Goal: Information Seeking & Learning: Learn about a topic

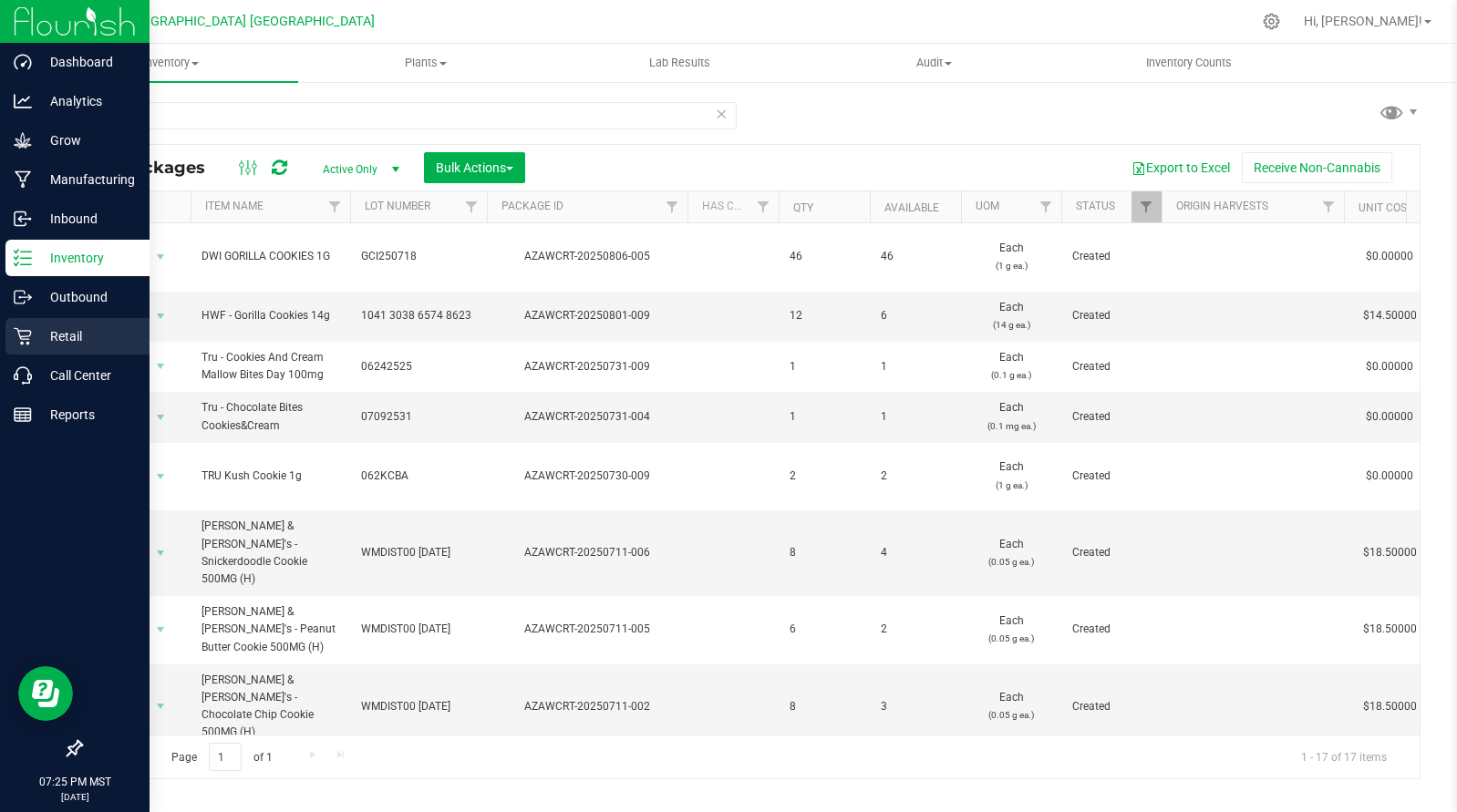
click at [96, 346] on p "Retail" at bounding box center [86, 337] width 109 height 22
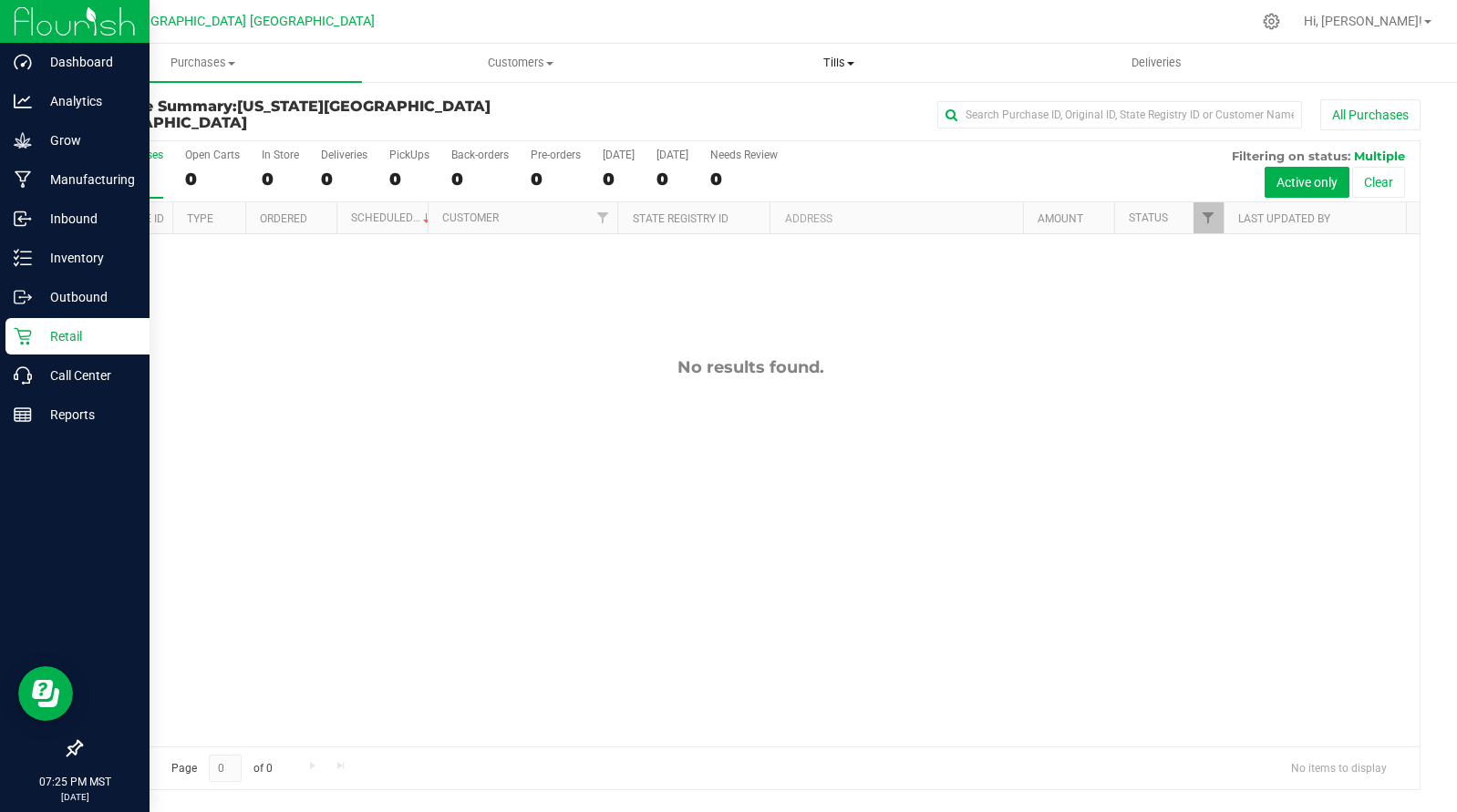
click at [820, 58] on span "Tills" at bounding box center [839, 63] width 316 height 17
click at [734, 108] on span "Manage tills" at bounding box center [741, 109] width 123 height 16
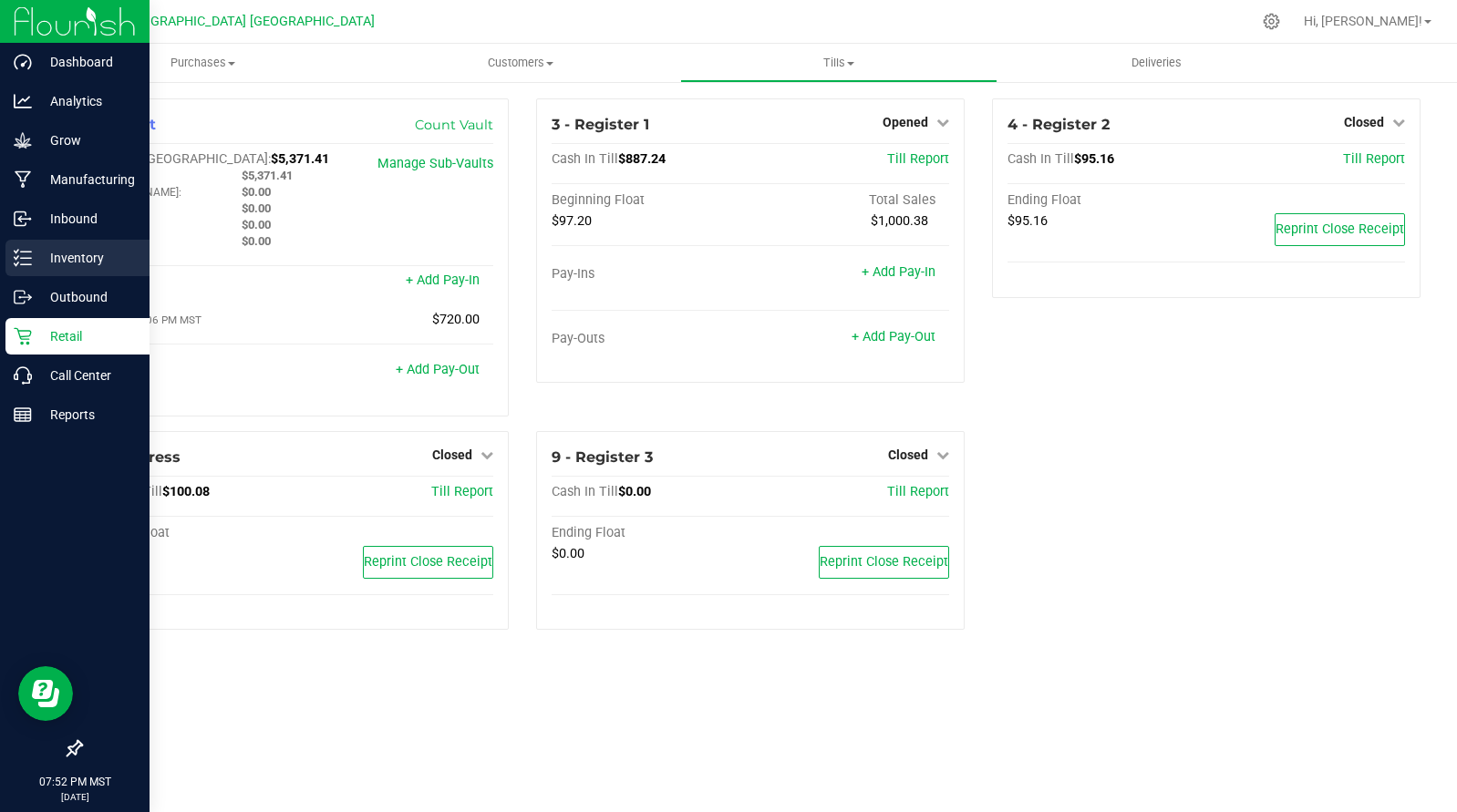
click at [88, 262] on p "Inventory" at bounding box center [86, 258] width 109 height 22
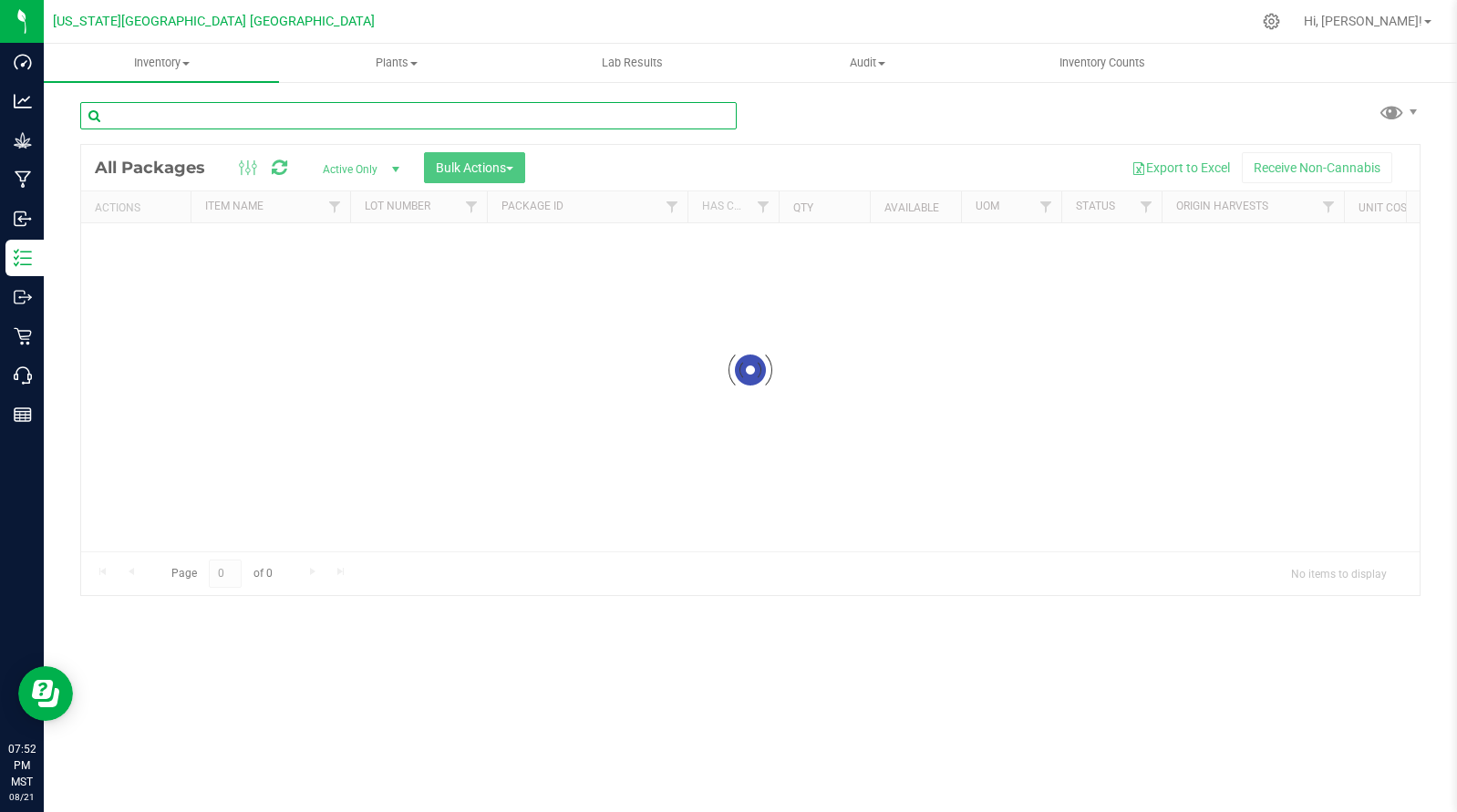
click at [222, 116] on input "text" at bounding box center [408, 116] width 657 height 28
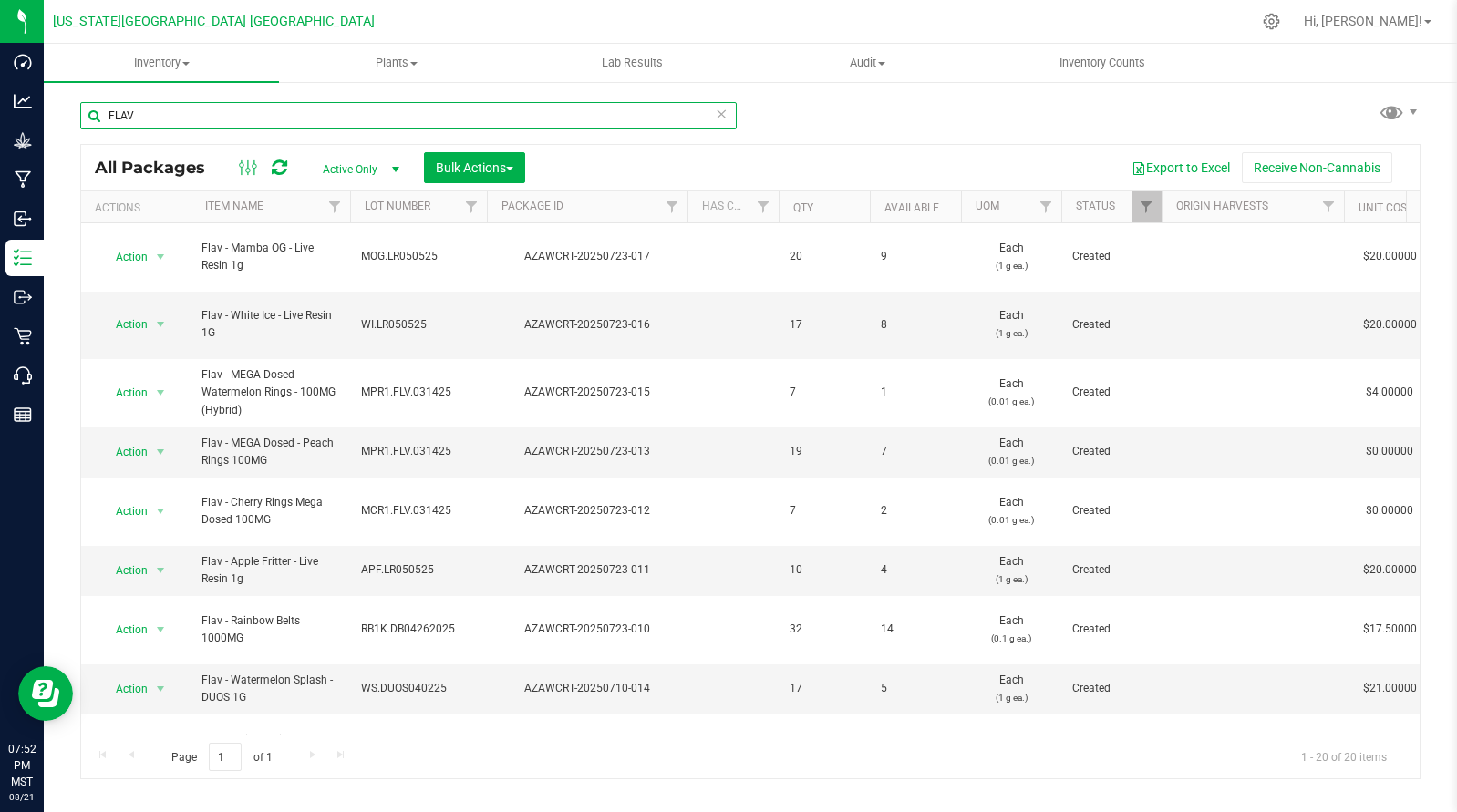
type input "FLAV"
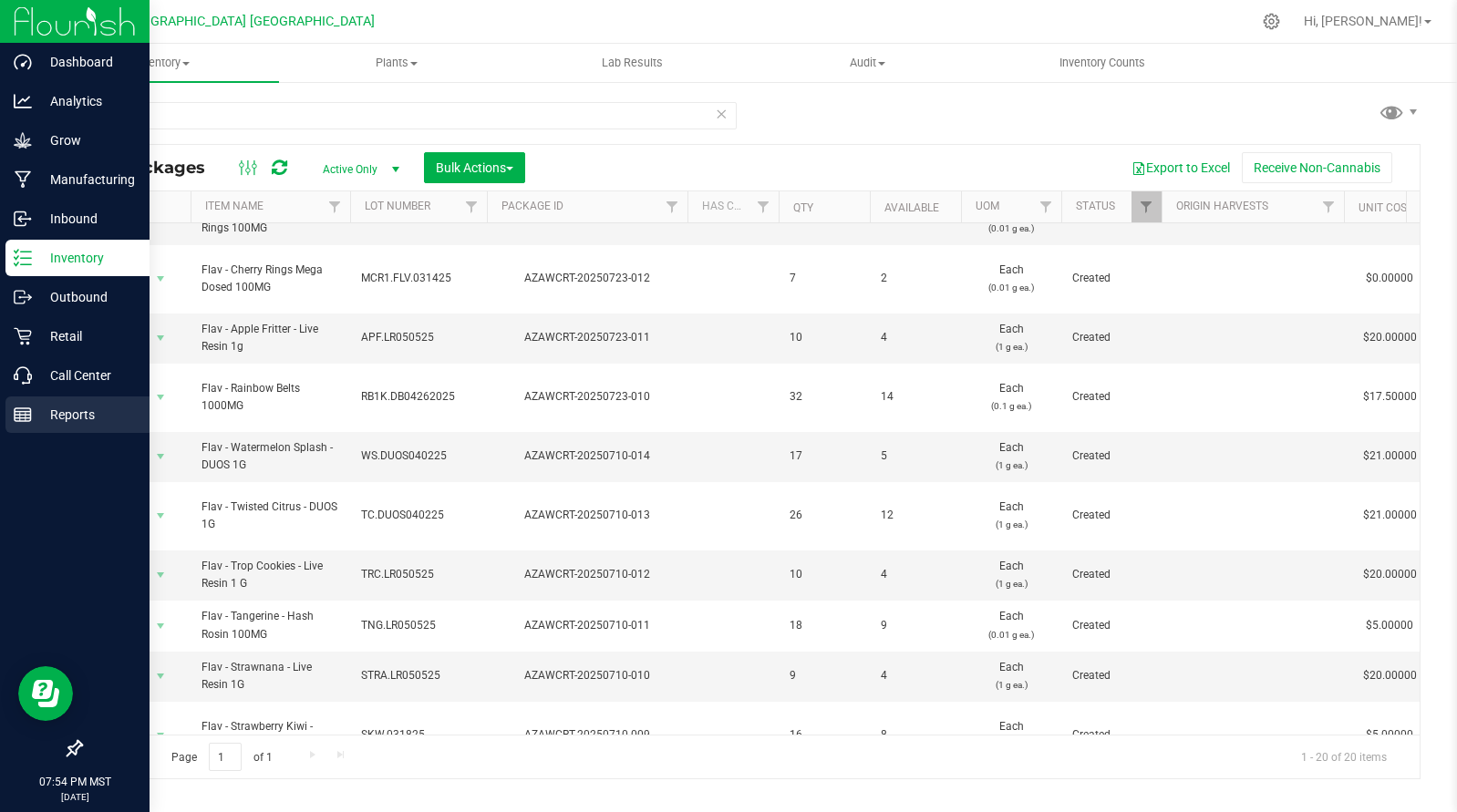
click at [64, 420] on p "Reports" at bounding box center [86, 415] width 109 height 22
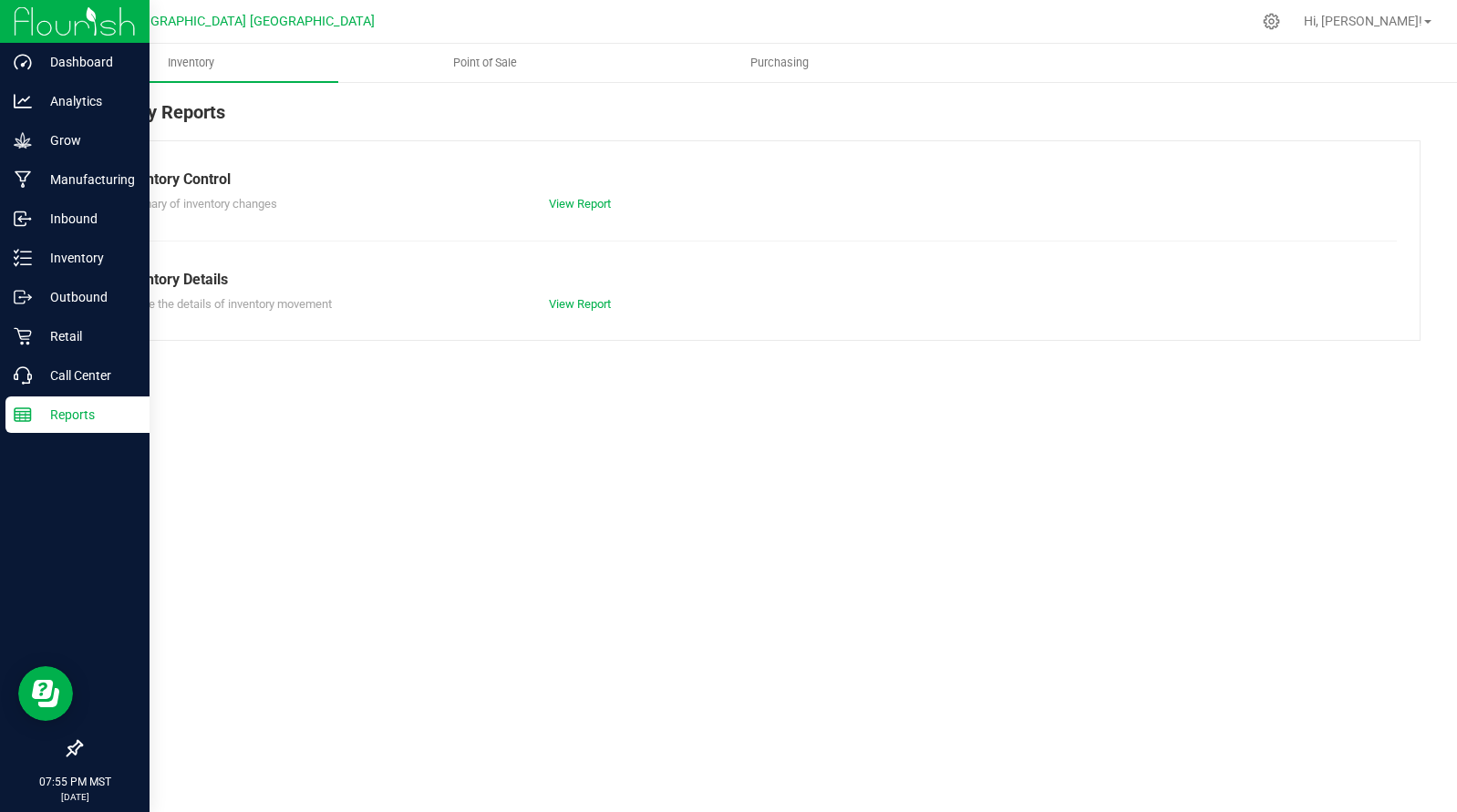
click at [97, 412] on p "Reports" at bounding box center [86, 415] width 109 height 22
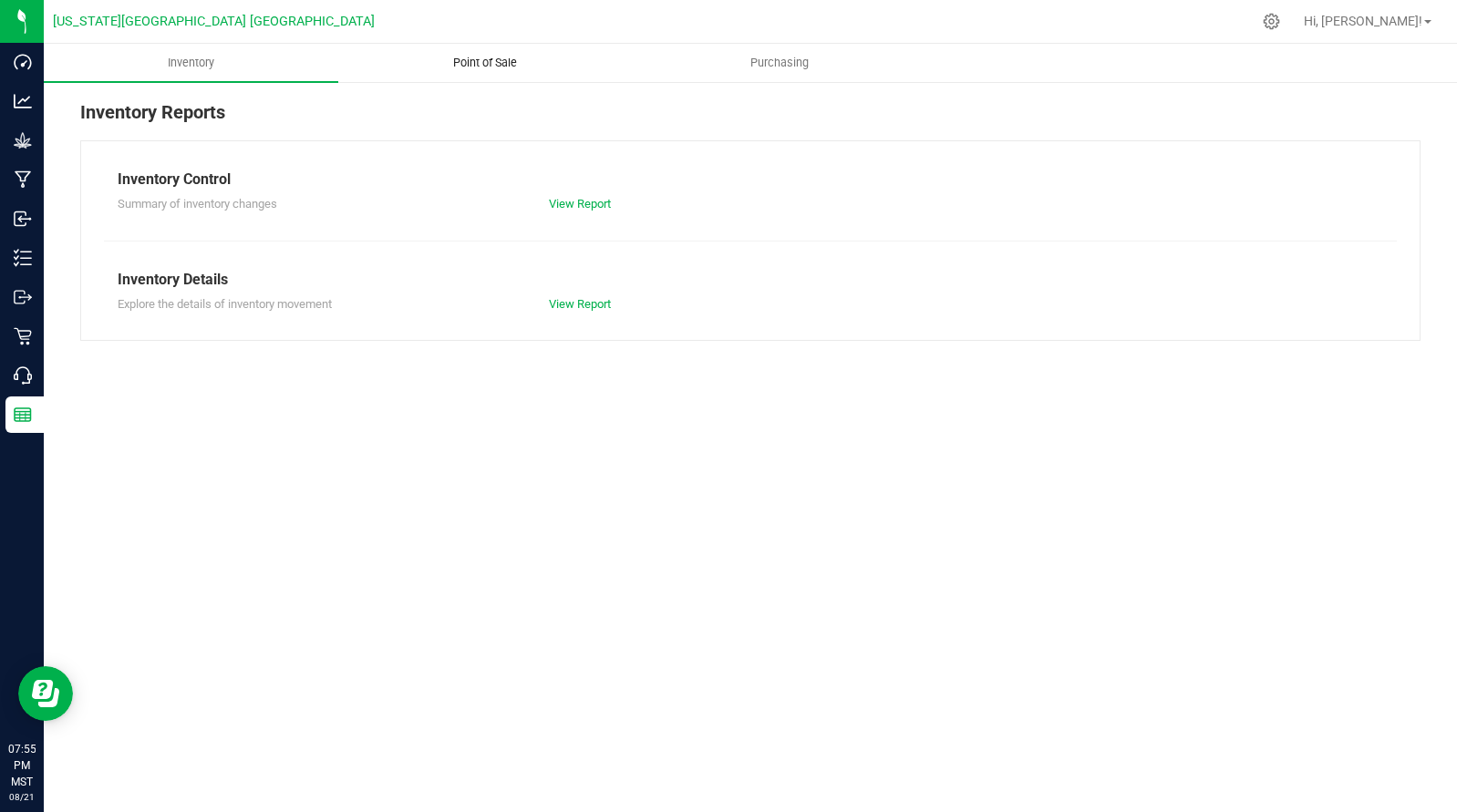
click at [477, 60] on span "Point of Sale" at bounding box center [485, 63] width 113 height 17
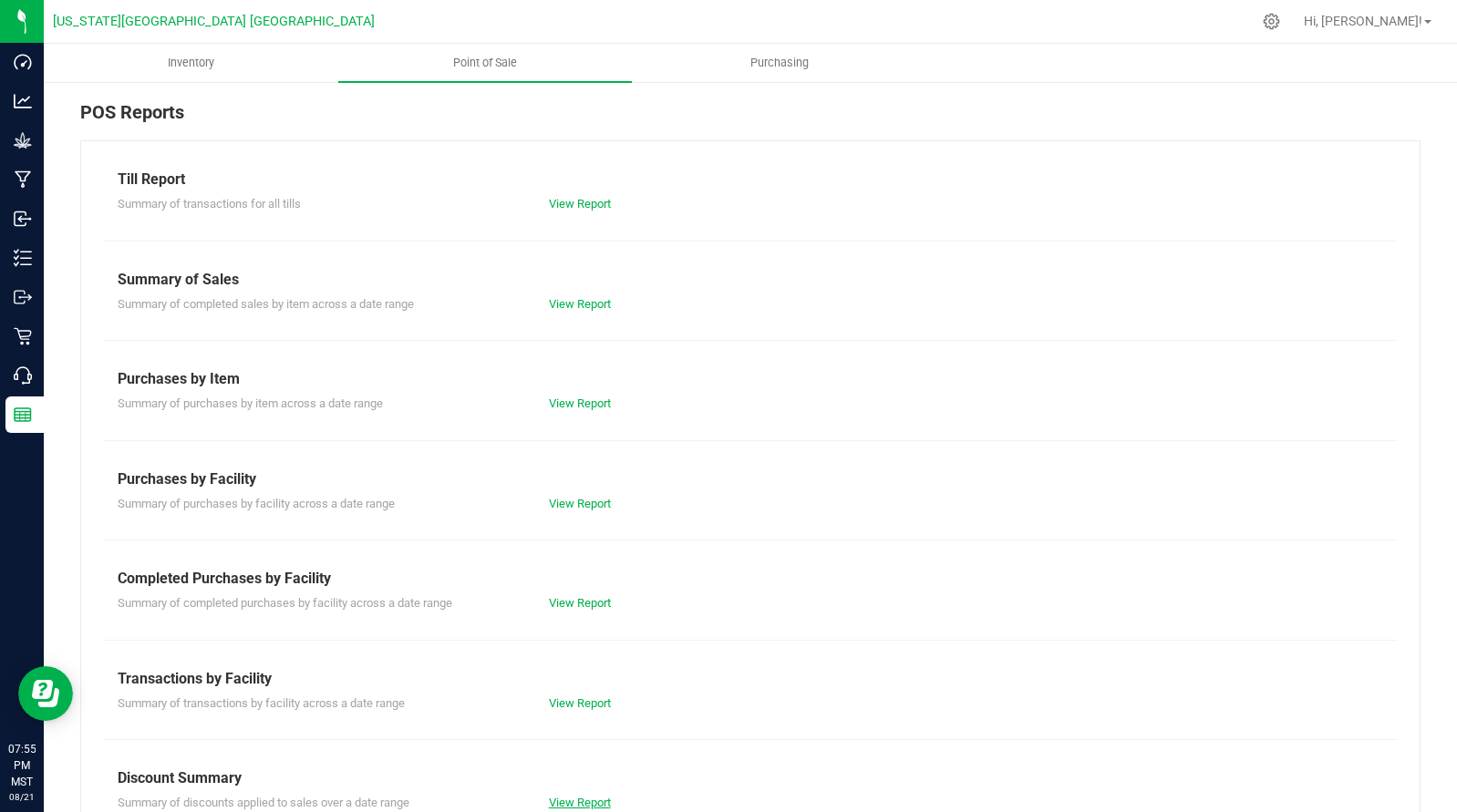
click at [579, 797] on link "View Report" at bounding box center [579, 802] width 62 height 14
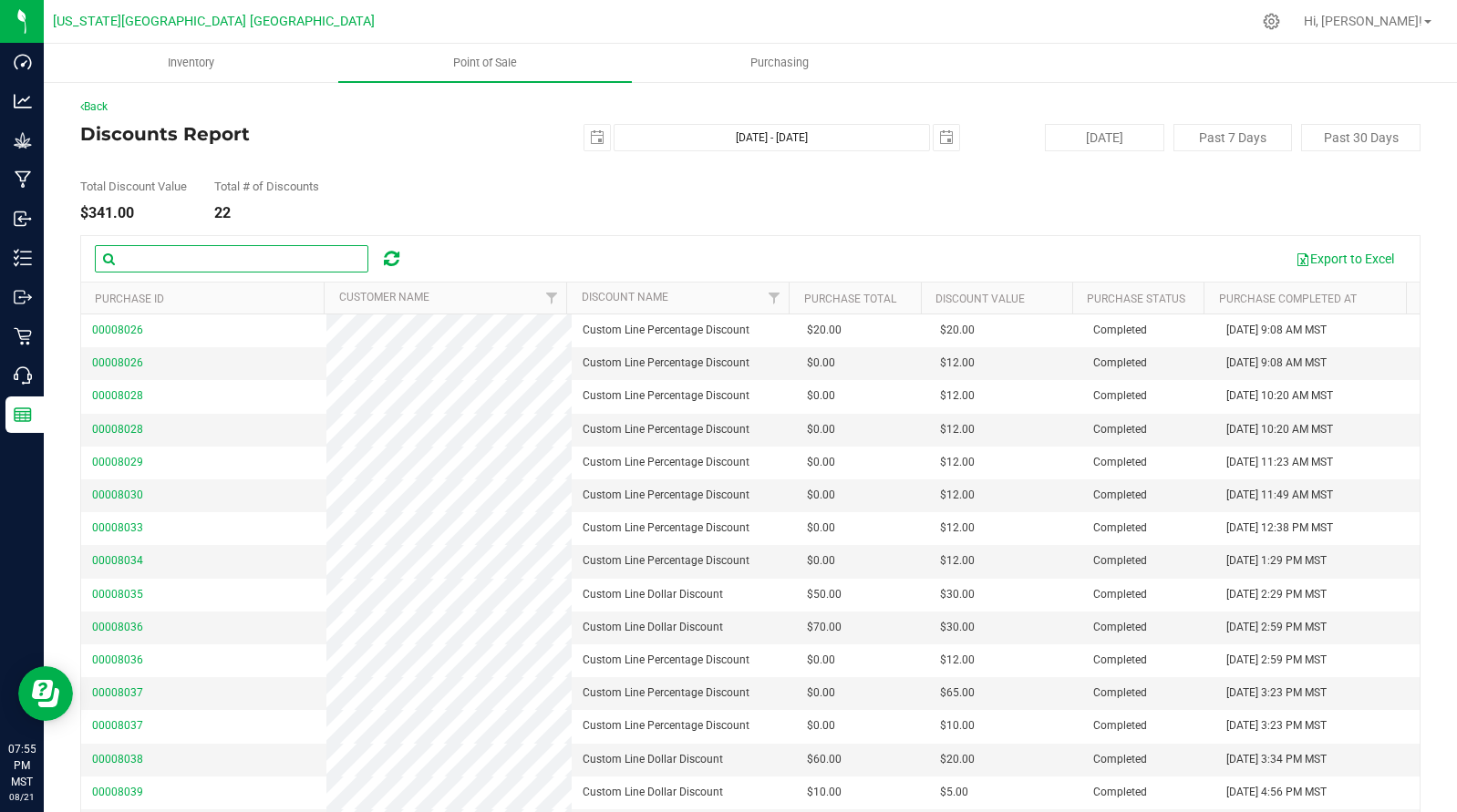
click at [320, 251] on input "text" at bounding box center [231, 259] width 273 height 28
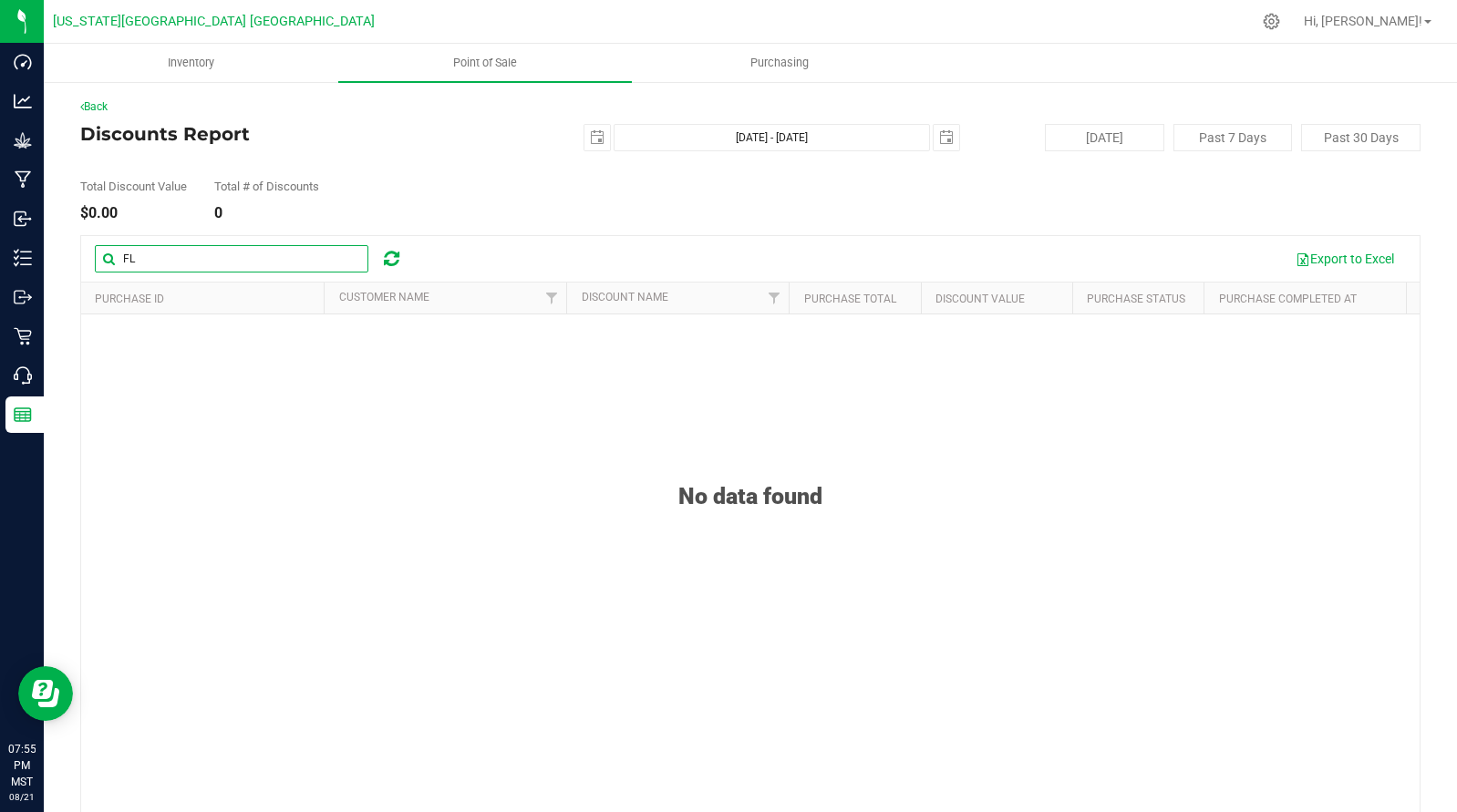
type input "F"
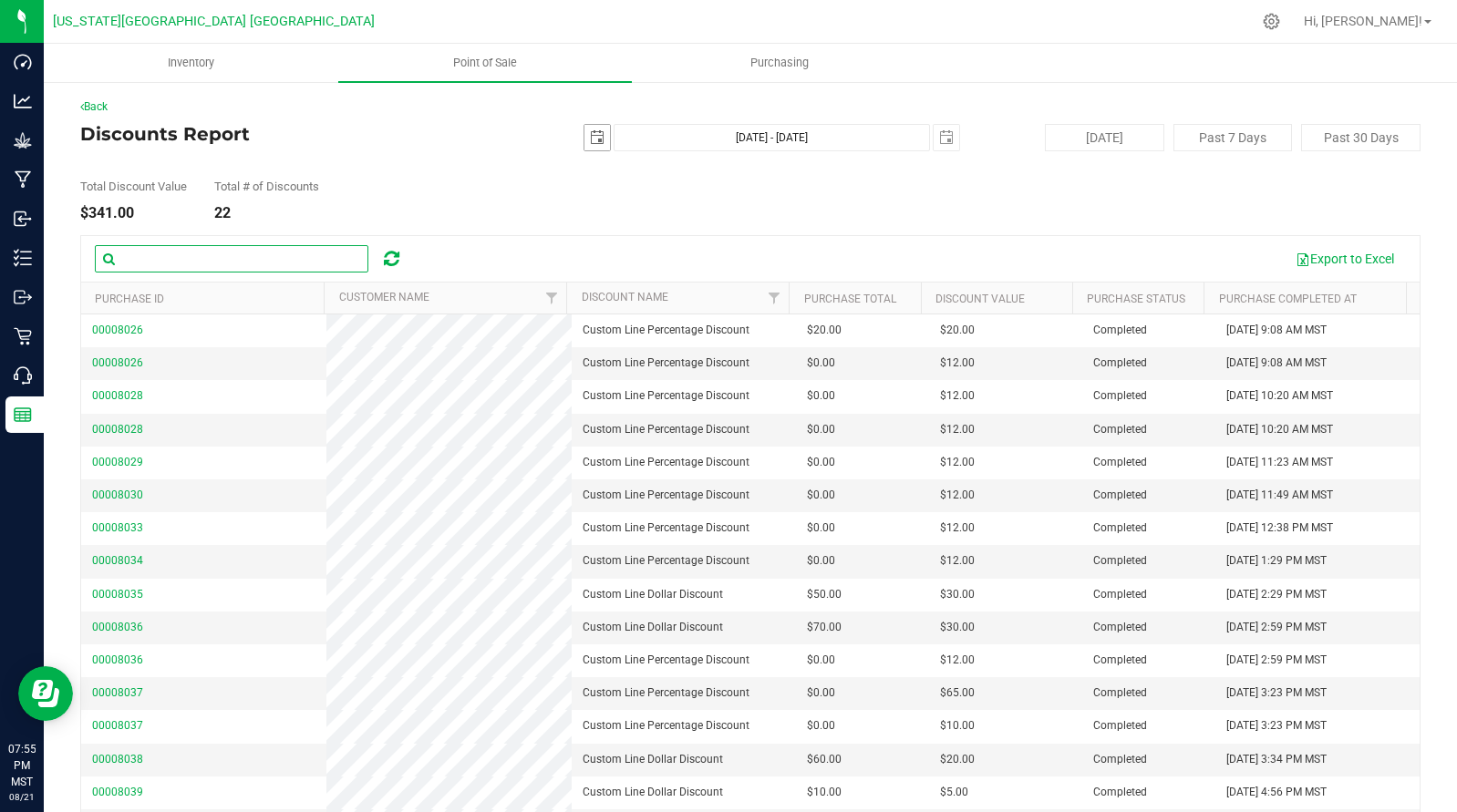
click at [594, 139] on span "select" at bounding box center [597, 138] width 15 height 15
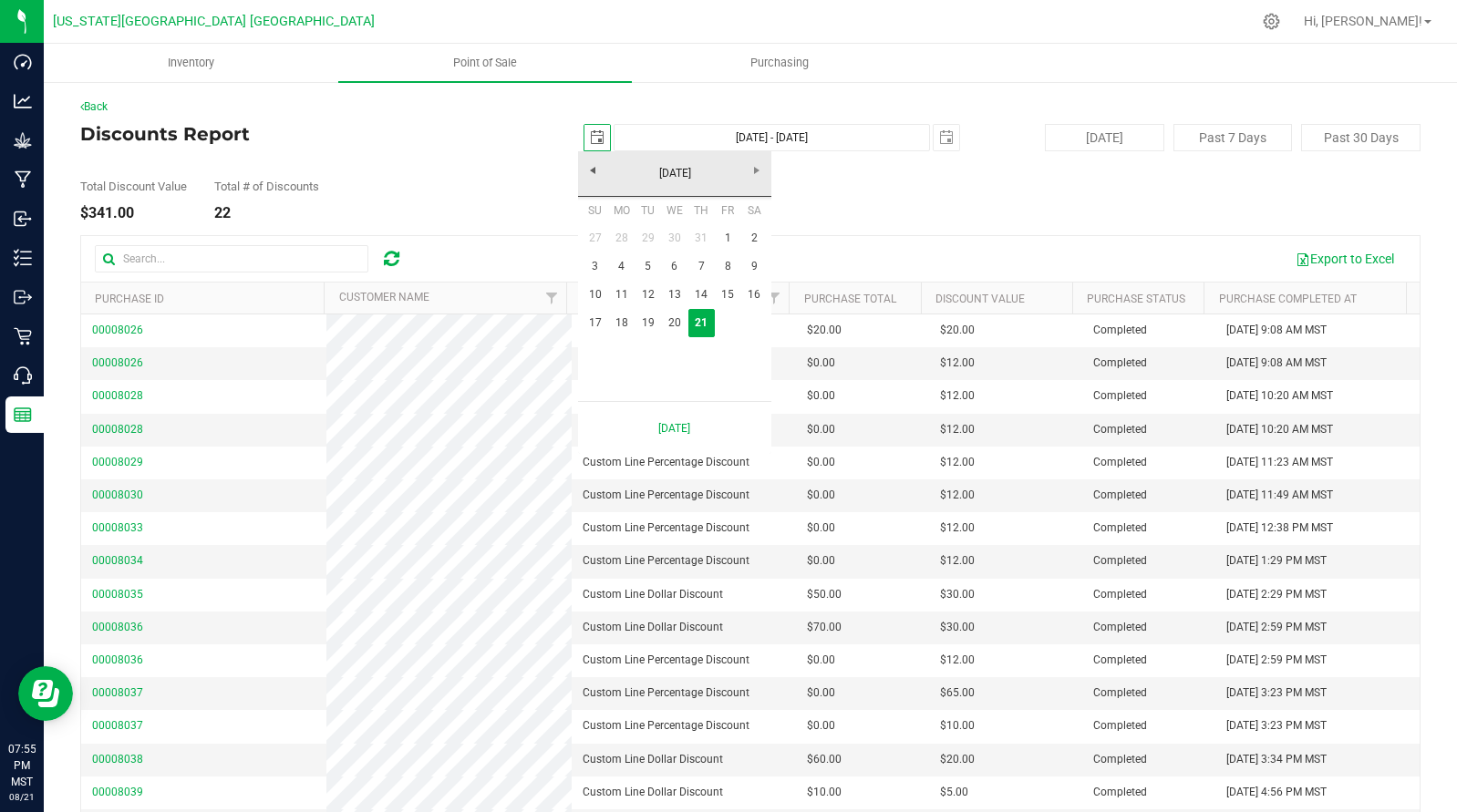
drag, startPoint x: 594, startPoint y: 139, endPoint x: 614, endPoint y: 135, distance: 20.4
click at [594, 139] on span "select" at bounding box center [597, 138] width 15 height 15
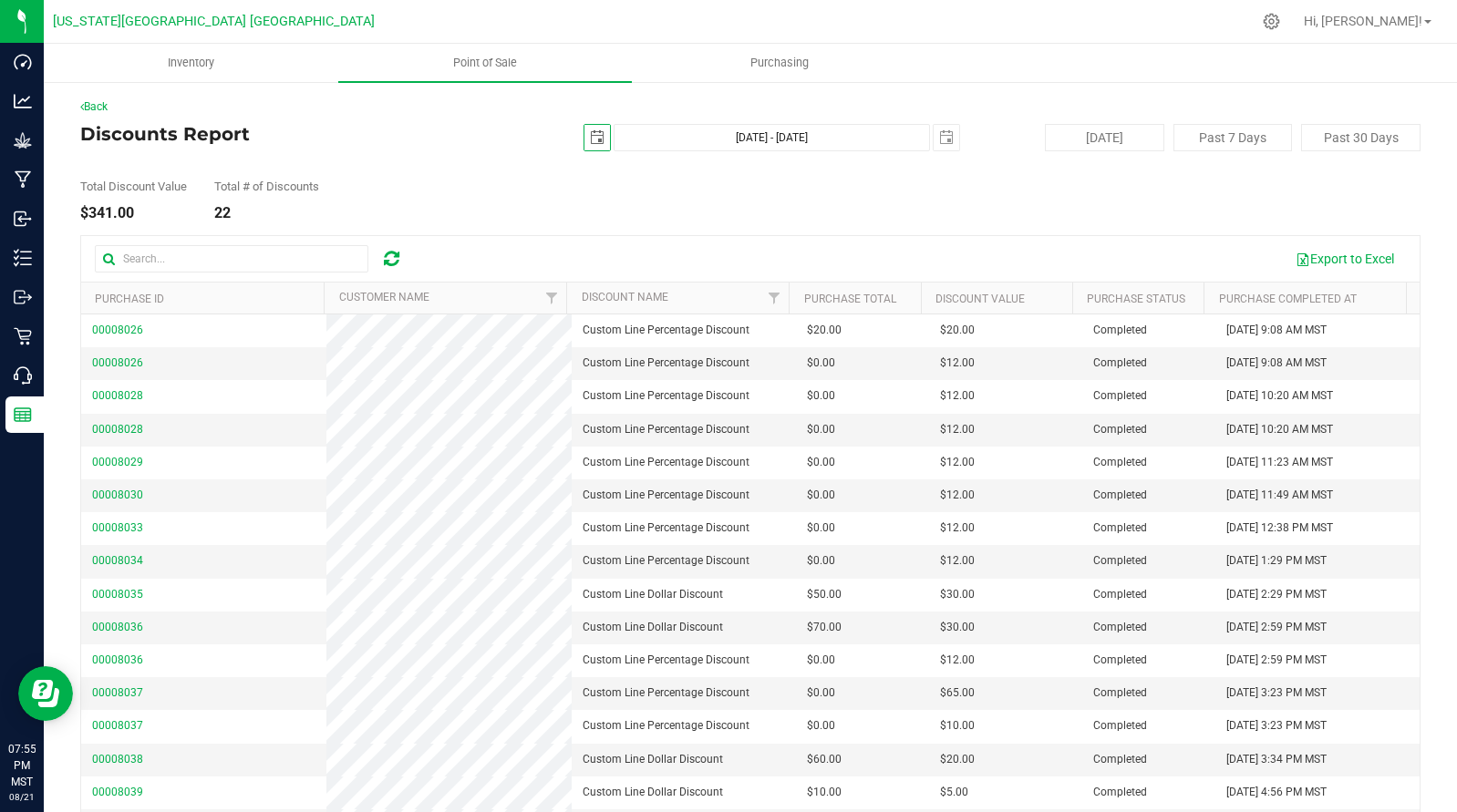
click at [591, 134] on span "select" at bounding box center [597, 138] width 15 height 15
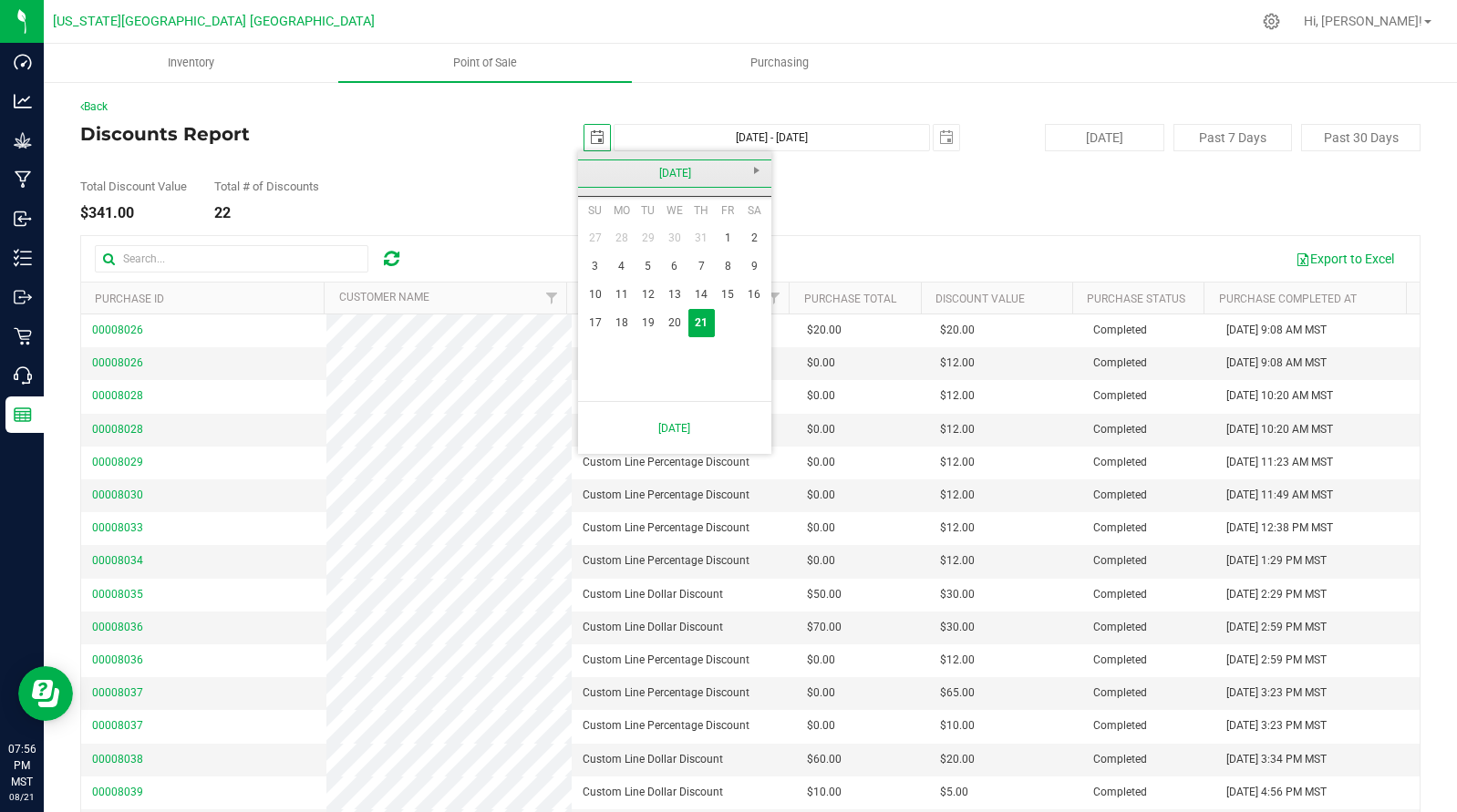
click at [601, 171] on link "[DATE]" at bounding box center [674, 173] width 196 height 29
click at [704, 267] on link "[DATE]" at bounding box center [697, 275] width 47 height 47
click at [646, 231] on link "1" at bounding box center [648, 238] width 27 height 29
type input "[DATE]"
type input "[DATE] - [DATE]"
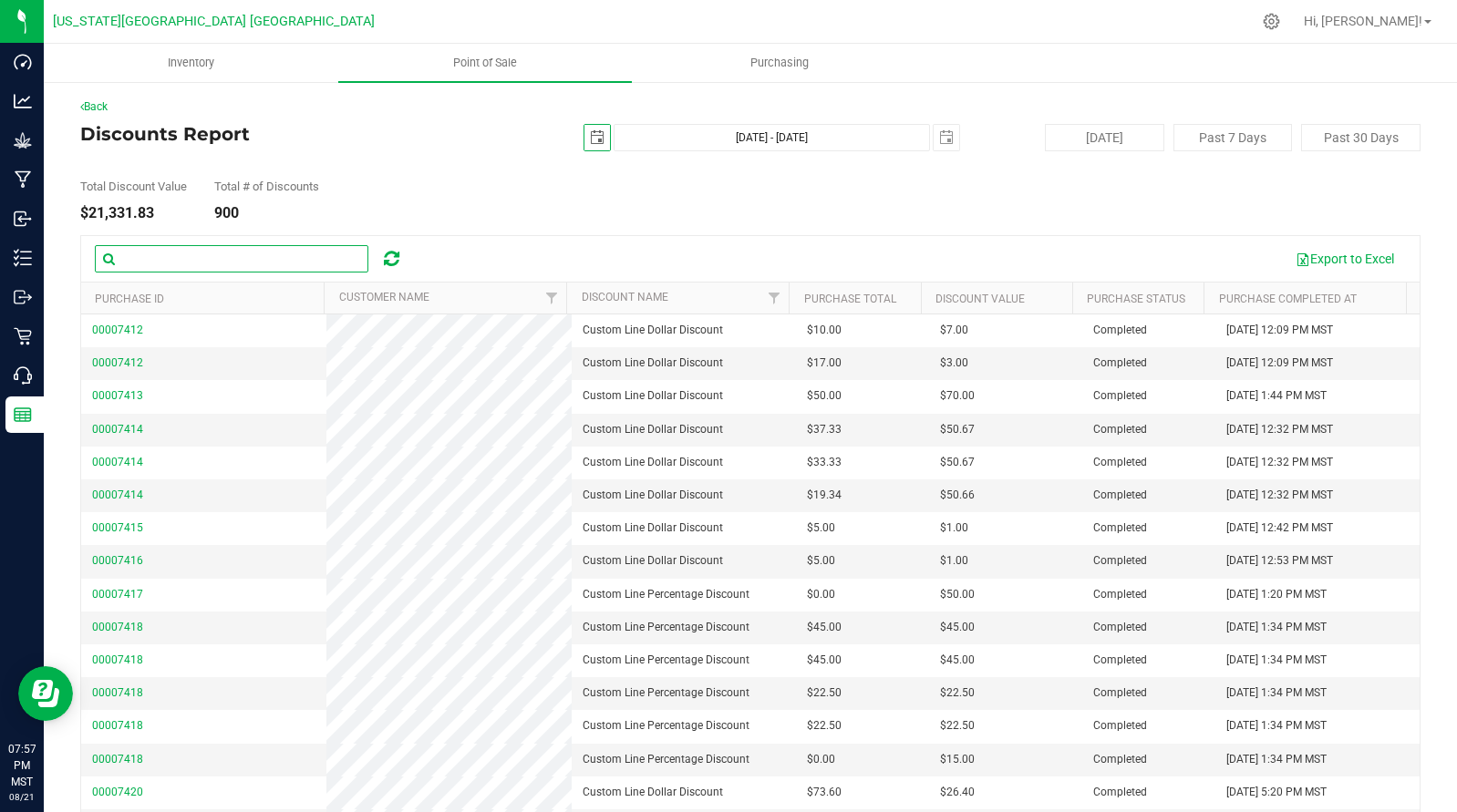
click at [296, 247] on input "text" at bounding box center [231, 259] width 273 height 28
click at [767, 298] on span "Filter" at bounding box center [774, 298] width 15 height 15
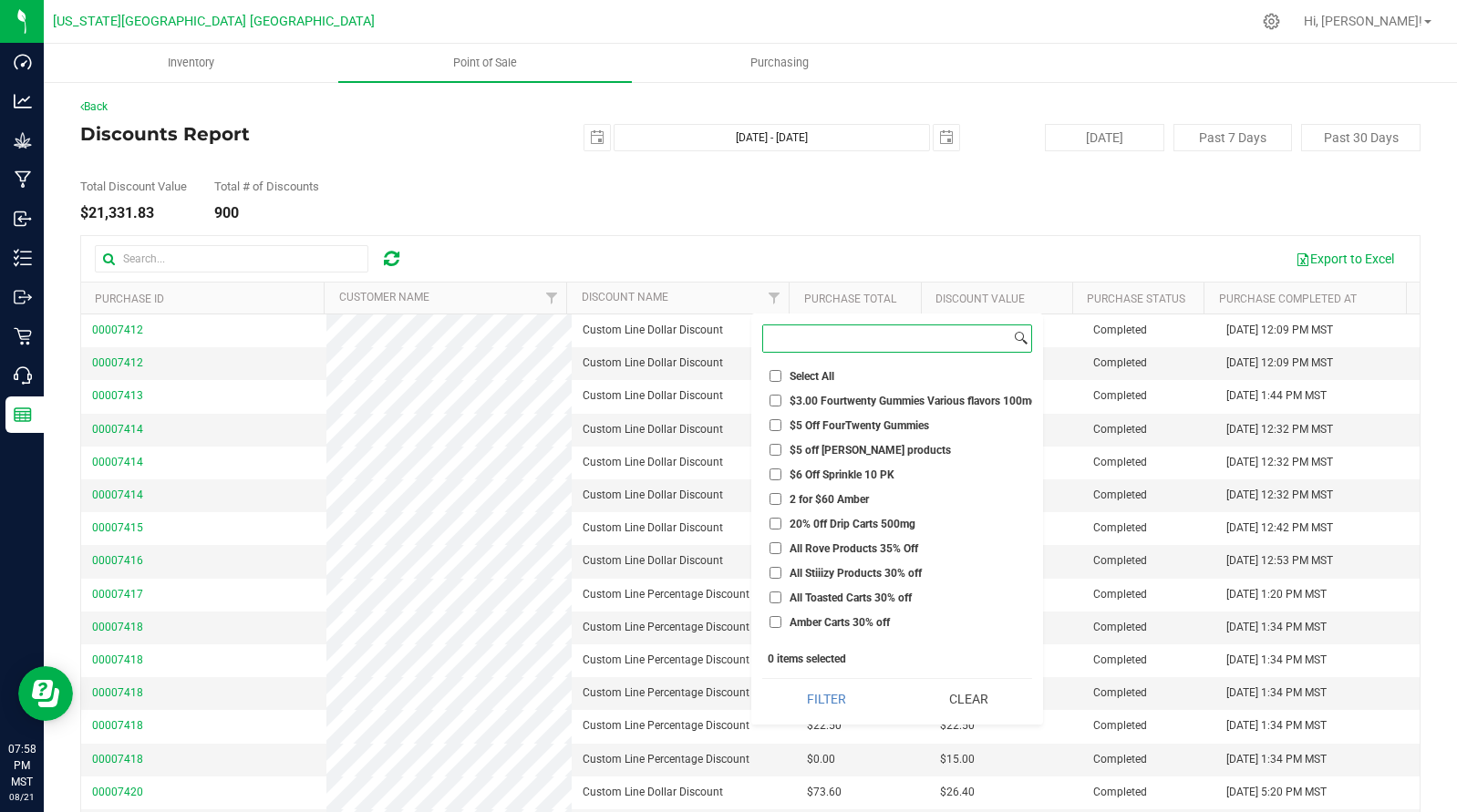
click at [802, 330] on input at bounding box center [887, 338] width 247 height 27
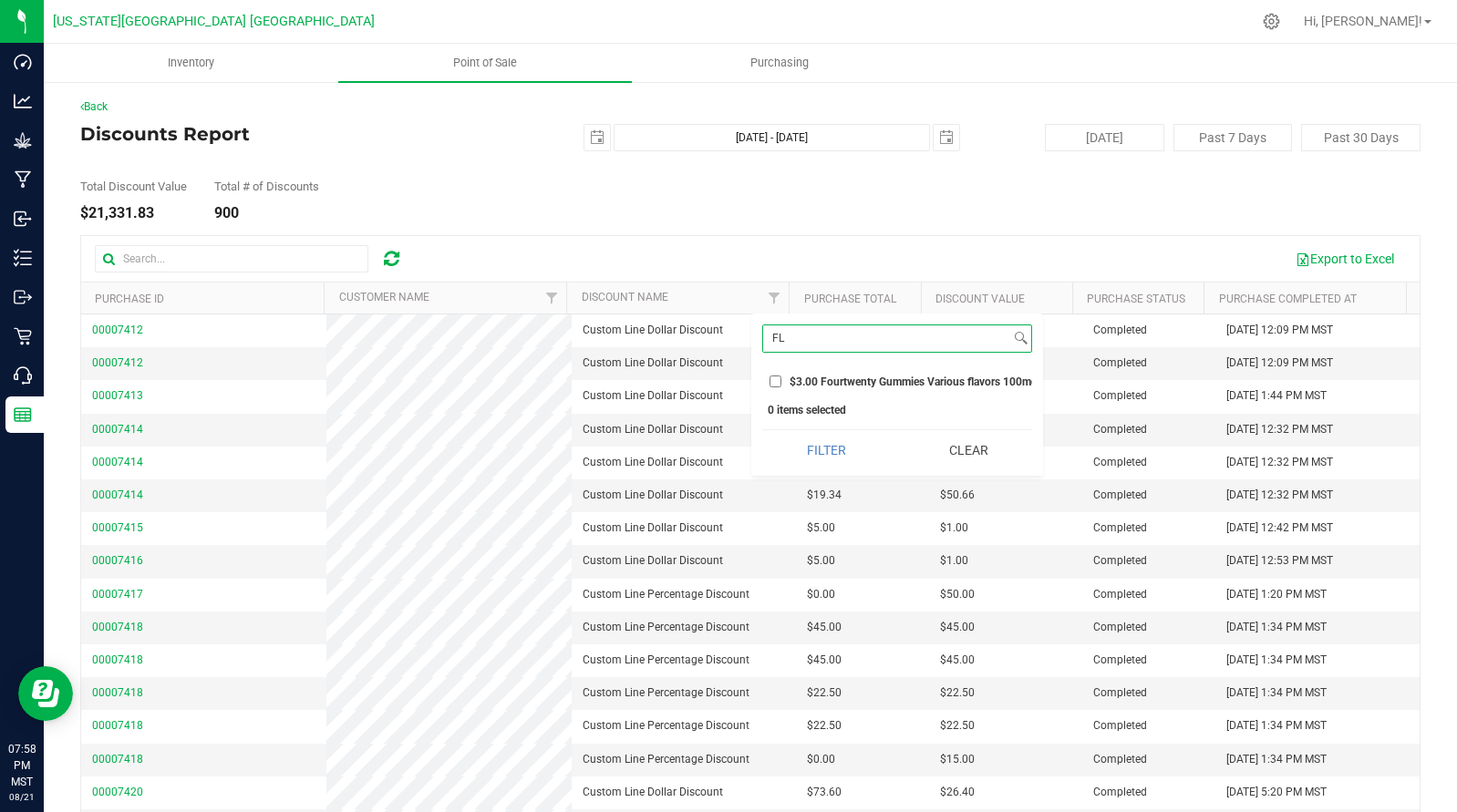
type input "F"
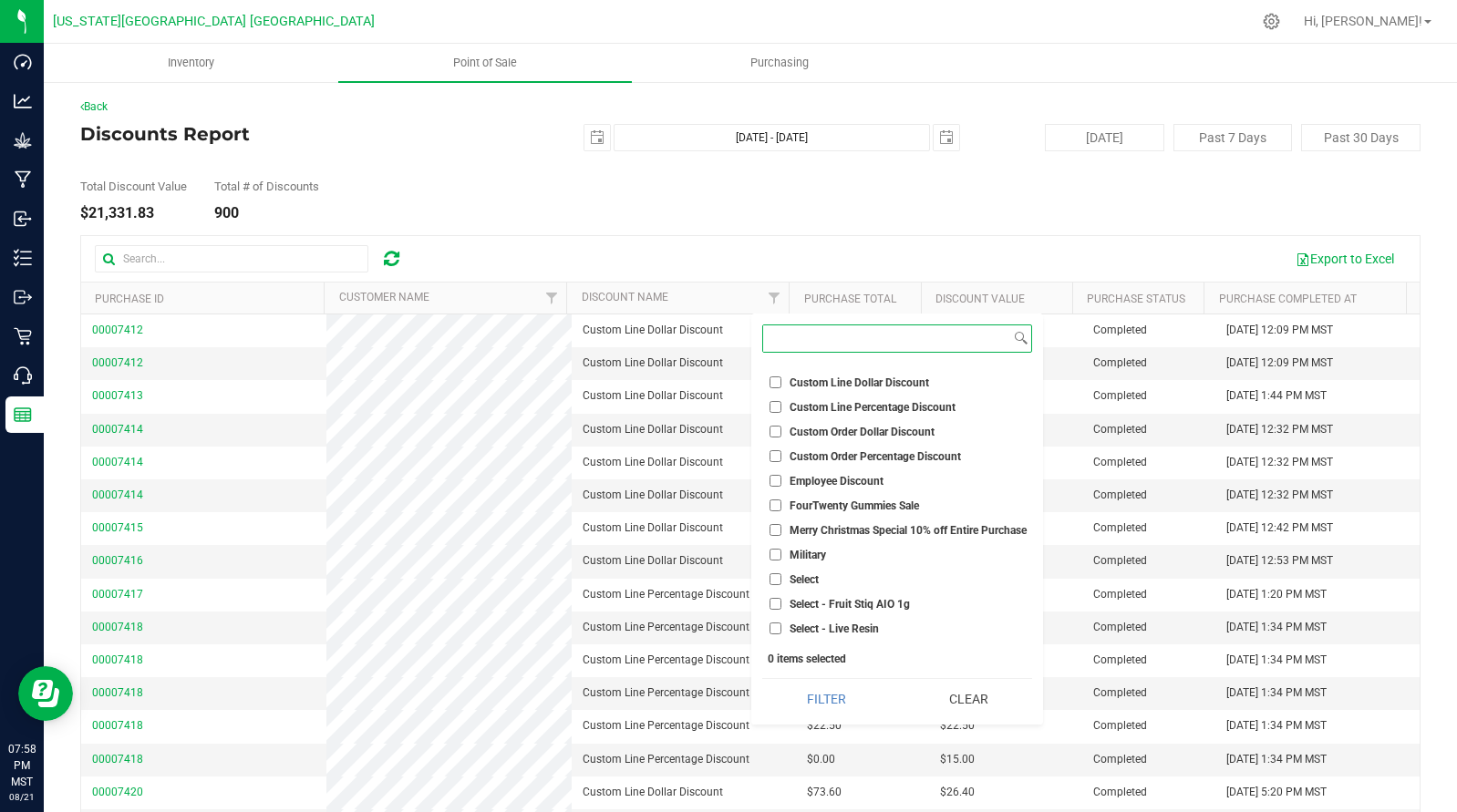
scroll to position [564, 0]
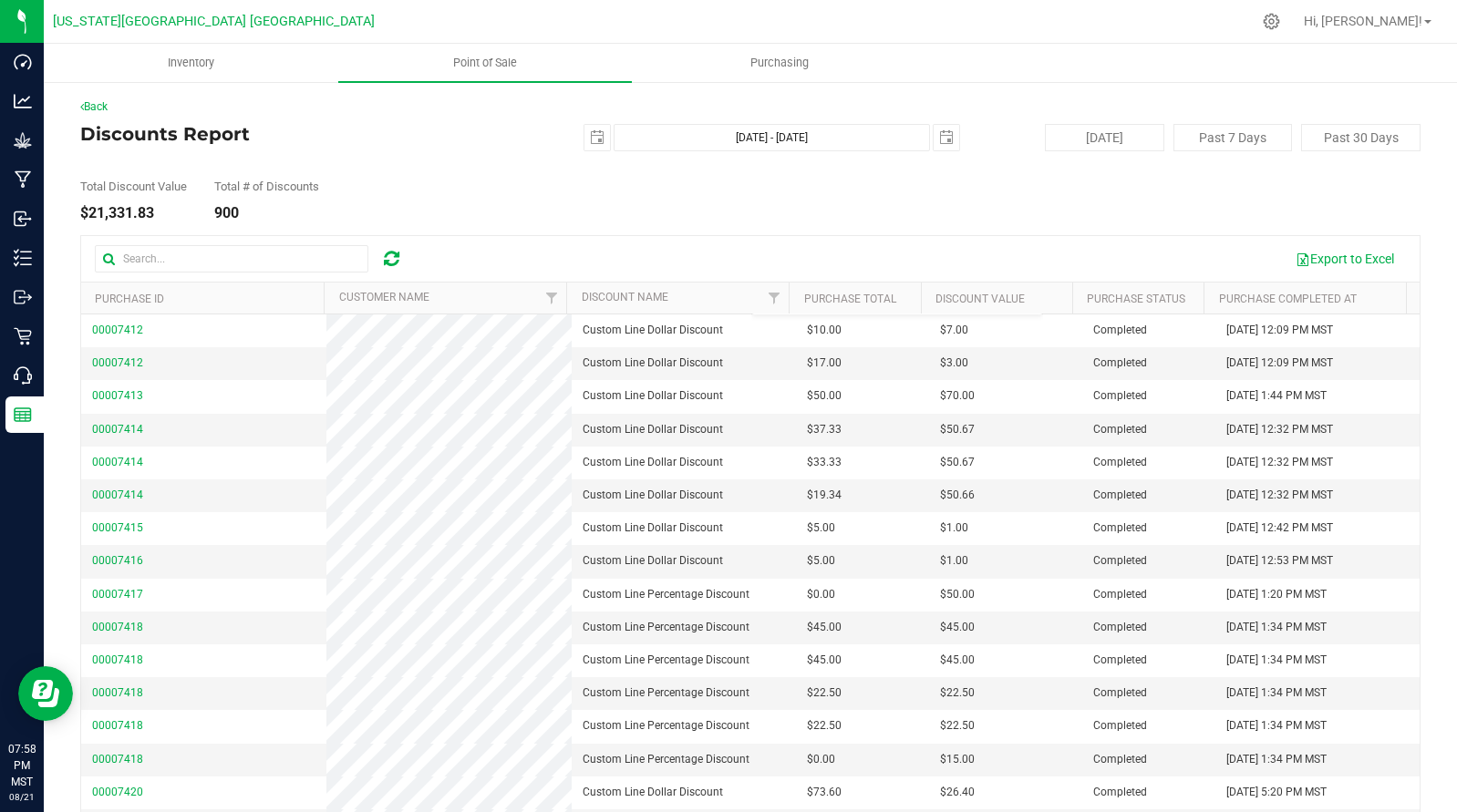
click at [878, 217] on div "Total Discount Value $21,331.83 Total # of Discounts 900" at bounding box center [750, 186] width 1340 height 69
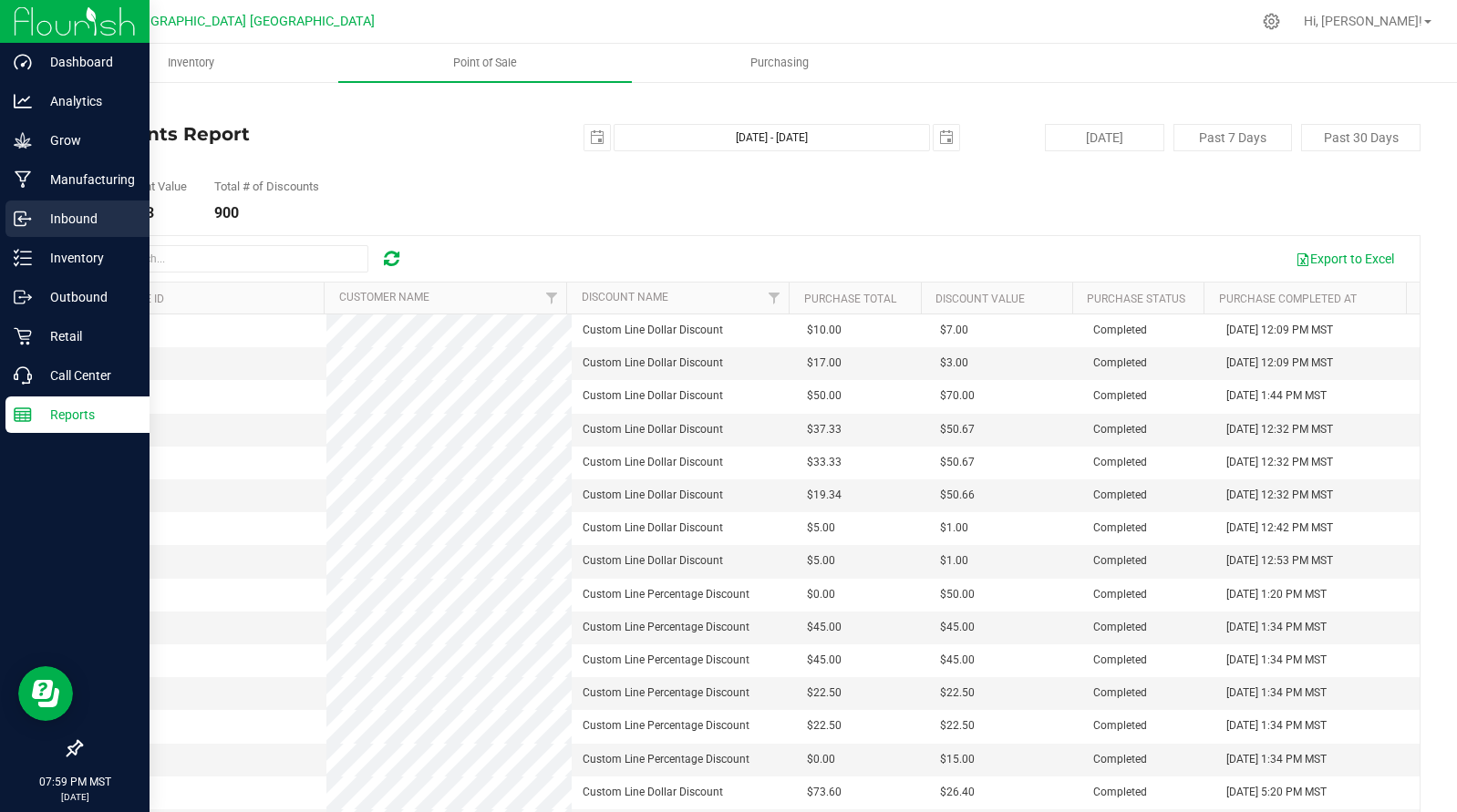
drag, startPoint x: 66, startPoint y: 254, endPoint x: 131, endPoint y: 211, distance: 77.9
click at [67, 251] on p "Inventory" at bounding box center [86, 258] width 109 height 22
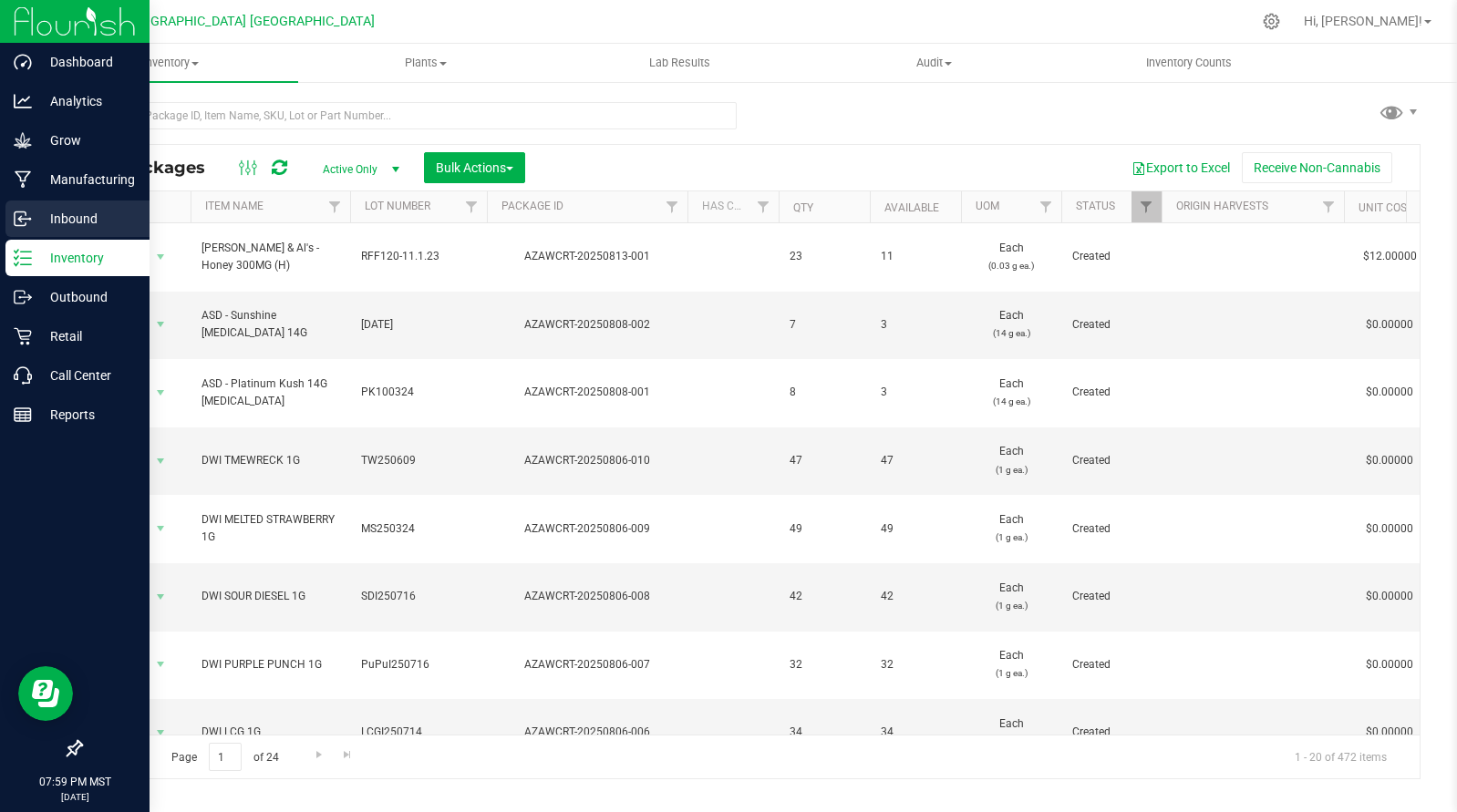
click at [62, 219] on p "Inbound" at bounding box center [86, 219] width 109 height 22
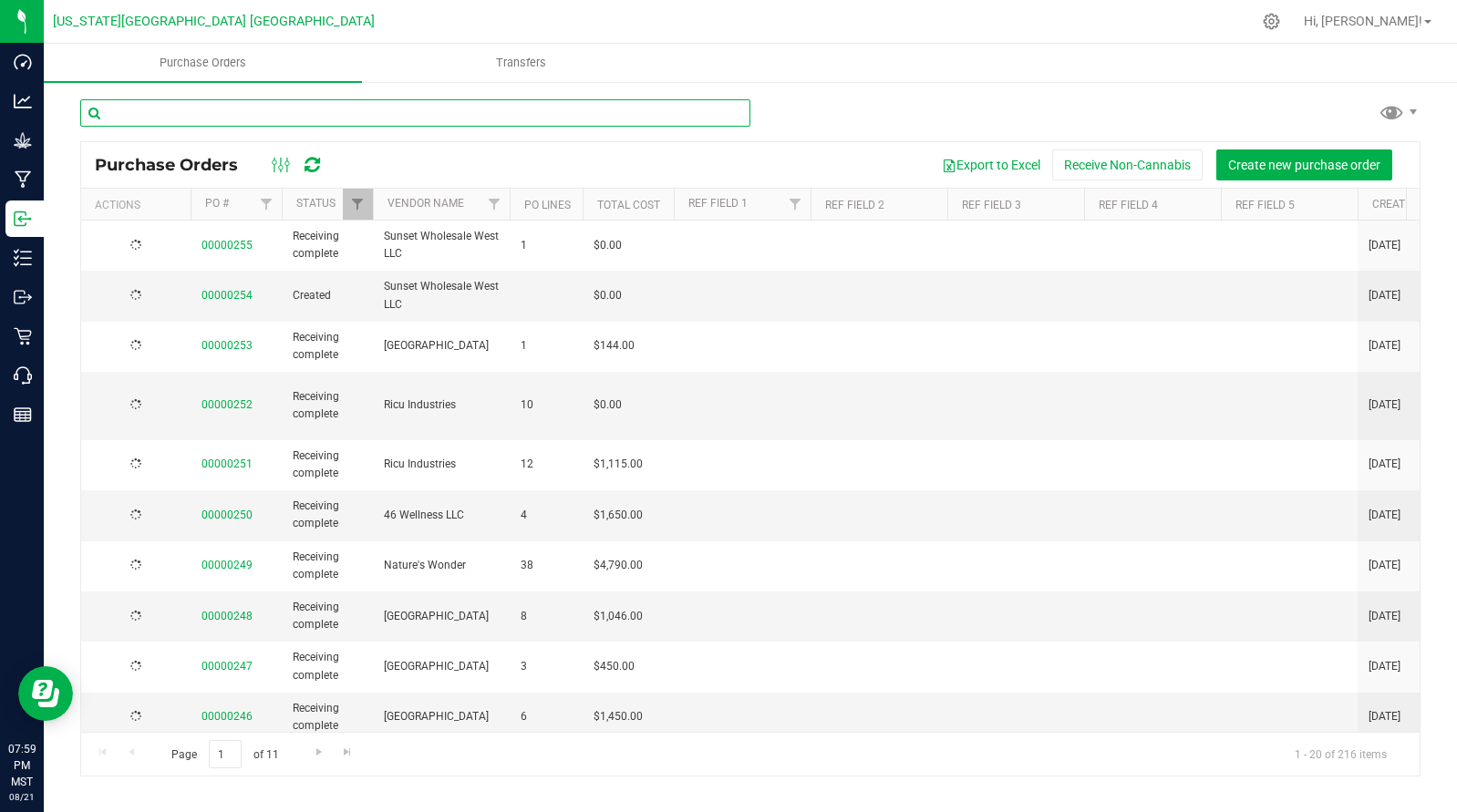
click at [155, 120] on input "text" at bounding box center [415, 113] width 670 height 28
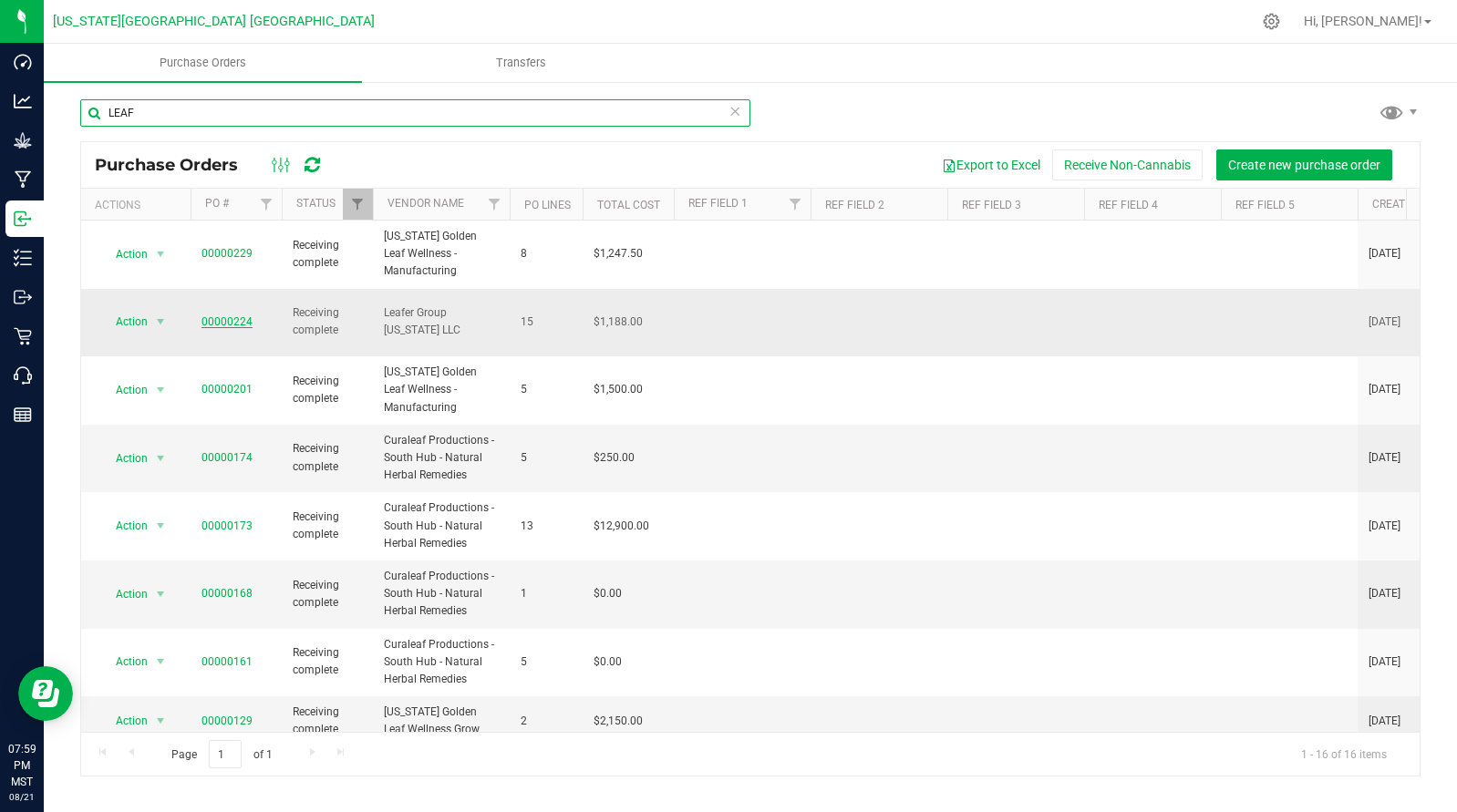
type input "LEAF"
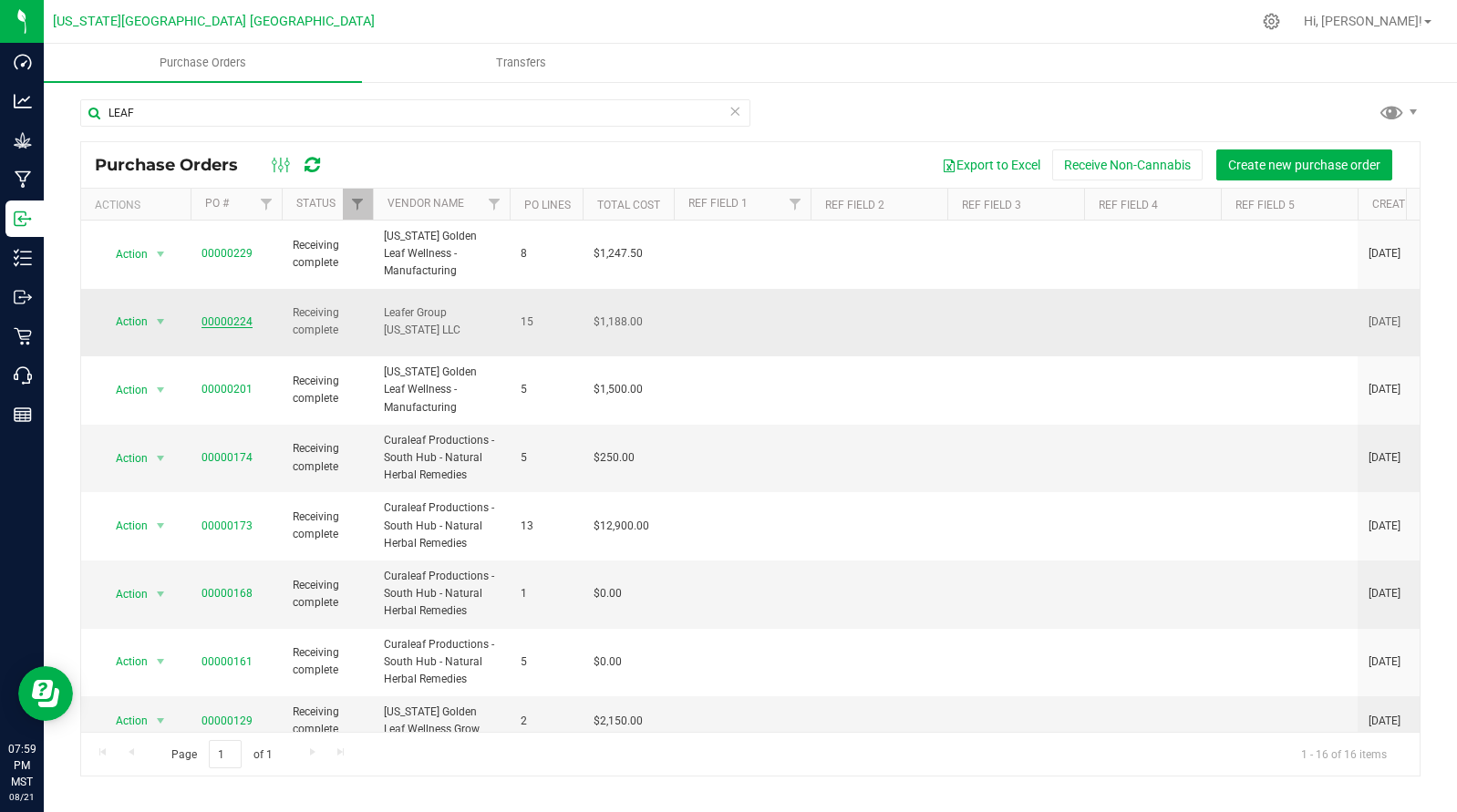
click at [222, 315] on link "00000224" at bounding box center [227, 322] width 52 height 13
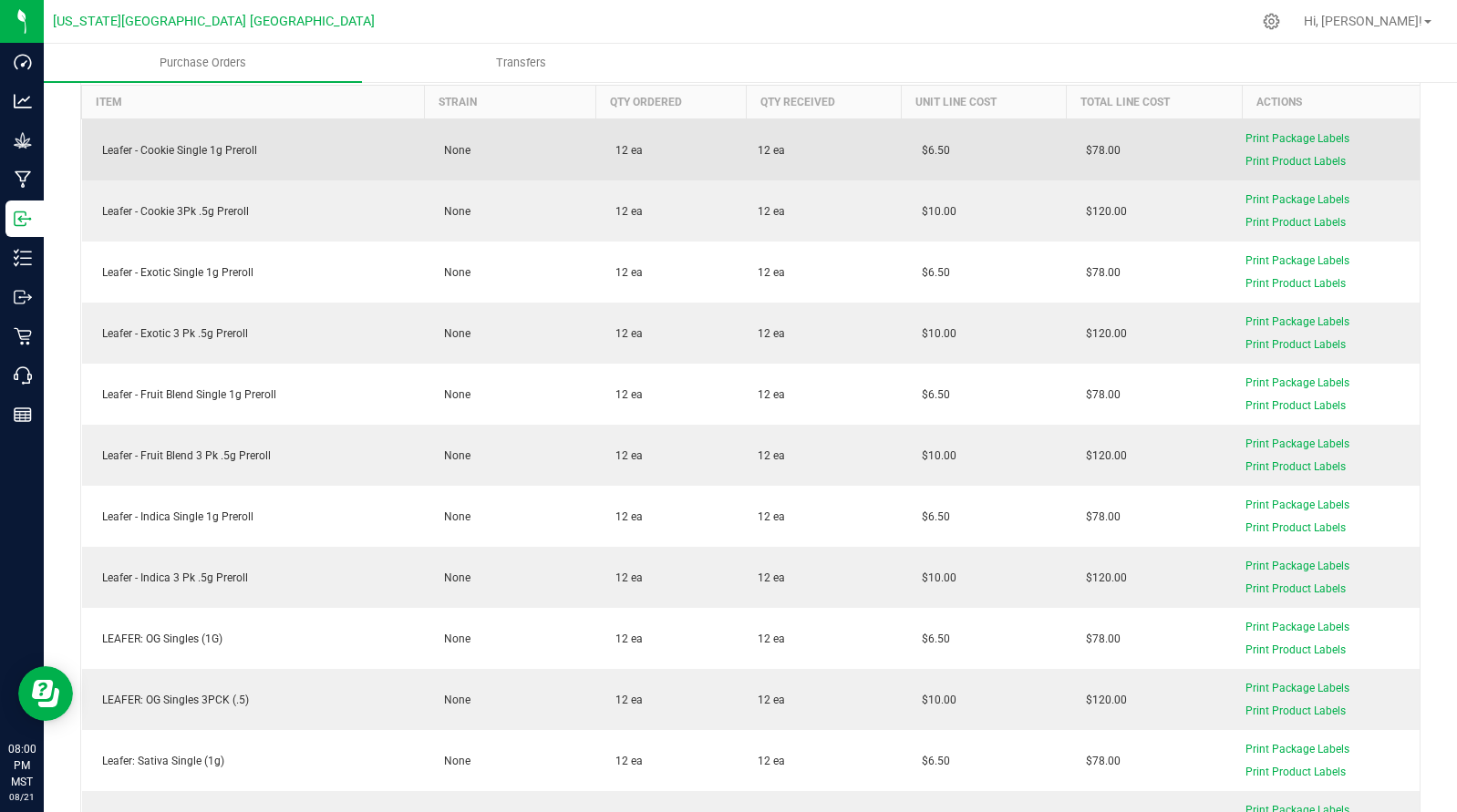
scroll to position [265, 0]
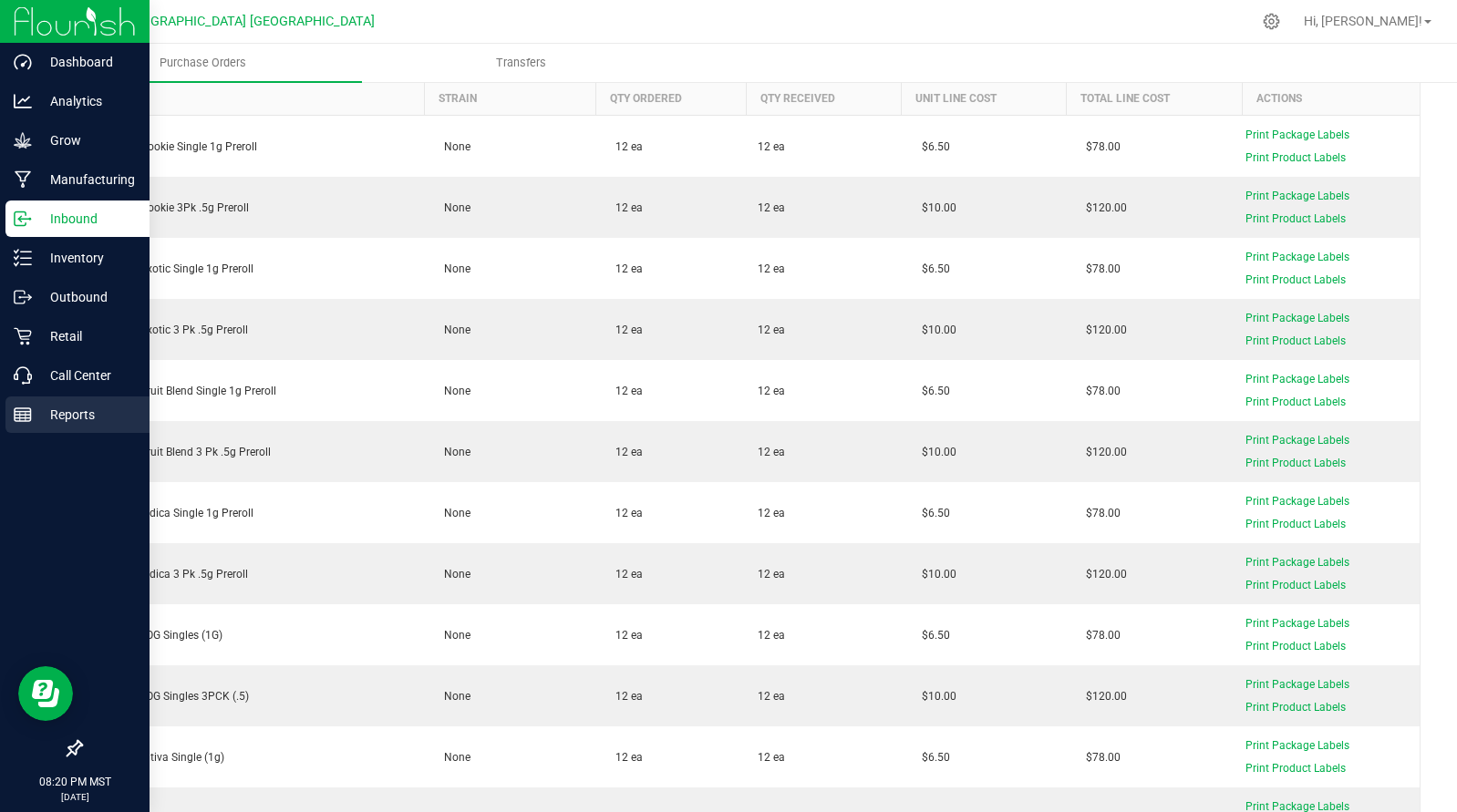
click at [9, 408] on div "Reports" at bounding box center [77, 415] width 144 height 37
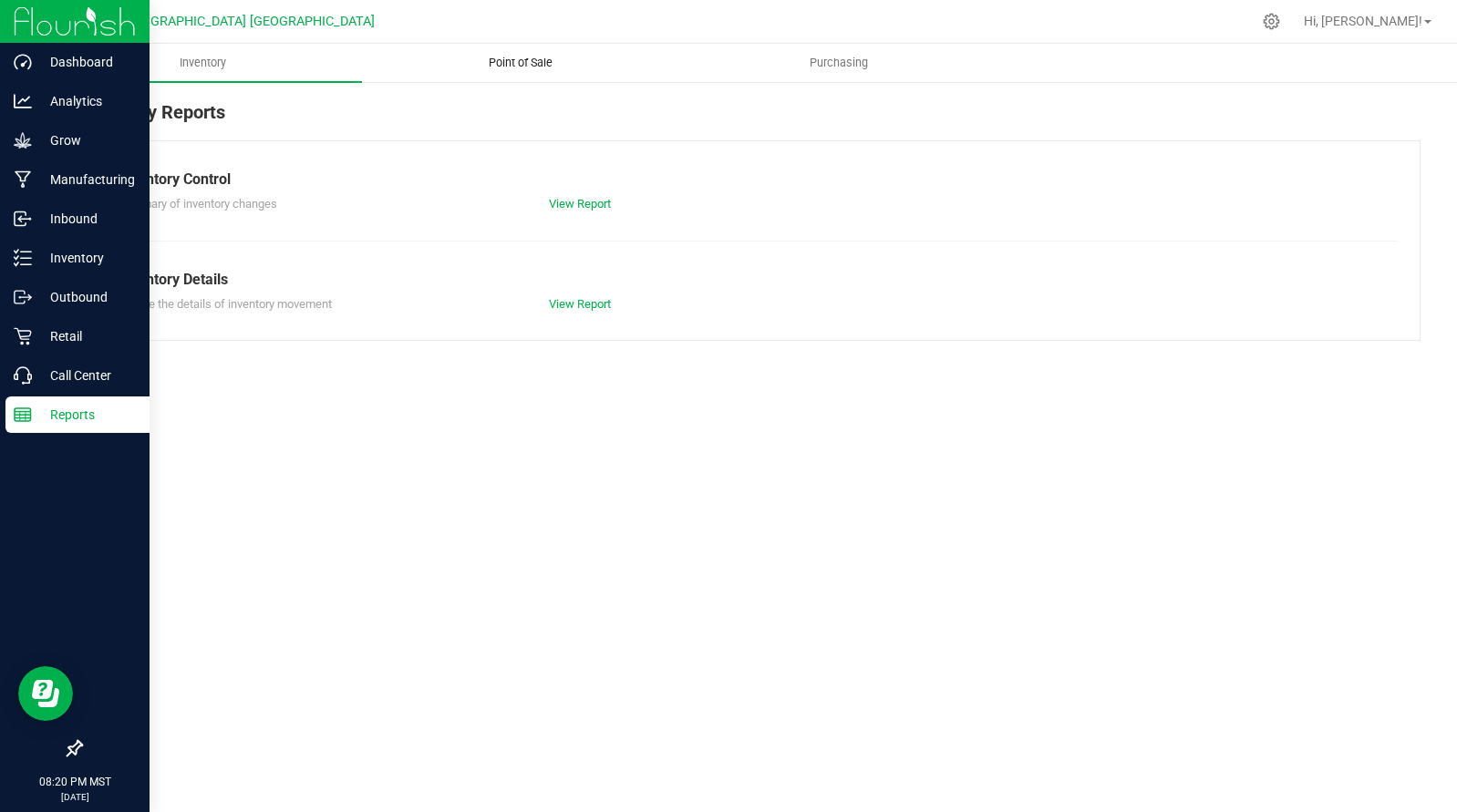
click at [503, 61] on span "Point of Sale" at bounding box center [520, 63] width 113 height 17
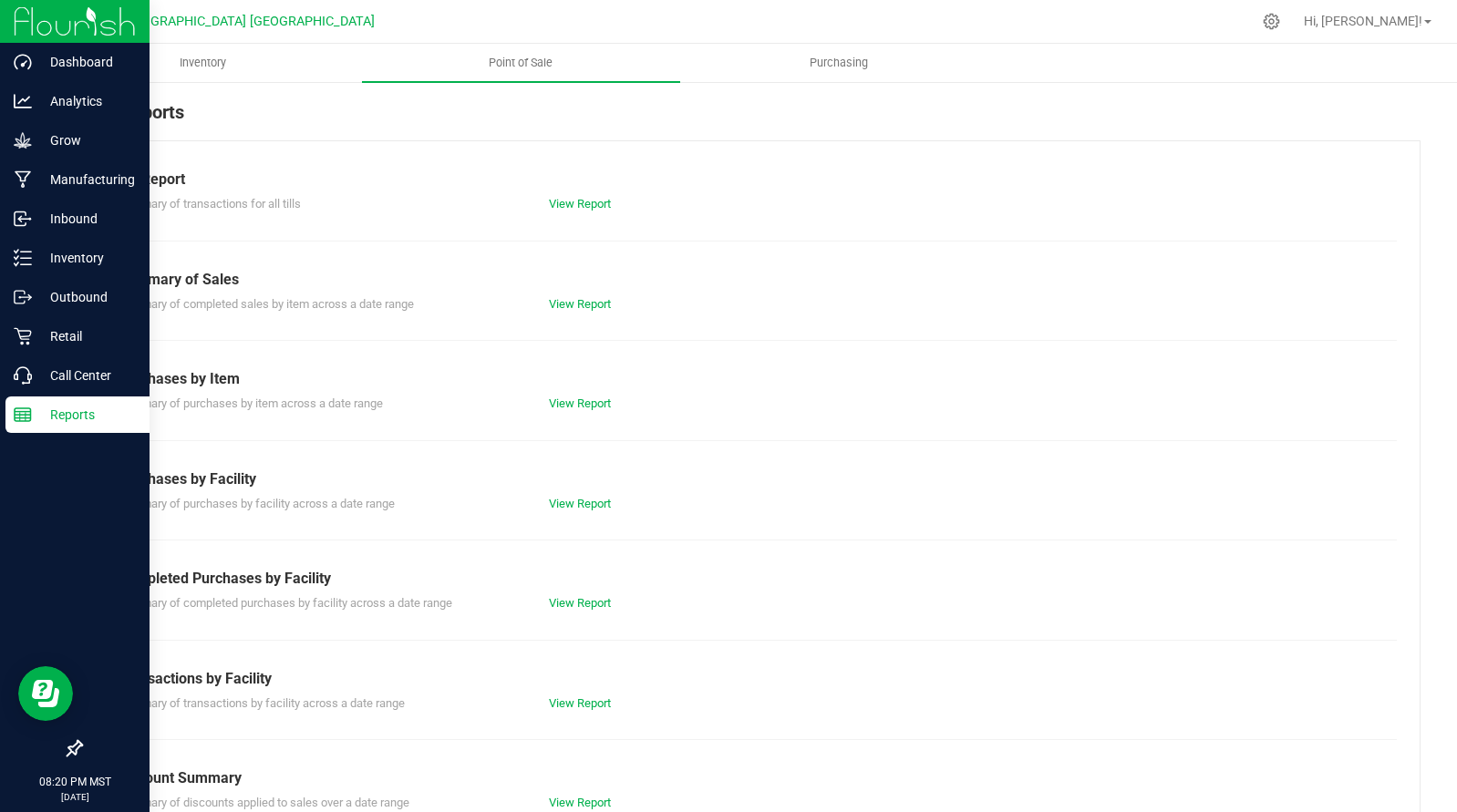
scroll to position [143, 0]
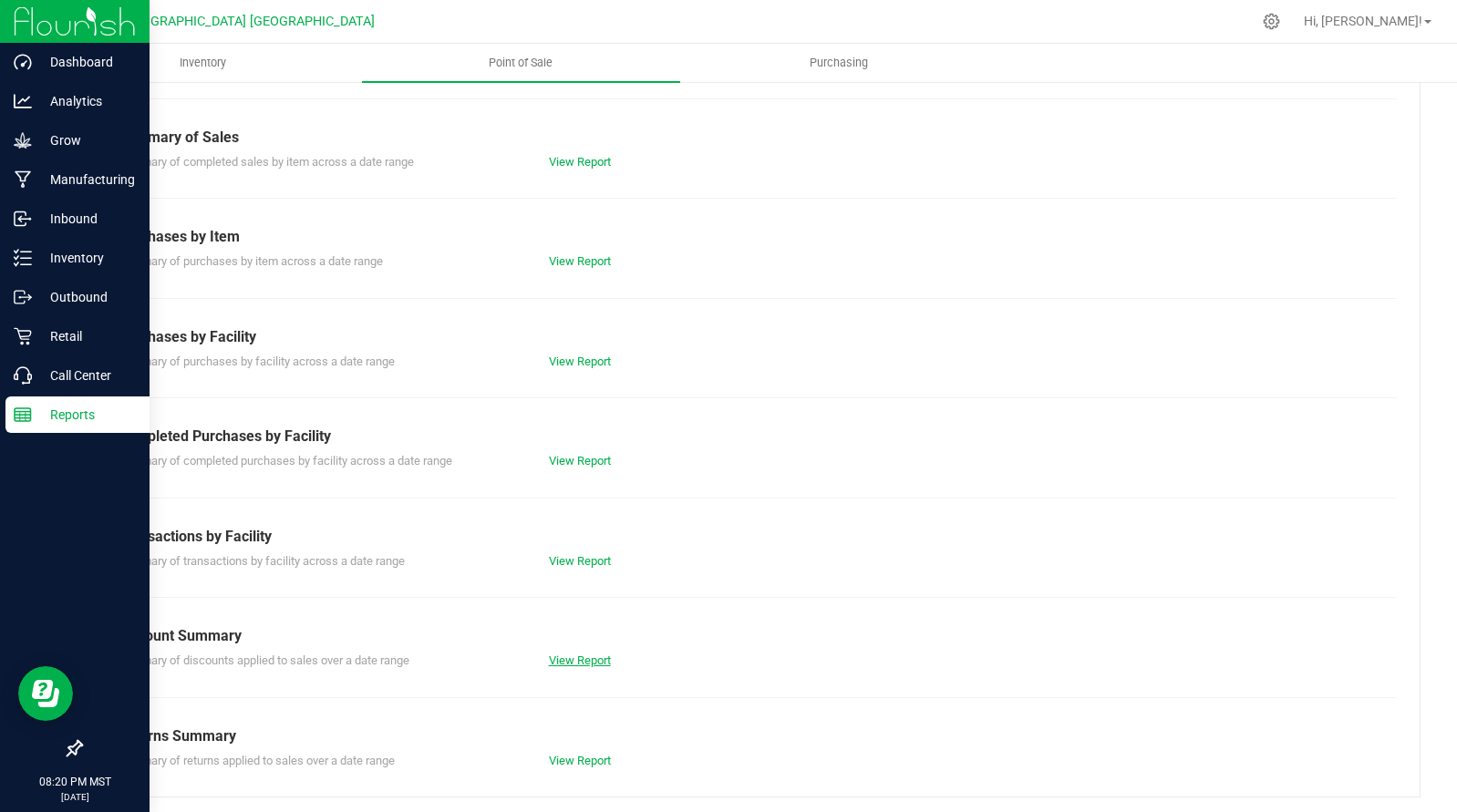
click at [564, 654] on link "View Report" at bounding box center [579, 660] width 62 height 14
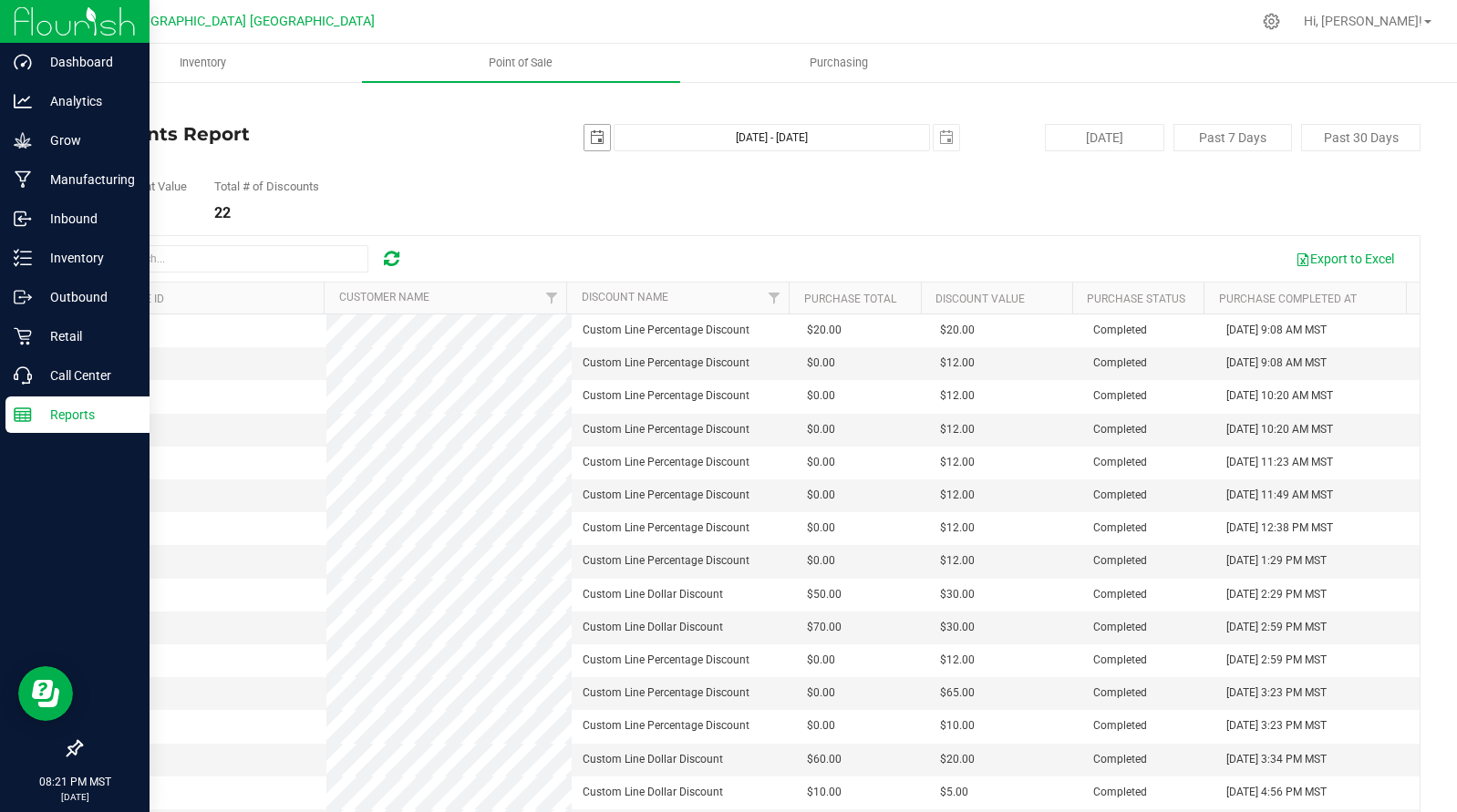
click at [590, 132] on span "select" at bounding box center [597, 138] width 15 height 15
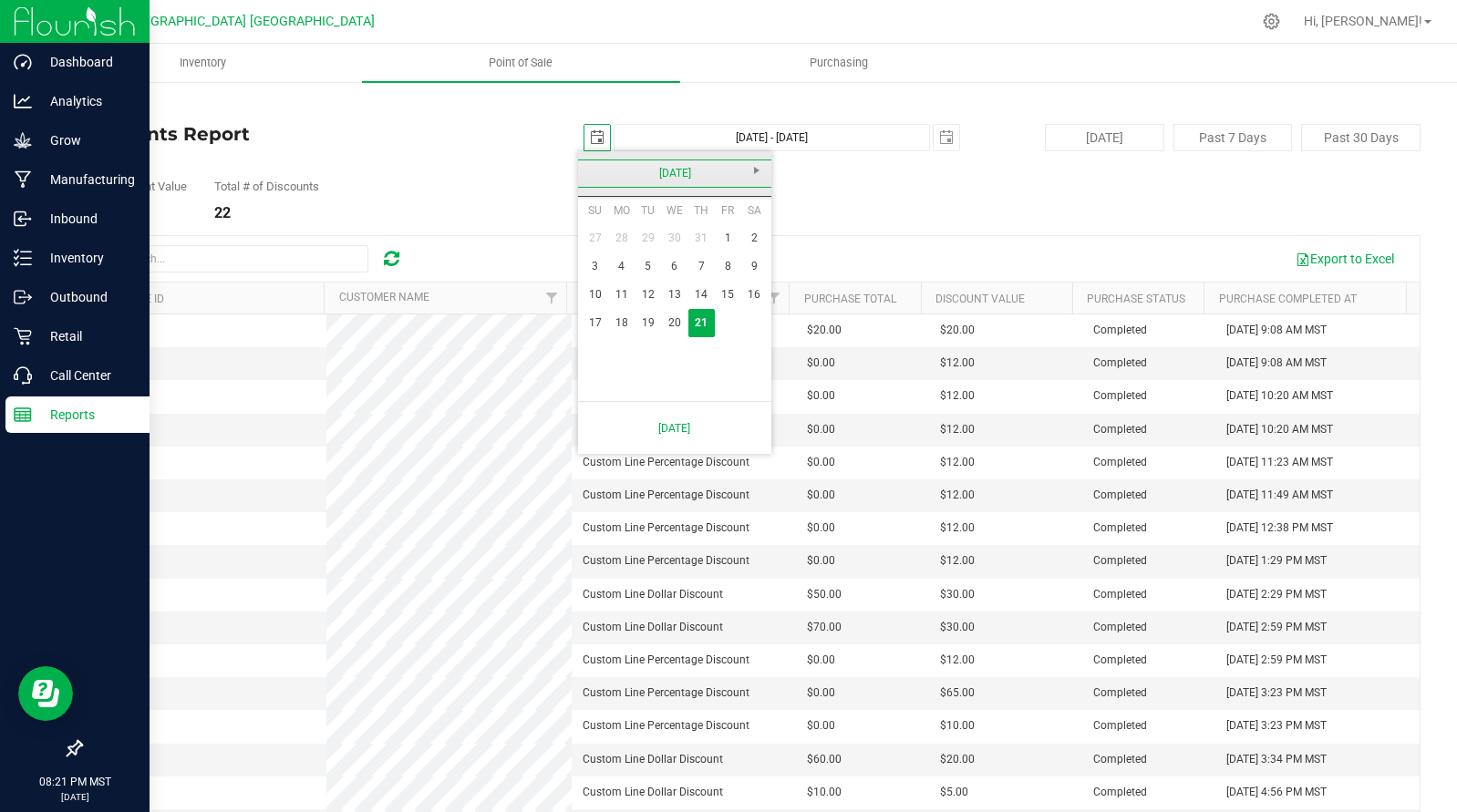
click at [602, 173] on link "[DATE]" at bounding box center [674, 173] width 196 height 29
click at [599, 171] on link "2025" at bounding box center [674, 173] width 196 height 29
click at [710, 271] on link "2025" at bounding box center [697, 275] width 47 height 47
click at [647, 269] on link "Jun" at bounding box center [651, 275] width 47 height 47
click at [603, 237] on link "1" at bounding box center [594, 238] width 27 height 29
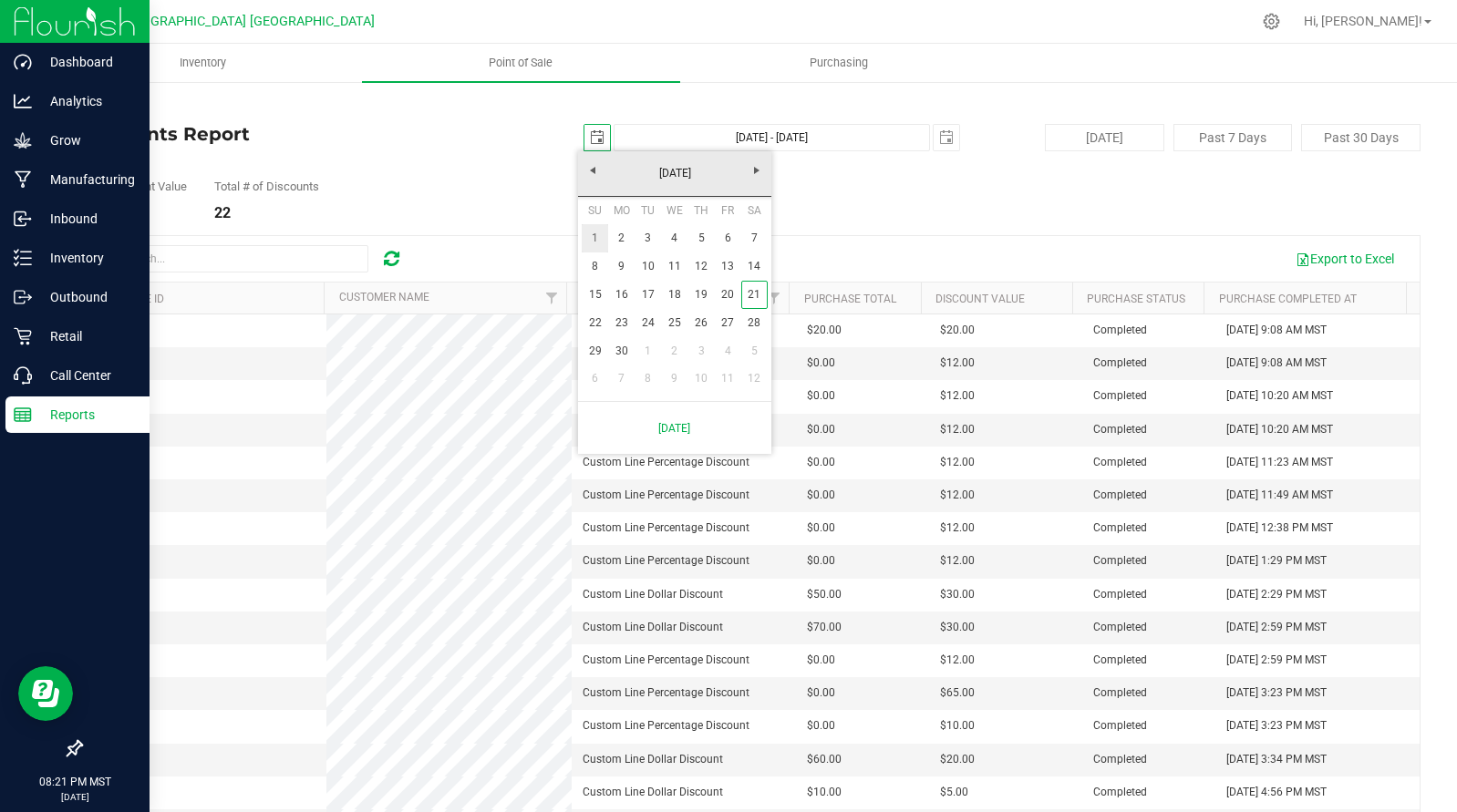
type input "[DATE]"
type input "[DATE] - [DATE]"
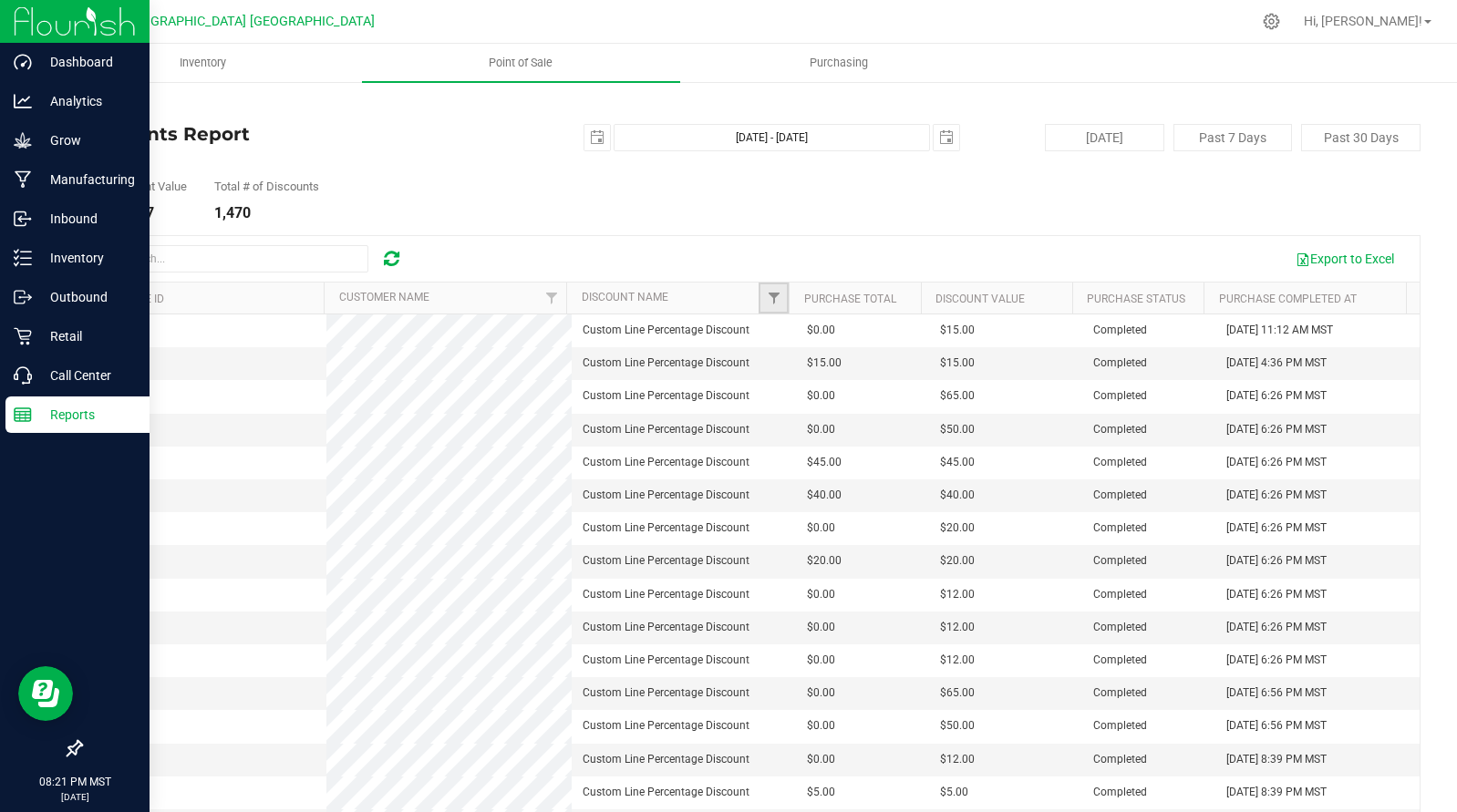
click at [774, 299] on link "Filter" at bounding box center [774, 298] width 30 height 31
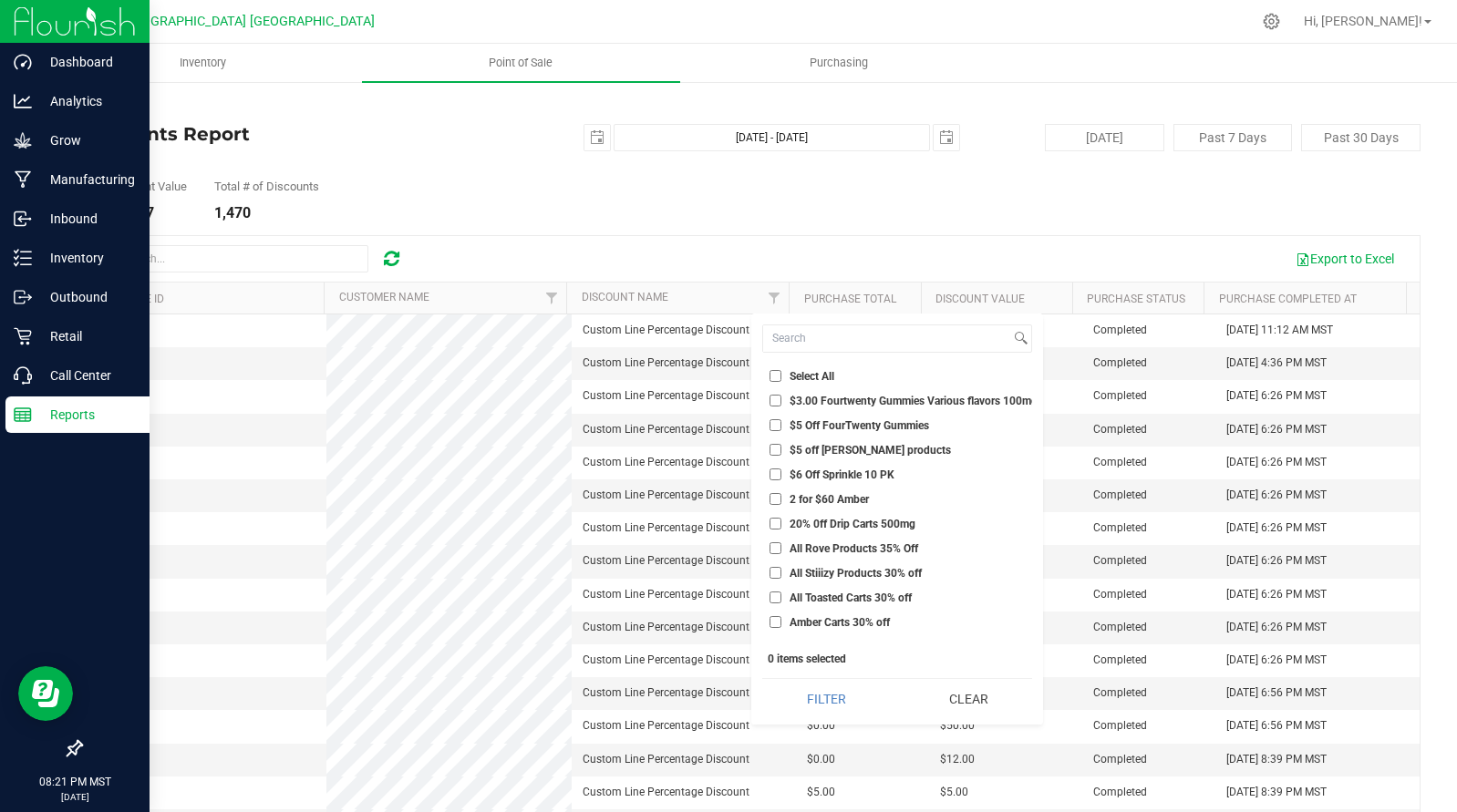
click at [839, 258] on div "Export to Excel" at bounding box center [912, 259] width 986 height 31
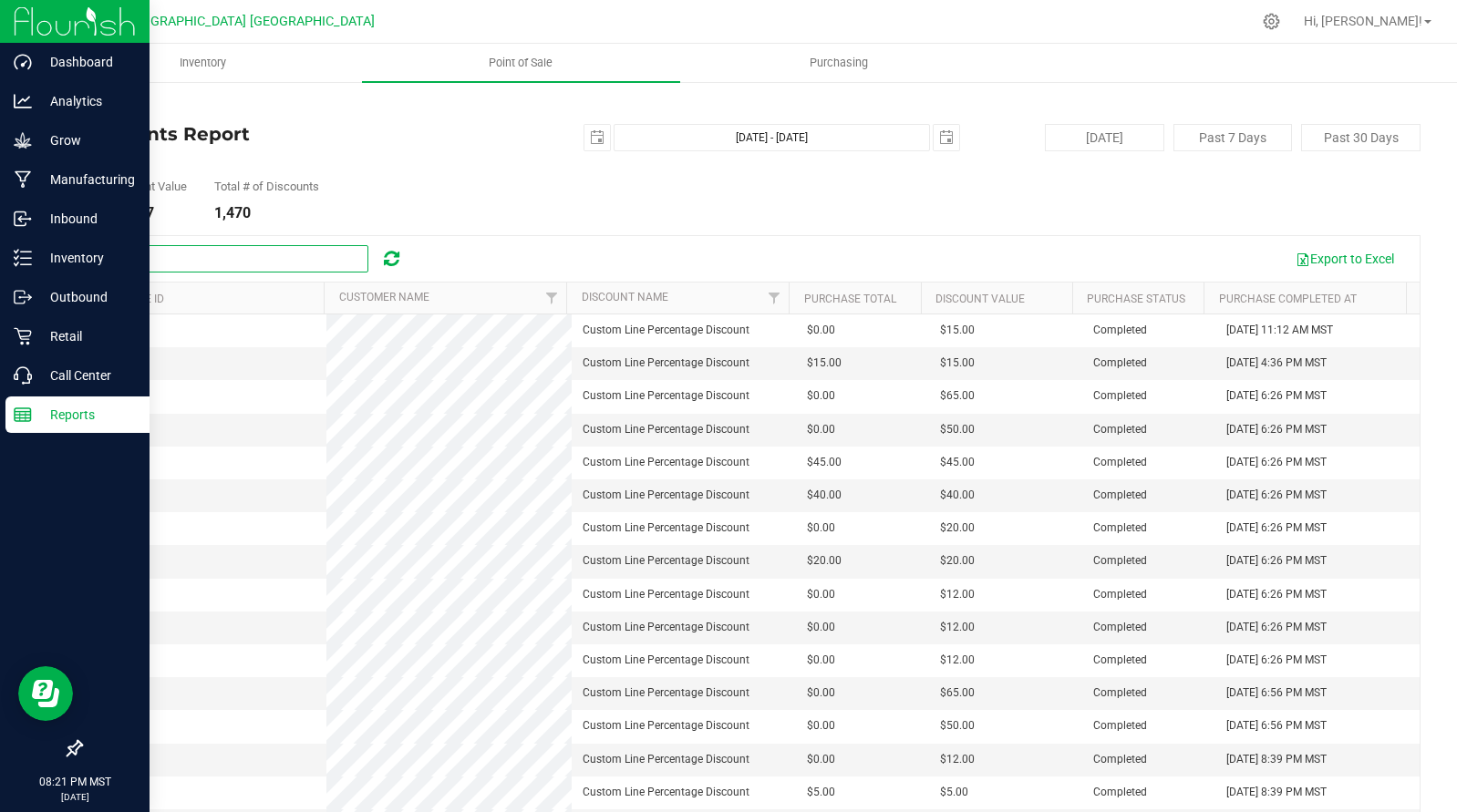
click at [255, 262] on input "text" at bounding box center [231, 259] width 273 height 28
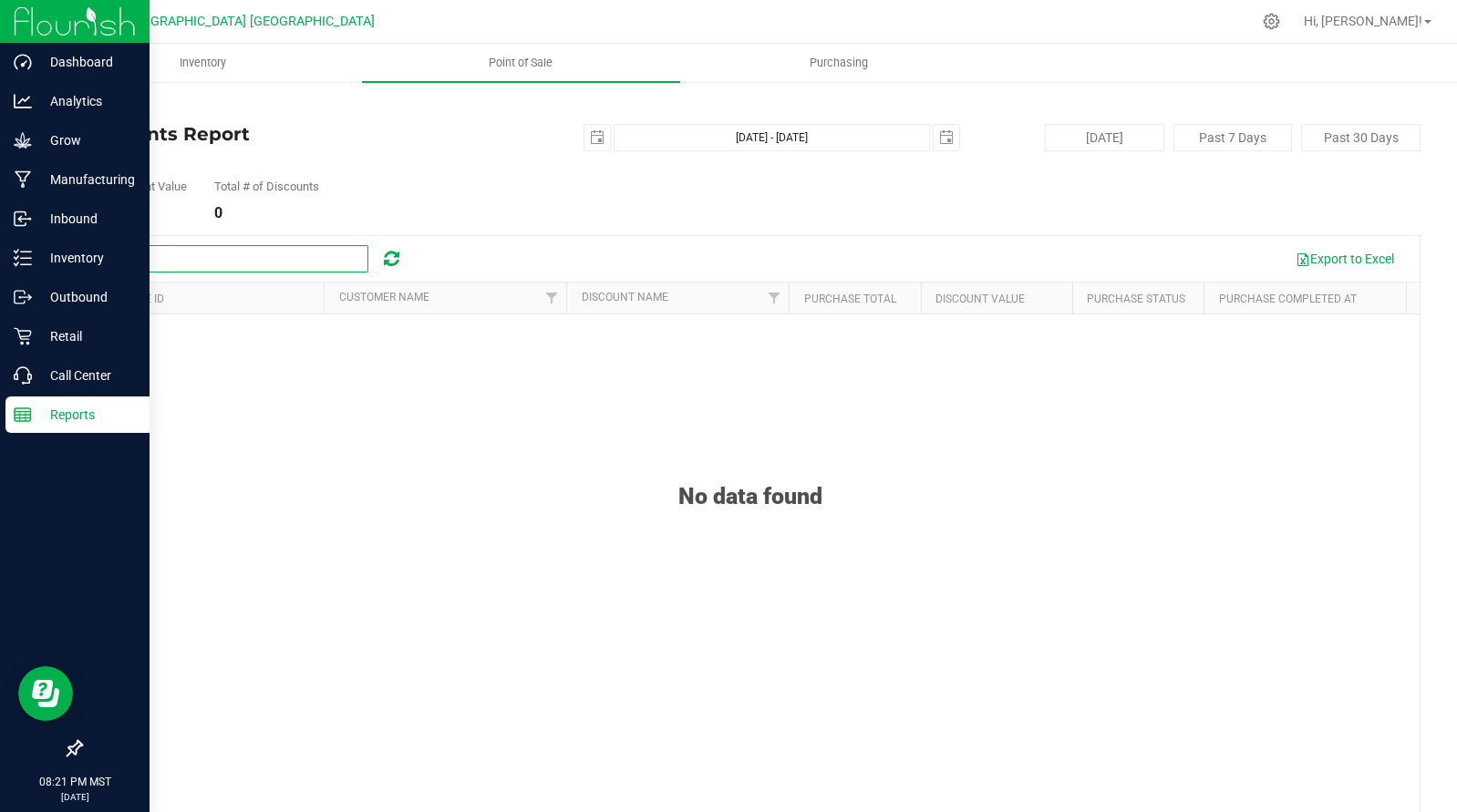
type input "F"
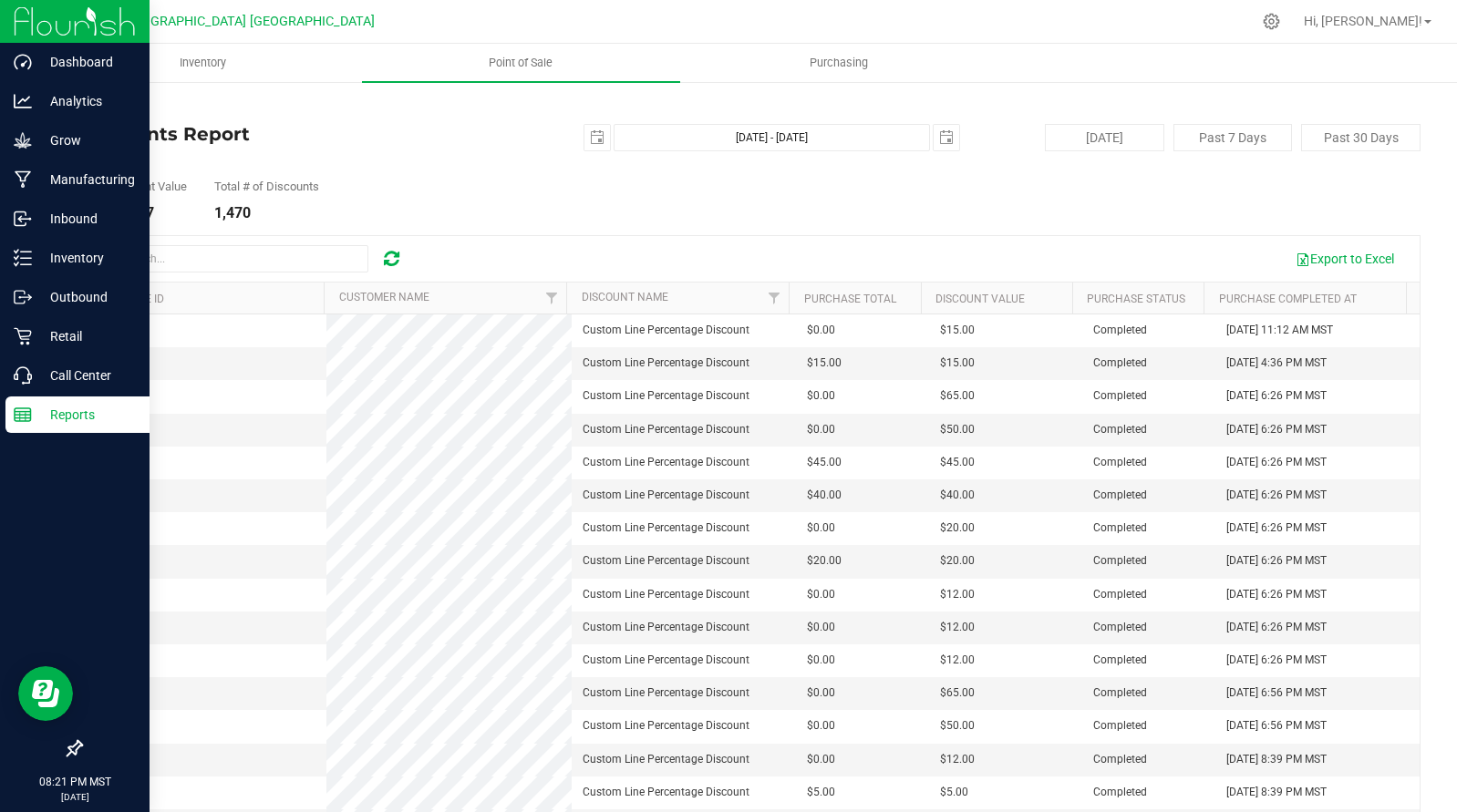
click at [102, 111] on link "Back" at bounding box center [94, 107] width 28 height 13
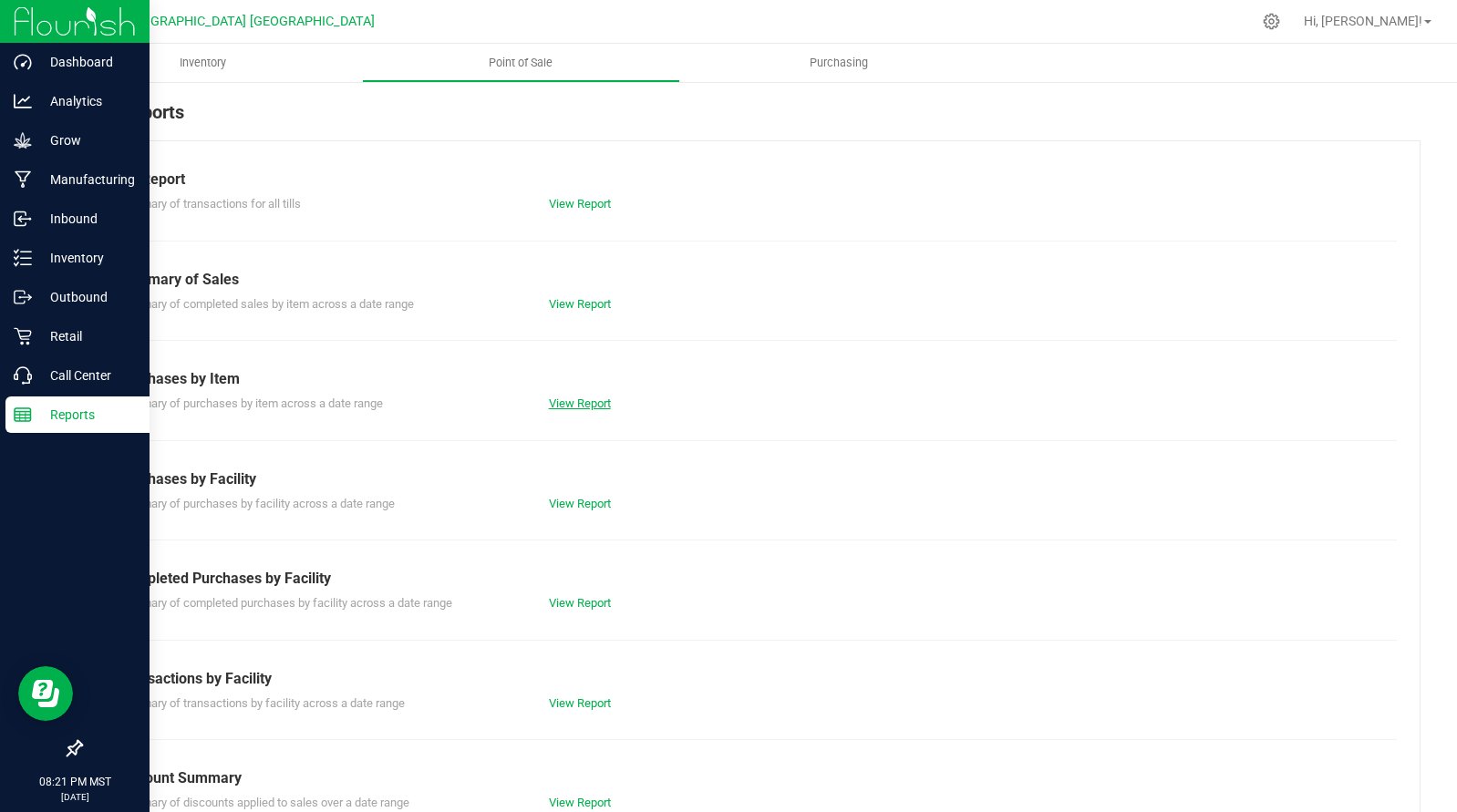
click at [573, 404] on link "View Report" at bounding box center [579, 403] width 62 height 14
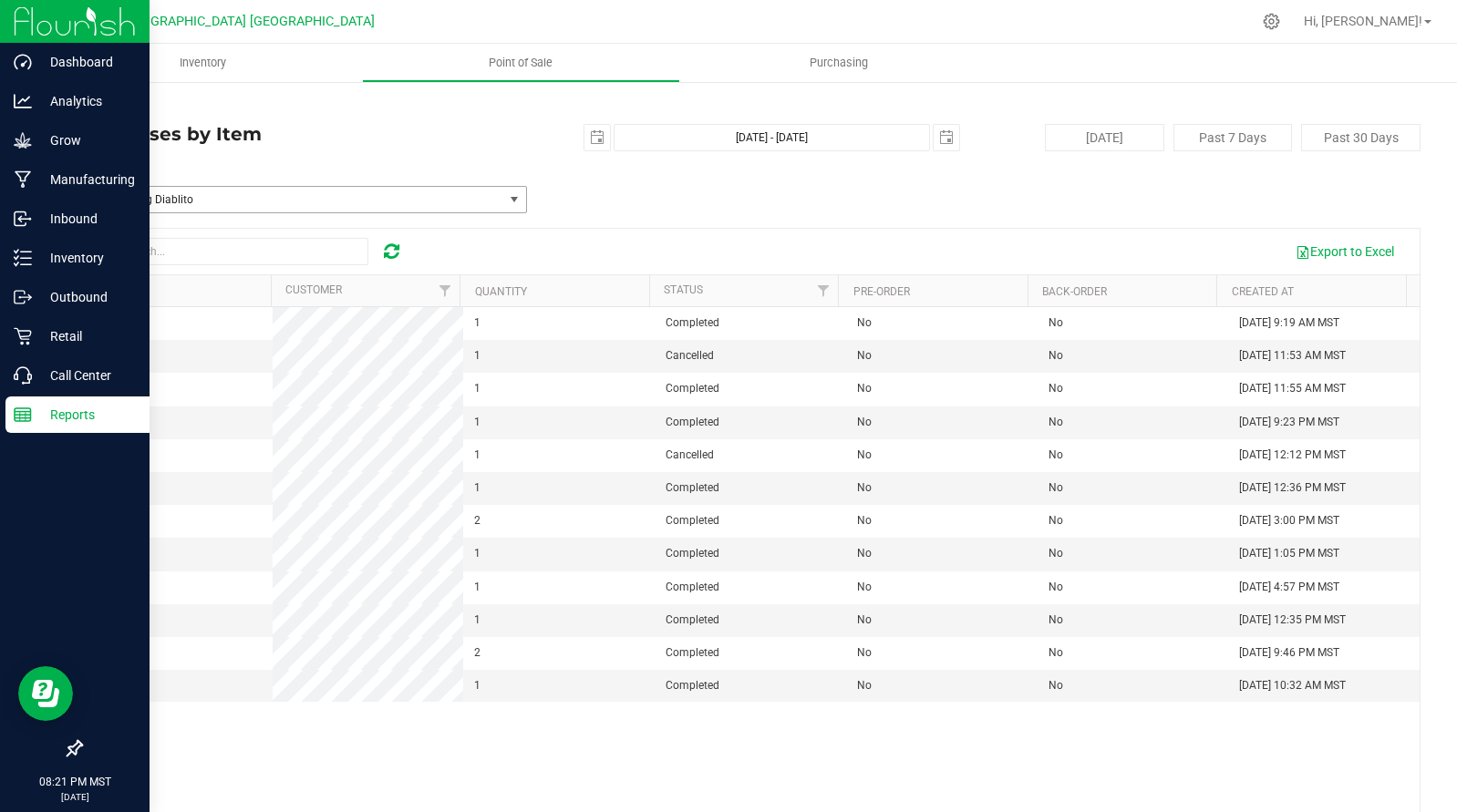
click at [336, 194] on span "(Diablo) 1.5g Diablito" at bounding box center [283, 200] width 391 height 13
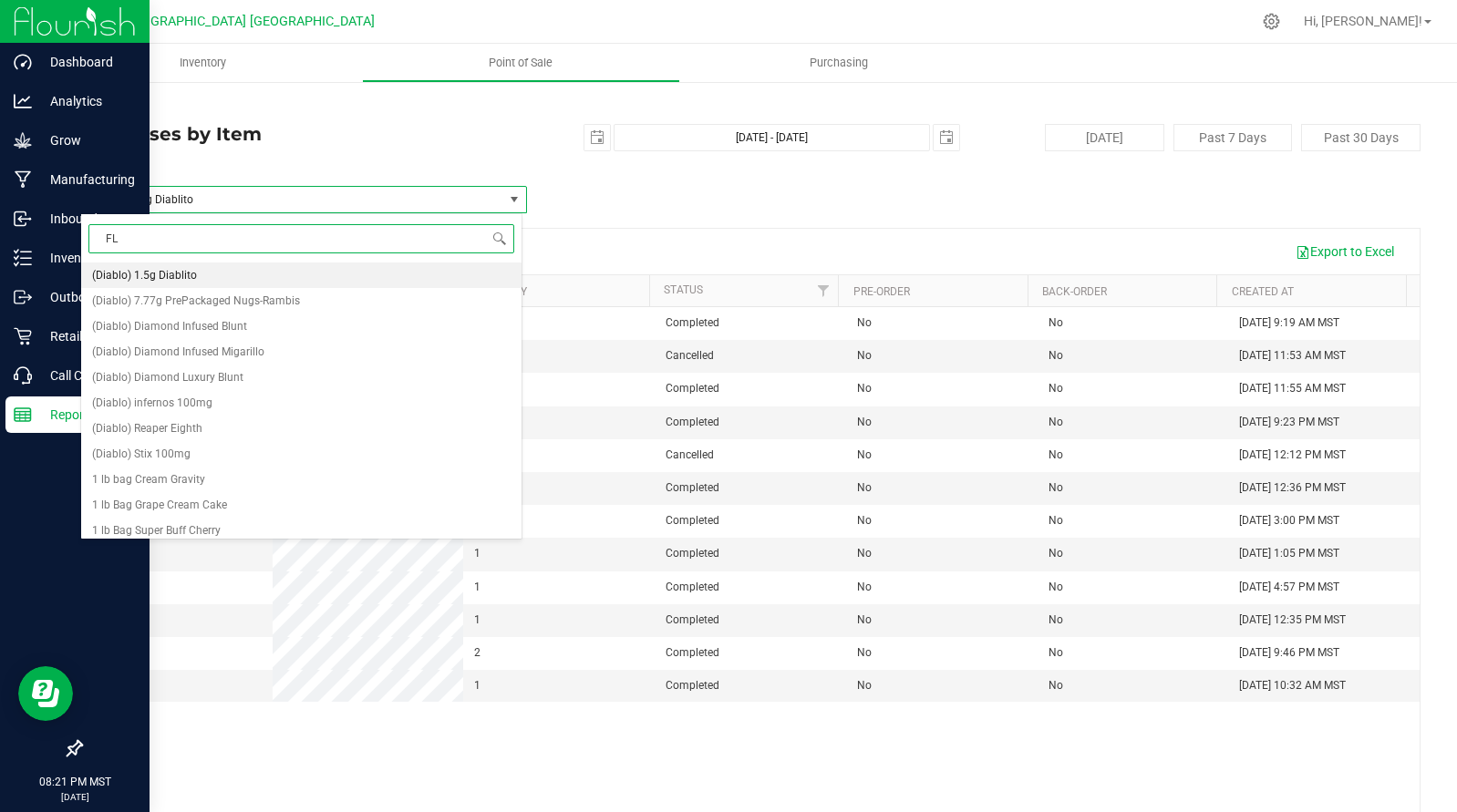
type input "FLA"
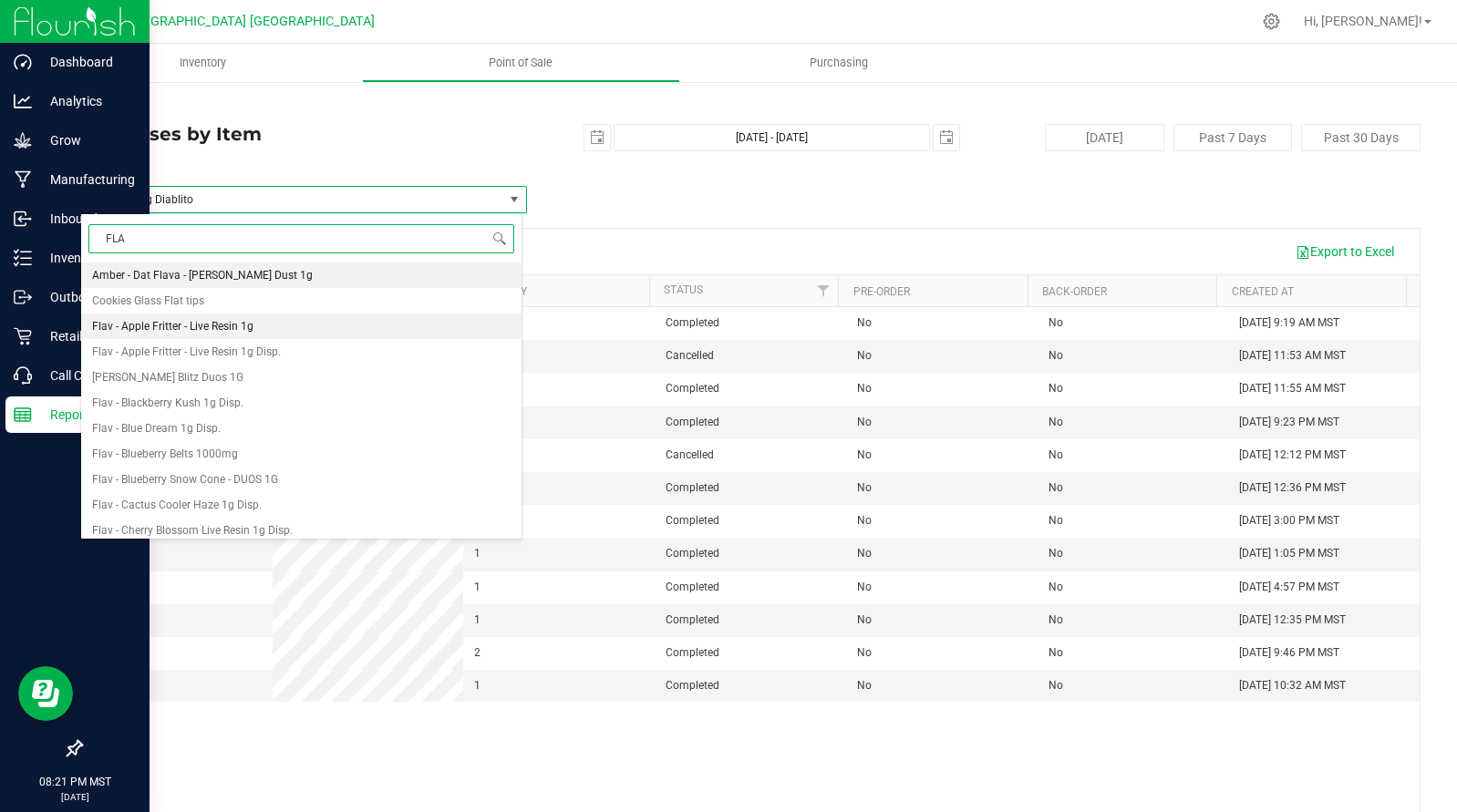
click at [270, 326] on li "Flav - Apple Fritter - Live Resin 1g" at bounding box center [301, 326] width 441 height 26
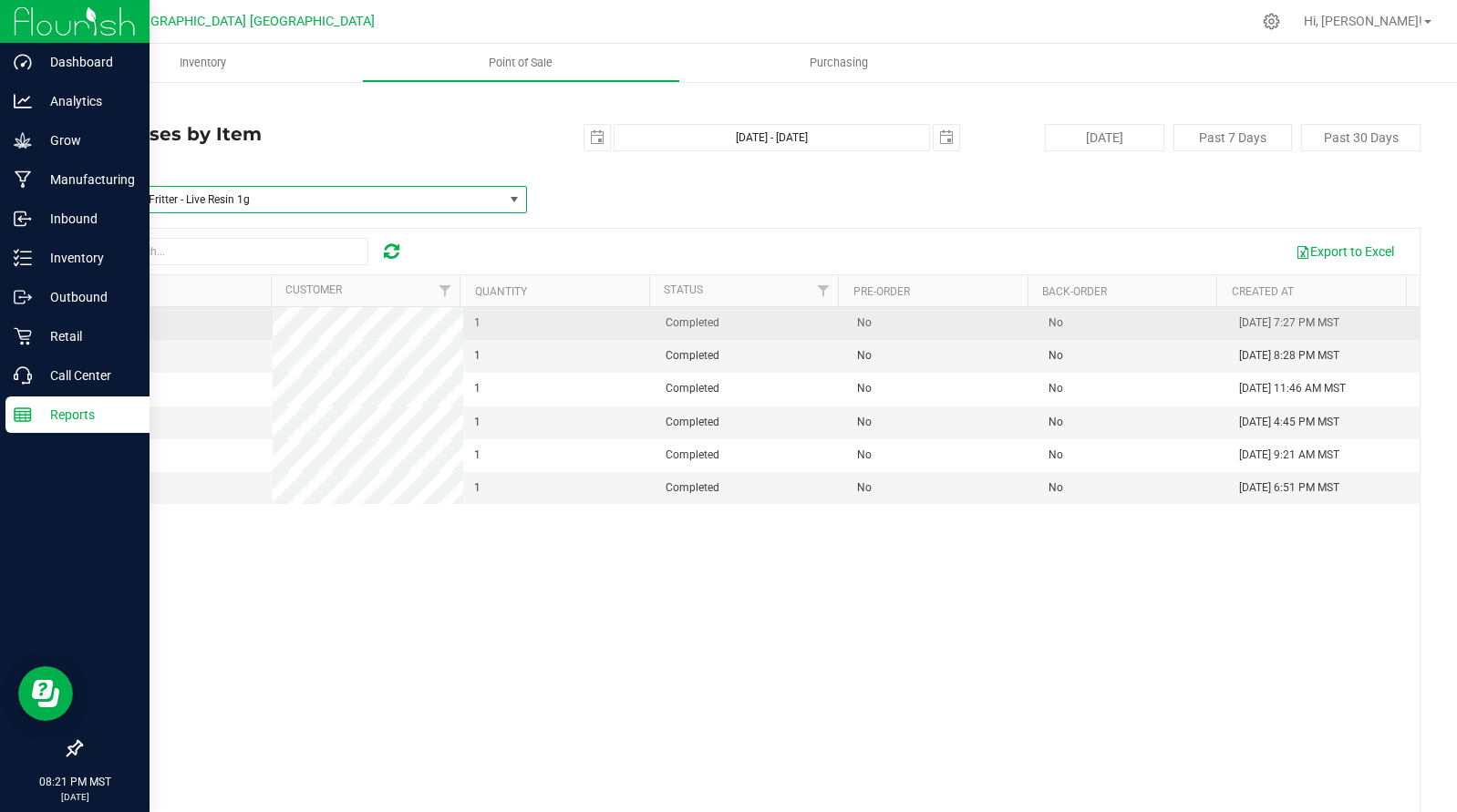
click at [127, 327] on span "00007682" at bounding box center [118, 323] width 52 height 13
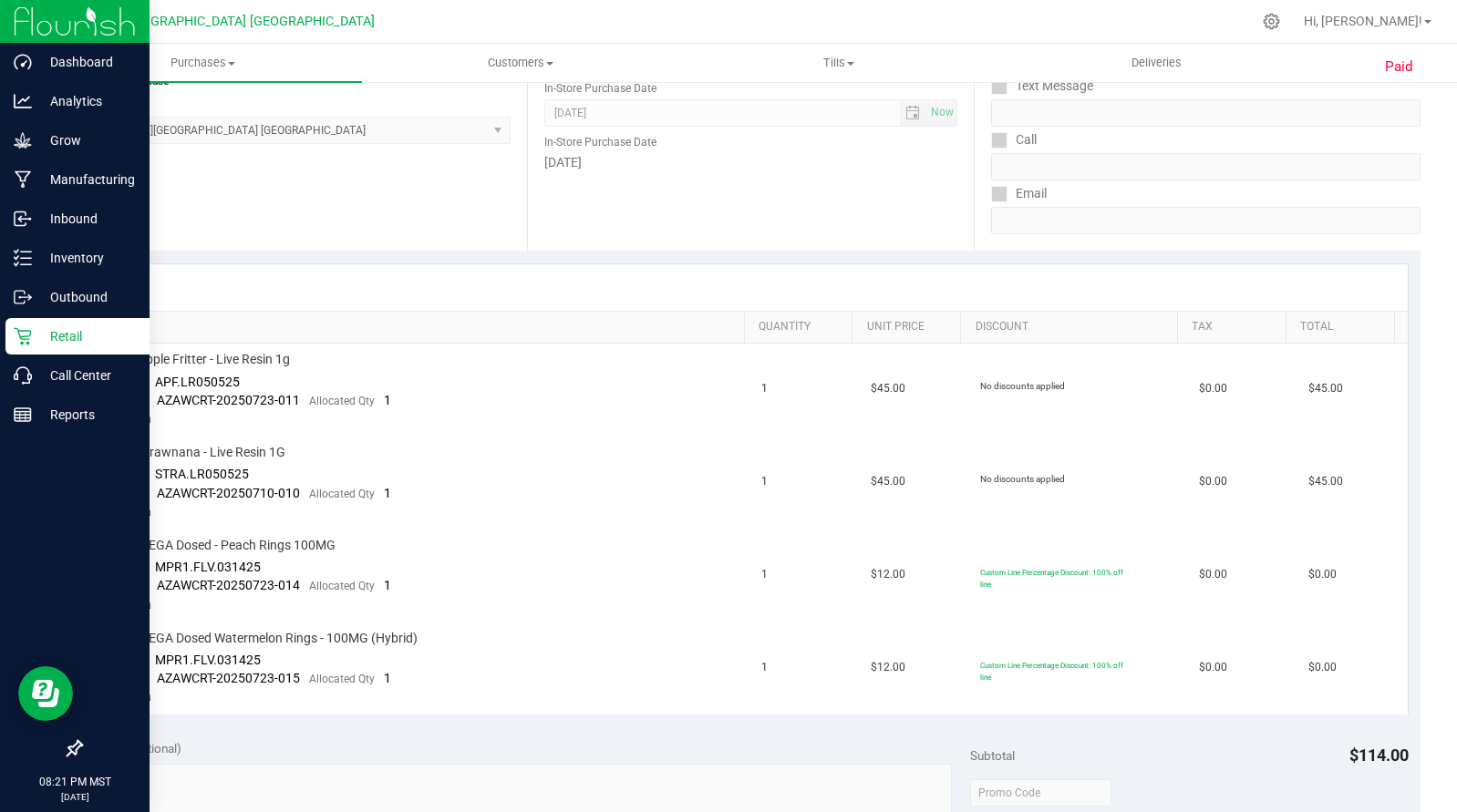
scroll to position [356, 0]
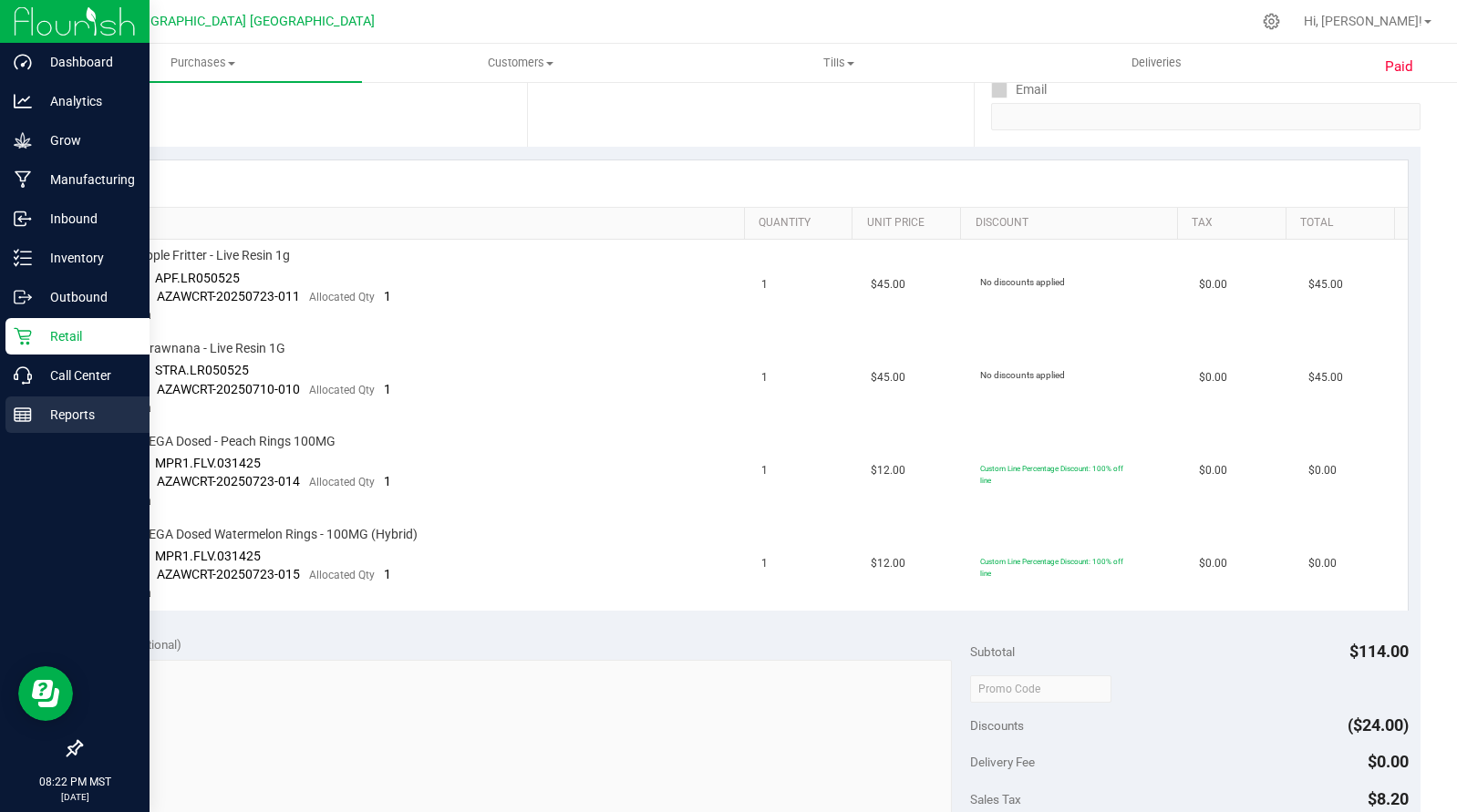
click at [98, 413] on p "Reports" at bounding box center [86, 415] width 109 height 22
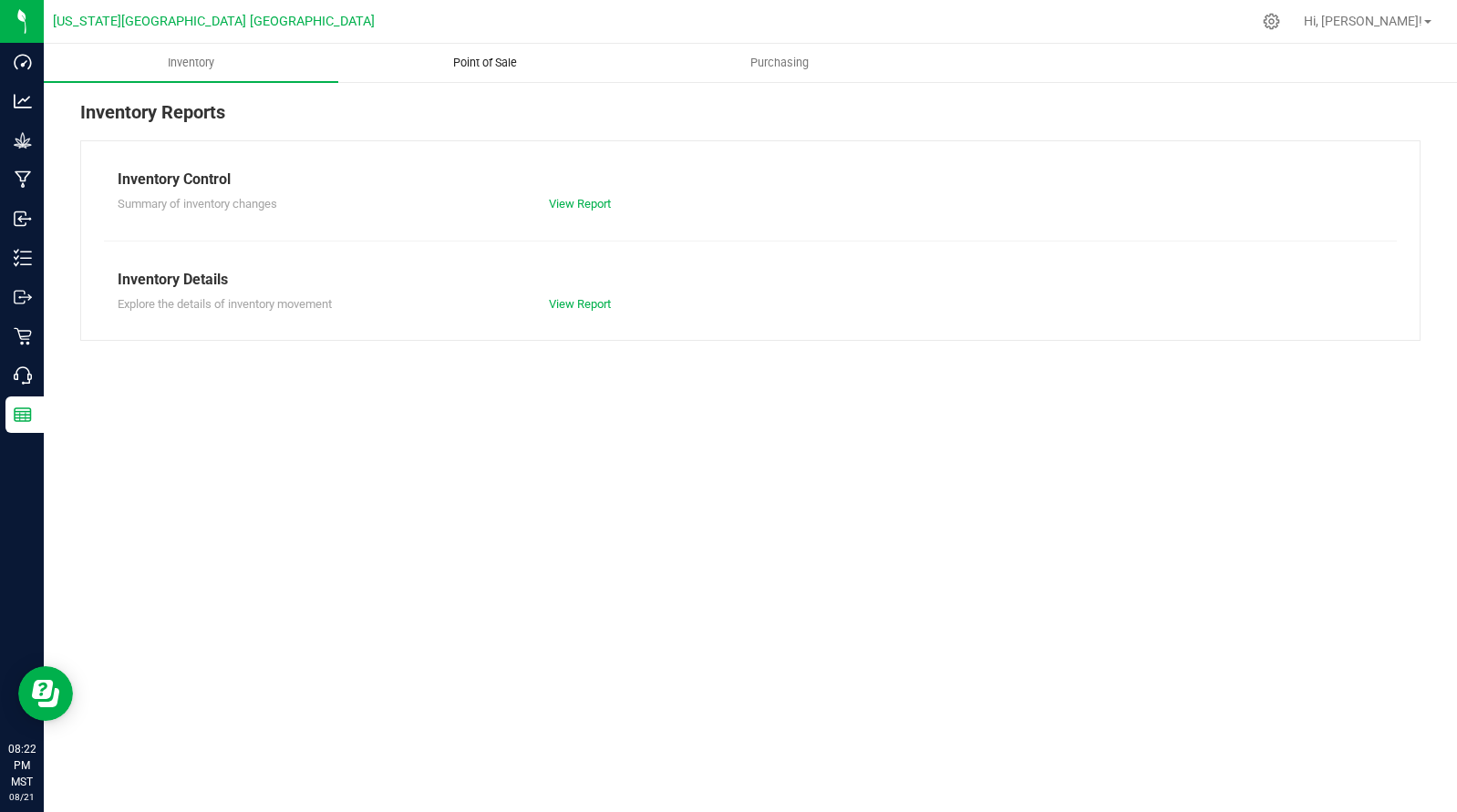
click at [471, 67] on span "Point of Sale" at bounding box center [485, 63] width 113 height 17
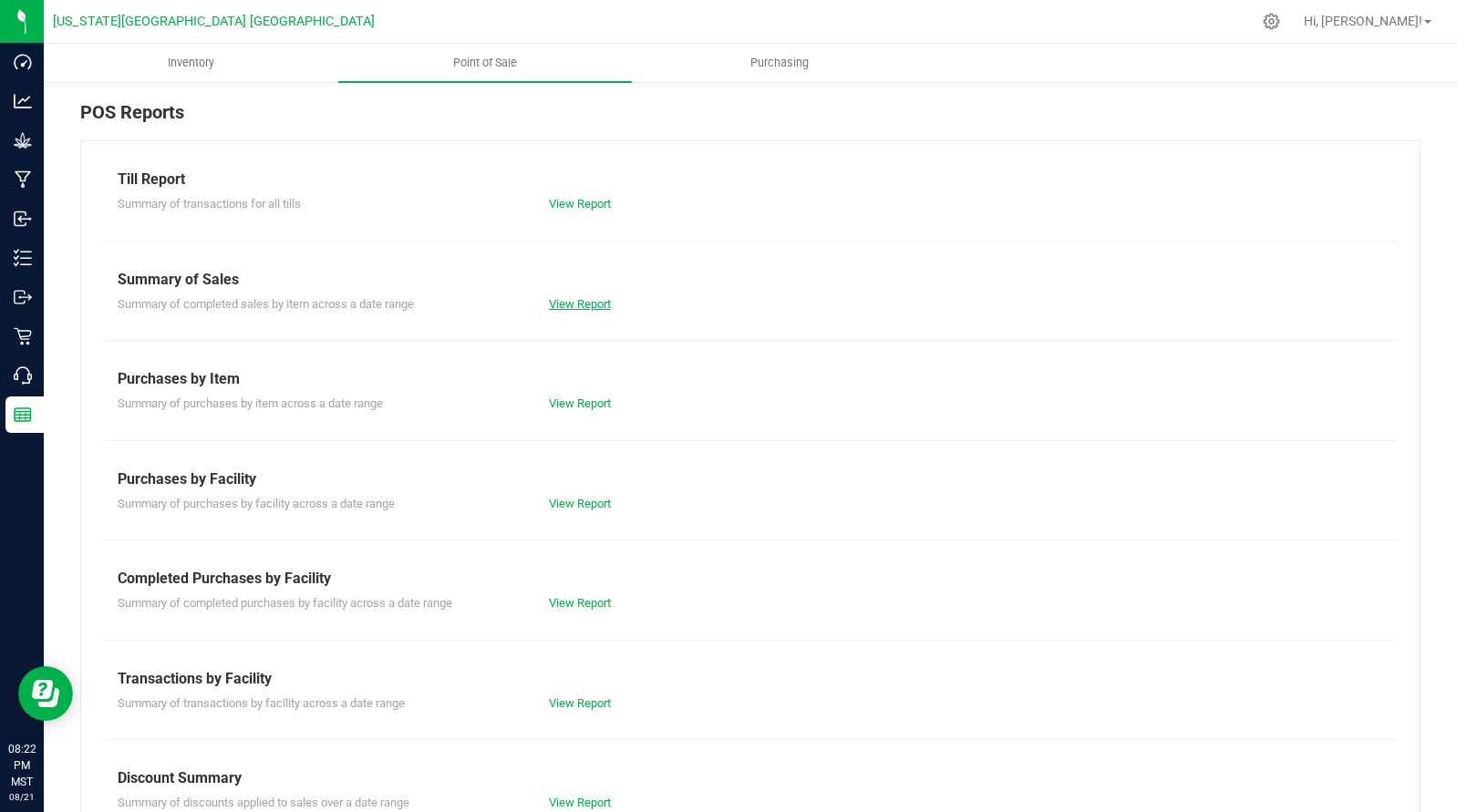
click at [595, 297] on link "View Report" at bounding box center [579, 303] width 62 height 14
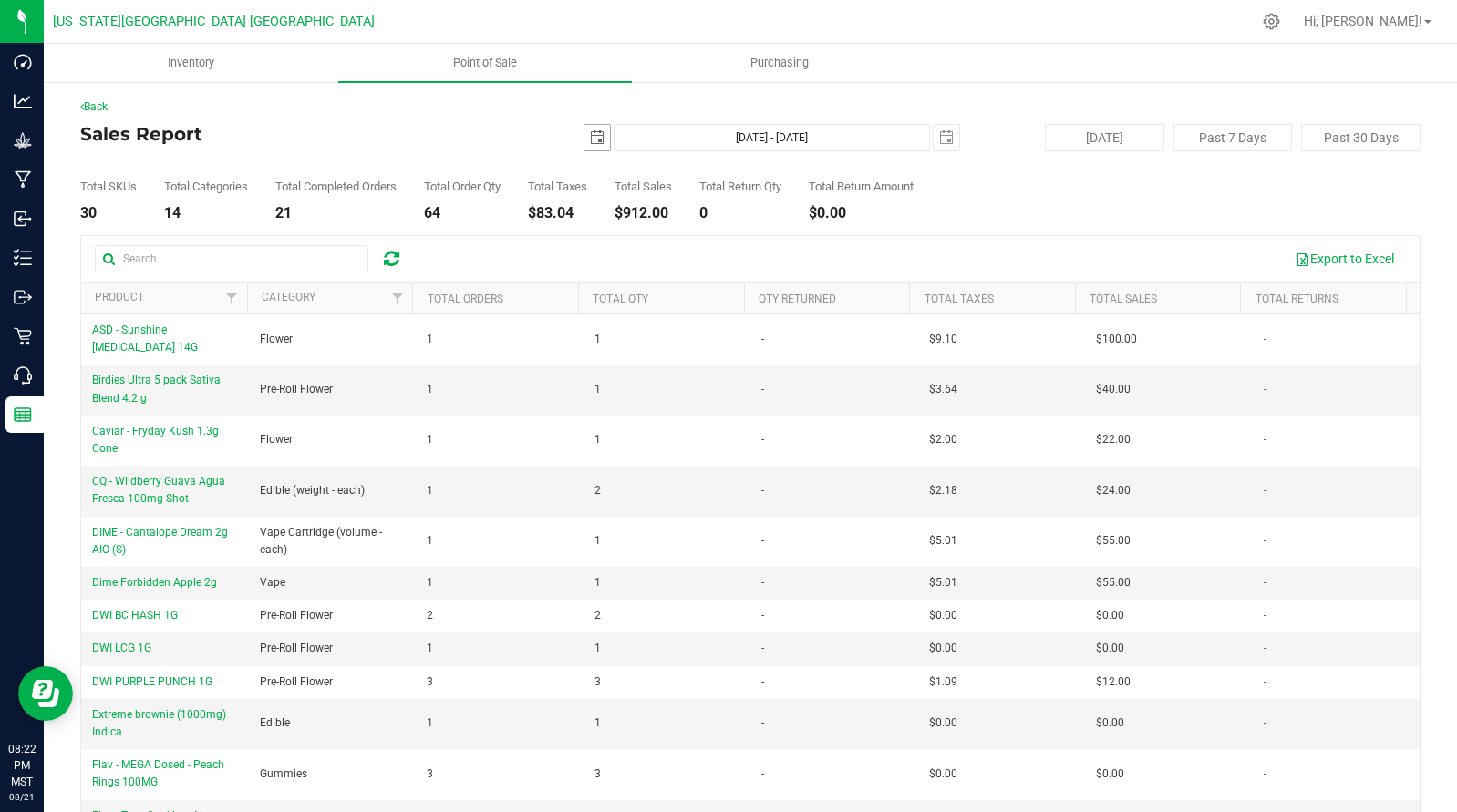
click at [593, 142] on span "select" at bounding box center [597, 138] width 15 height 15
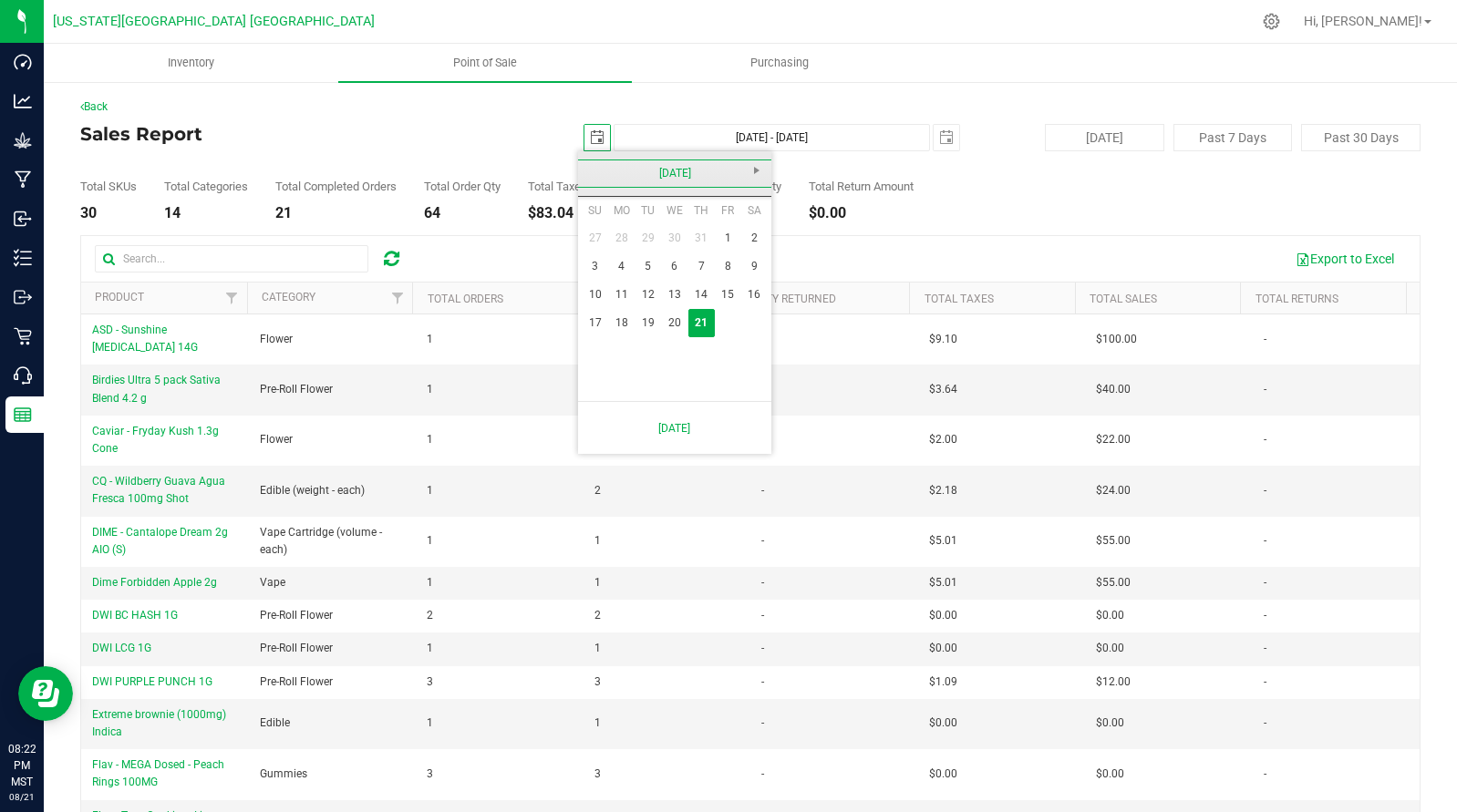
click at [594, 172] on link "[DATE]" at bounding box center [674, 173] width 196 height 29
click at [751, 274] on link "Aug" at bounding box center [744, 275] width 47 height 47
click at [719, 292] on link "15" at bounding box center [728, 294] width 27 height 29
type input "[DATE]"
type input "[DATE] - [DATE]"
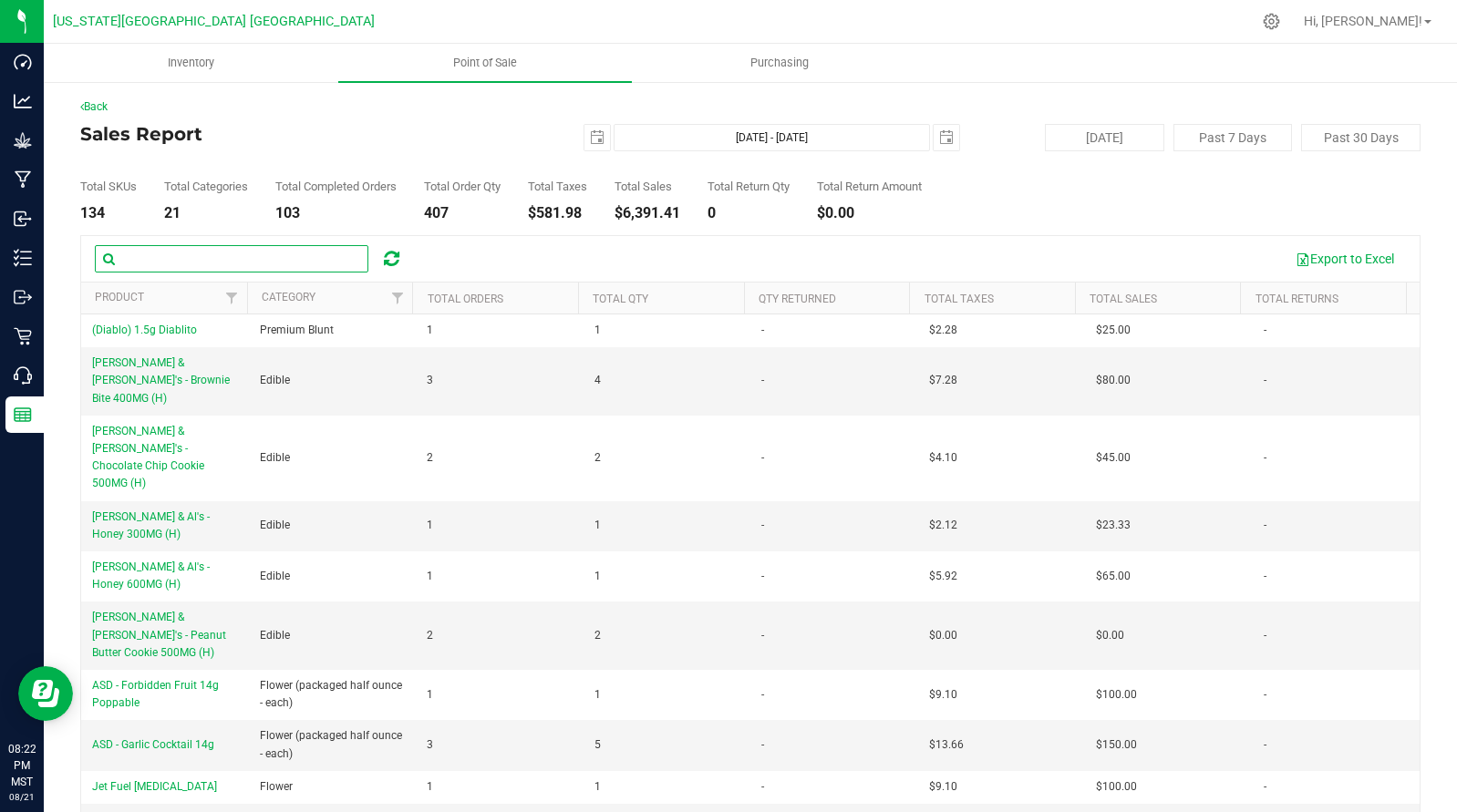
click at [146, 269] on input "text" at bounding box center [231, 259] width 273 height 28
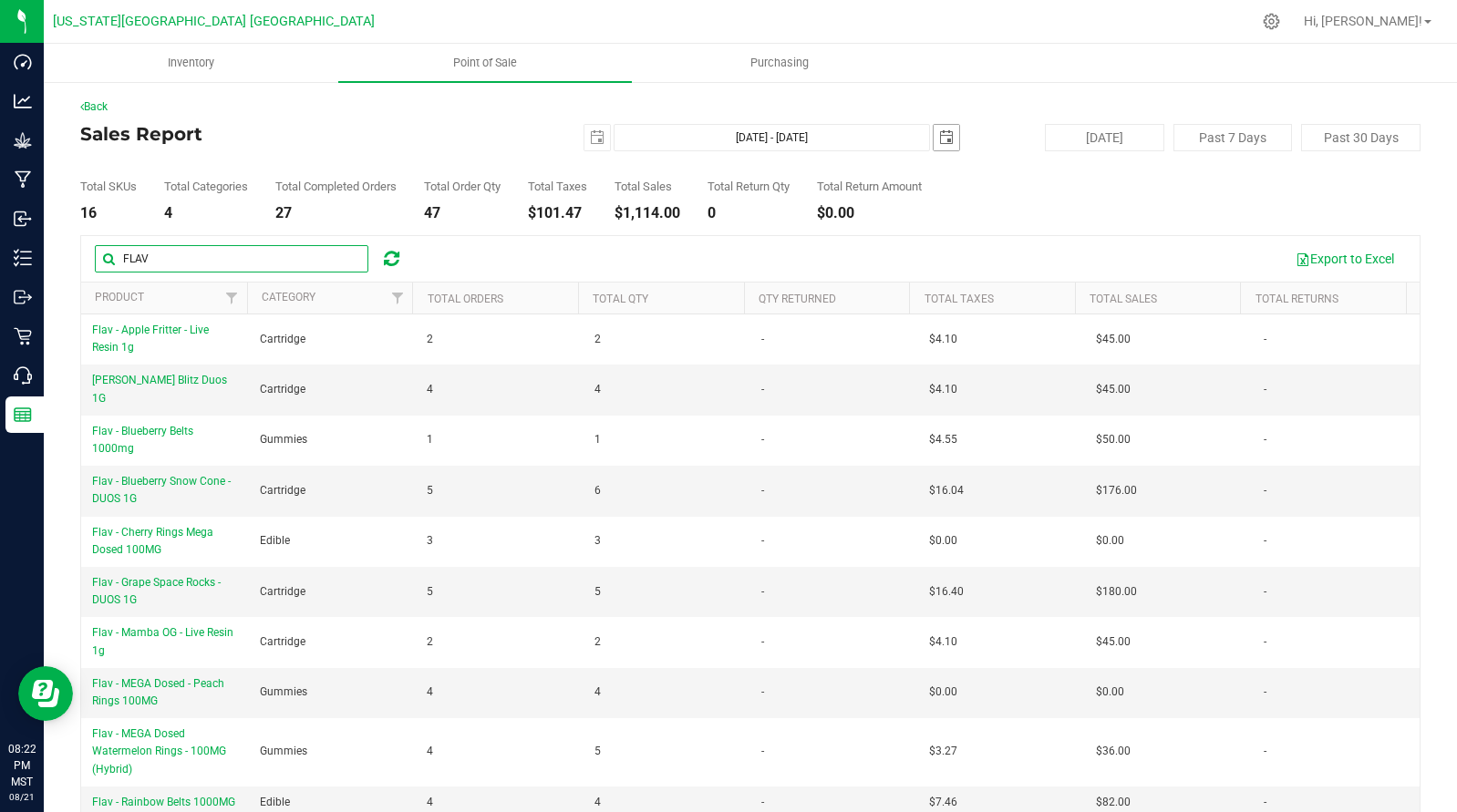
click at [944, 130] on span "select" at bounding box center [946, 138] width 26 height 26
type input "FLAV"
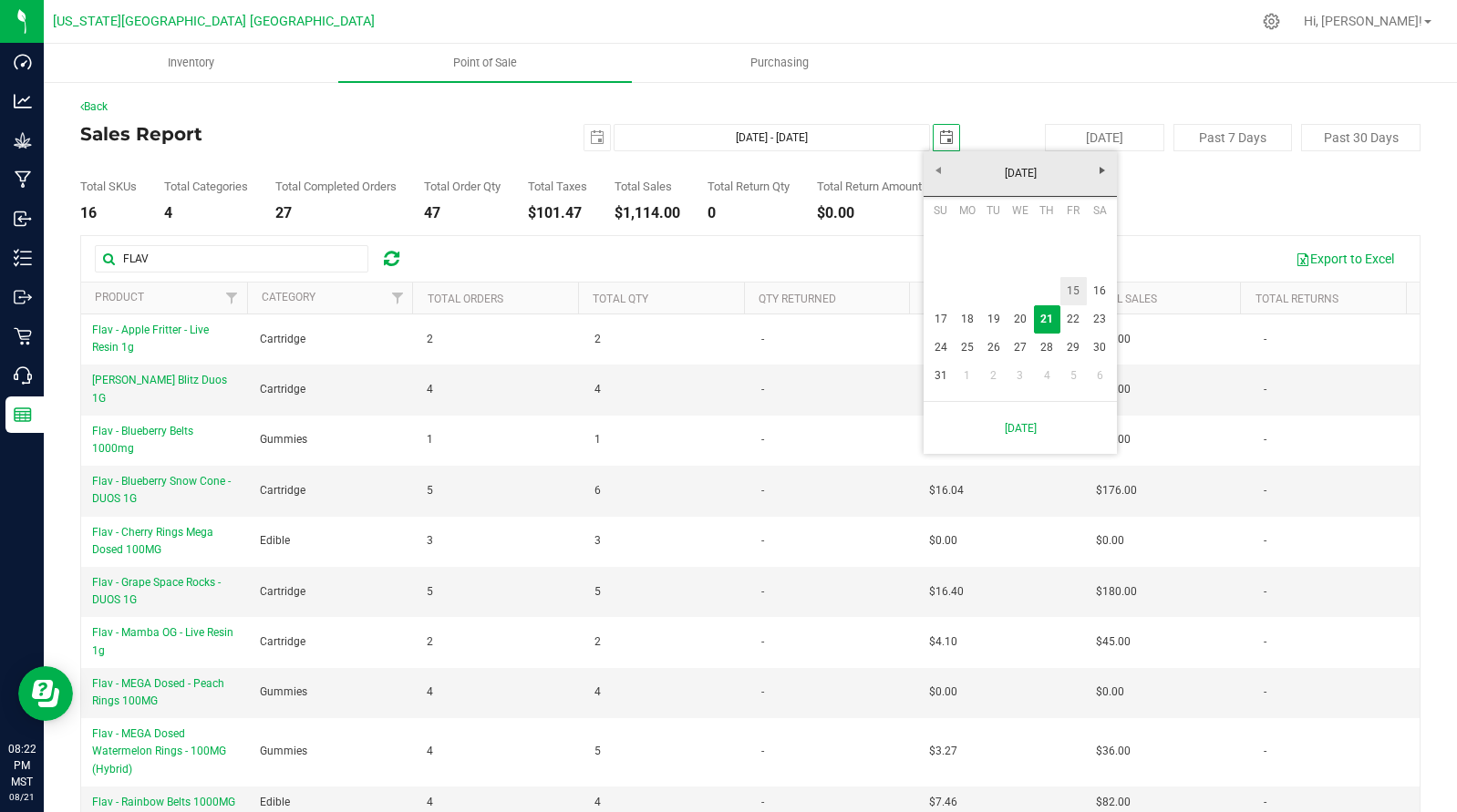
click at [1071, 286] on link "15" at bounding box center [1073, 291] width 27 height 29
type input "[DATE] - [DATE]"
type input "[DATE]"
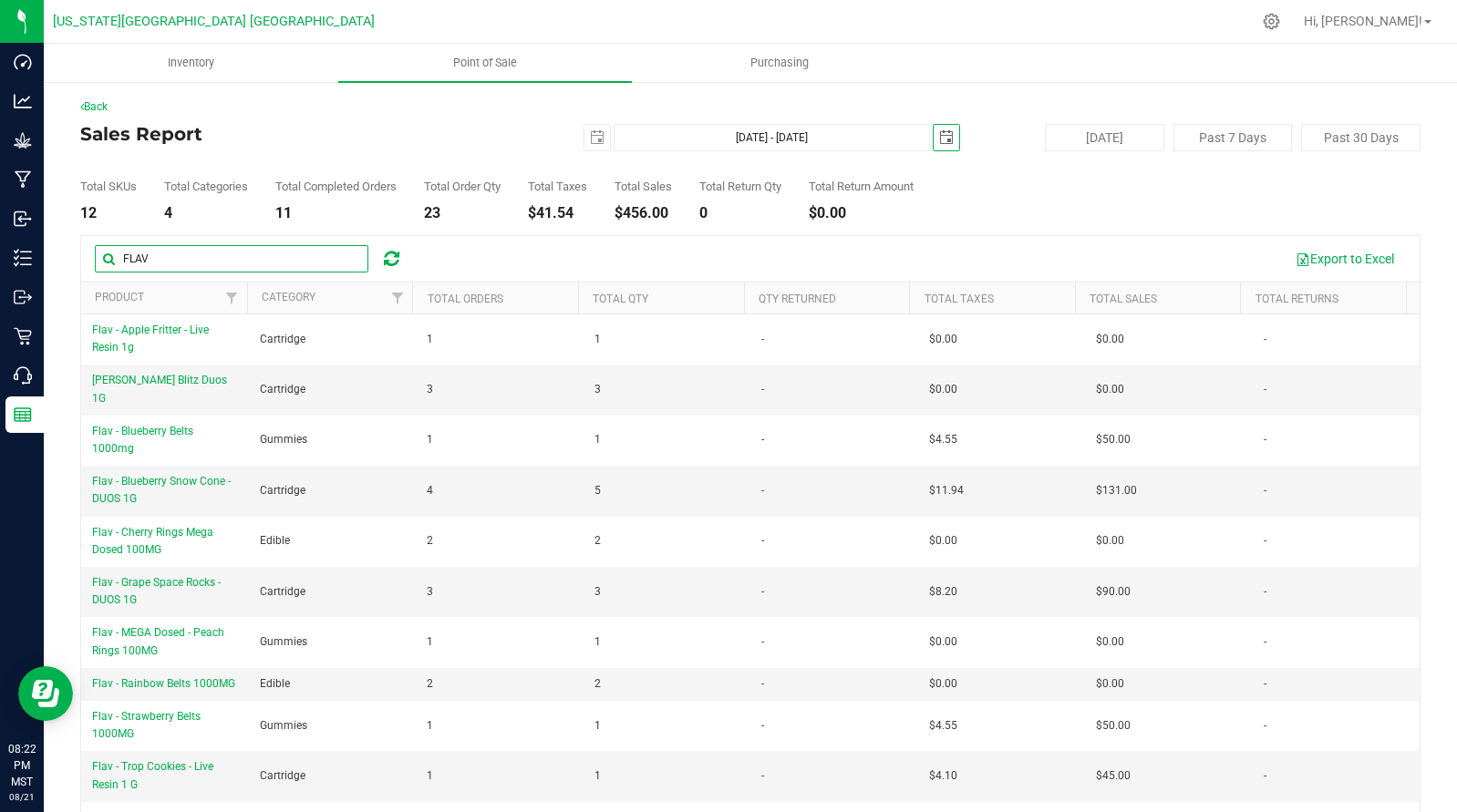
click at [249, 248] on input "FLAV" at bounding box center [231, 259] width 273 height 28
click at [1342, 256] on button "Export to Excel" at bounding box center [1344, 259] width 122 height 31
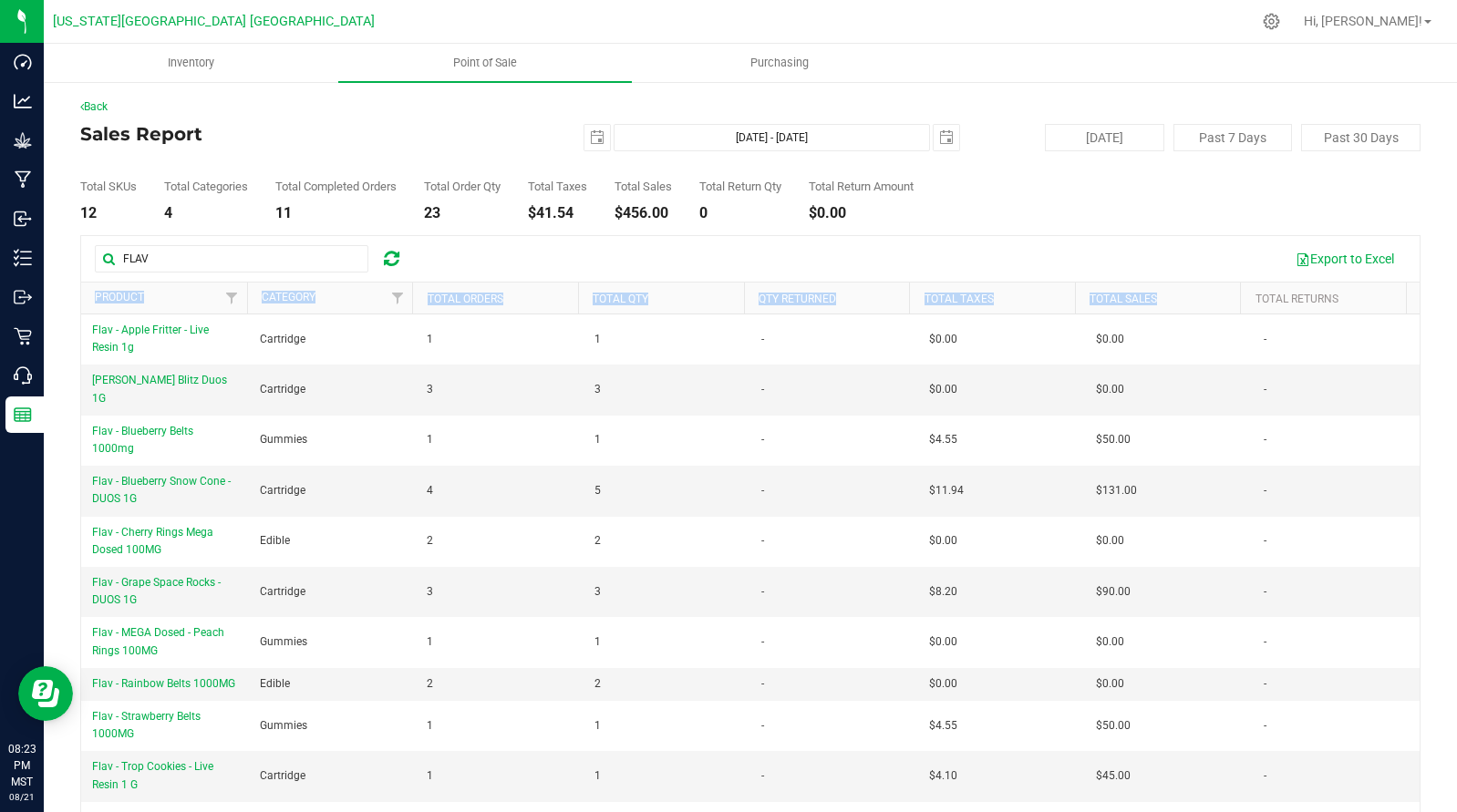
drag, startPoint x: 1255, startPoint y: 282, endPoint x: 1276, endPoint y: 221, distance: 64.5
click at [1265, 239] on div "FLAV Export to Excel Product Category Total Orders Total Qty Qty Returned Total…" at bounding box center [750, 553] width 1340 height 635
click at [1317, 252] on button "Export to Excel" at bounding box center [1344, 259] width 122 height 31
click at [1317, 251] on button "Export to Excel" at bounding box center [1344, 259] width 122 height 31
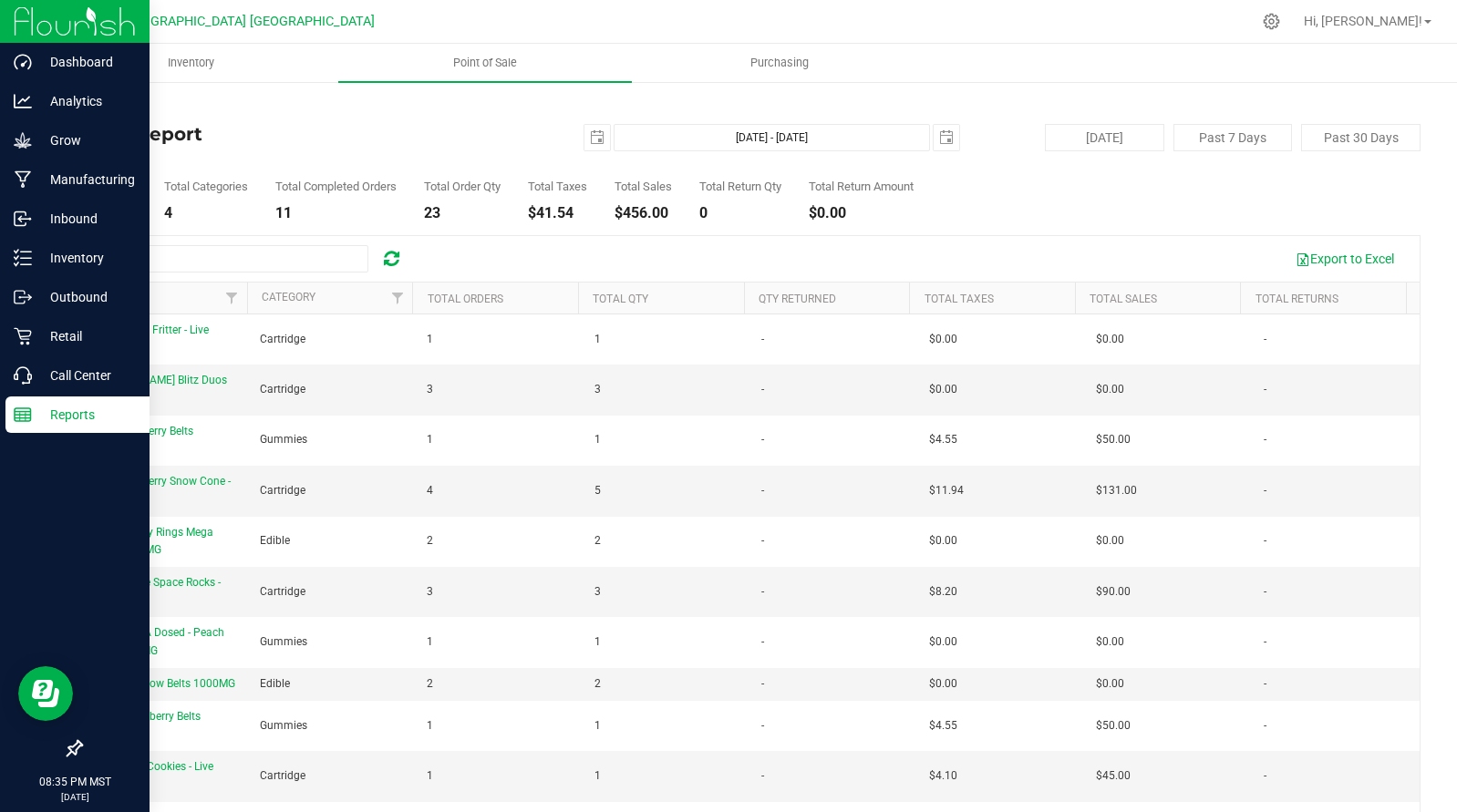
click at [72, 421] on p "Reports" at bounding box center [86, 415] width 109 height 22
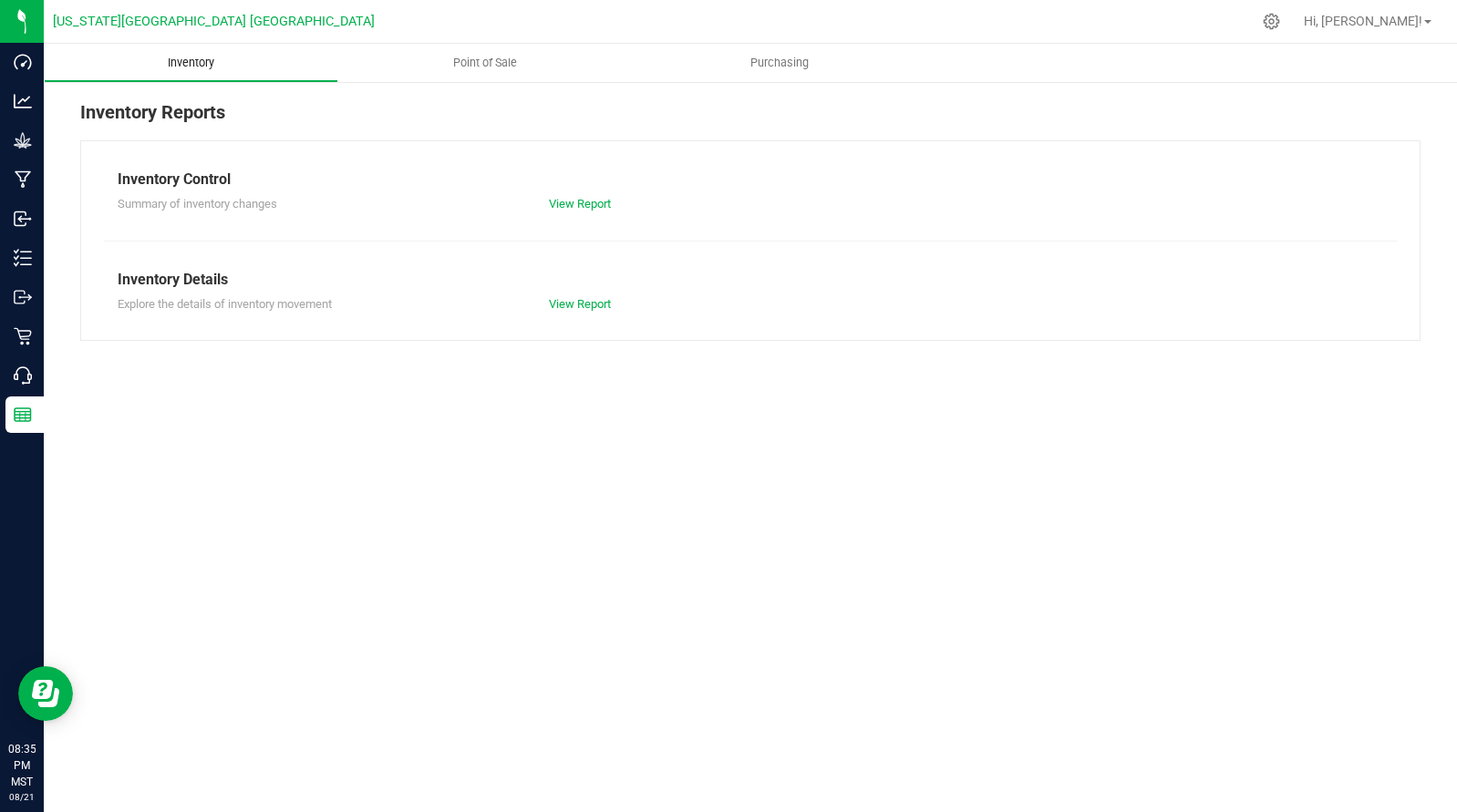
click at [196, 65] on span "Inventory" at bounding box center [191, 63] width 96 height 17
click at [516, 71] on uib-tab-heading "Point of Sale" at bounding box center [486, 63] width 293 height 37
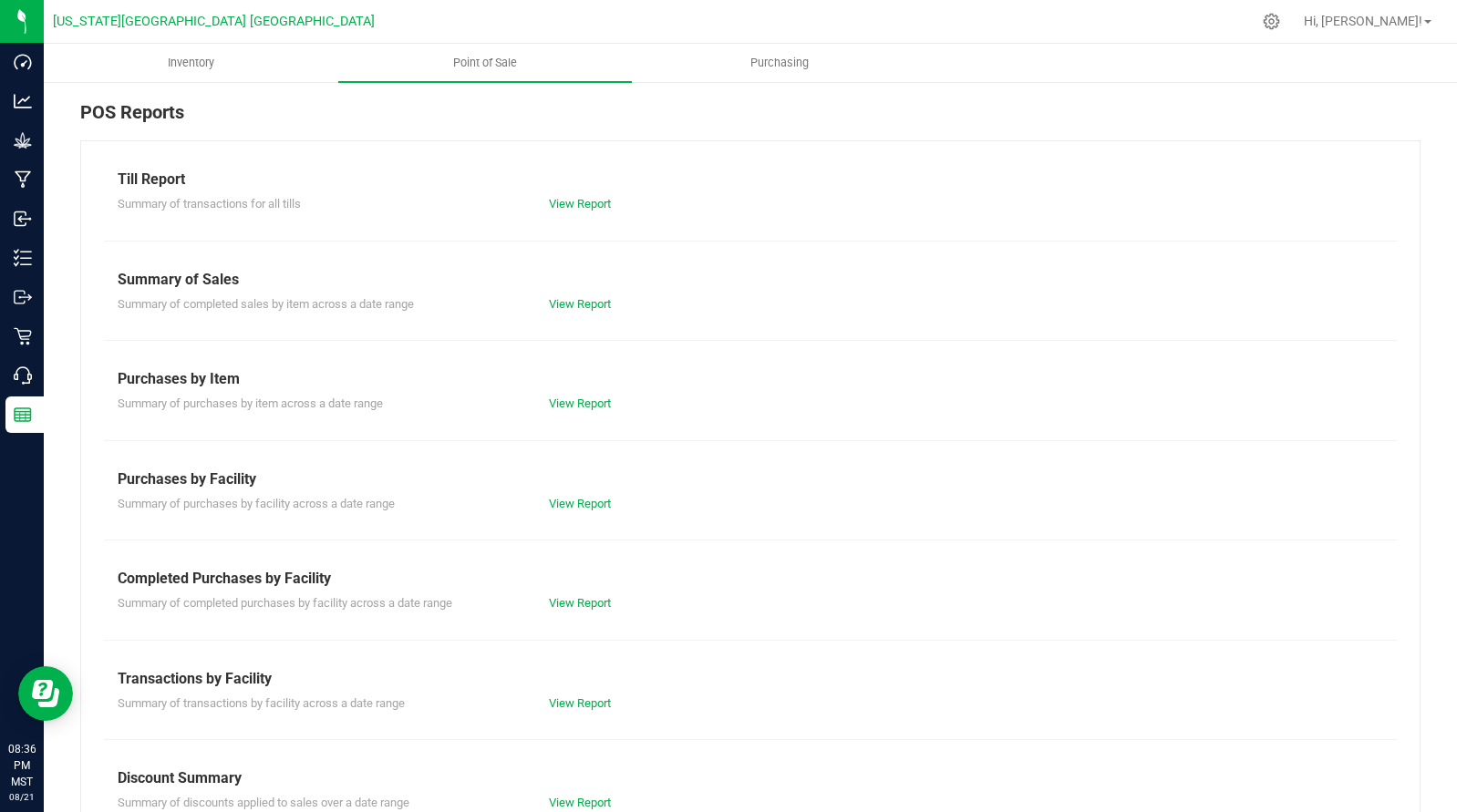
scroll to position [143, 0]
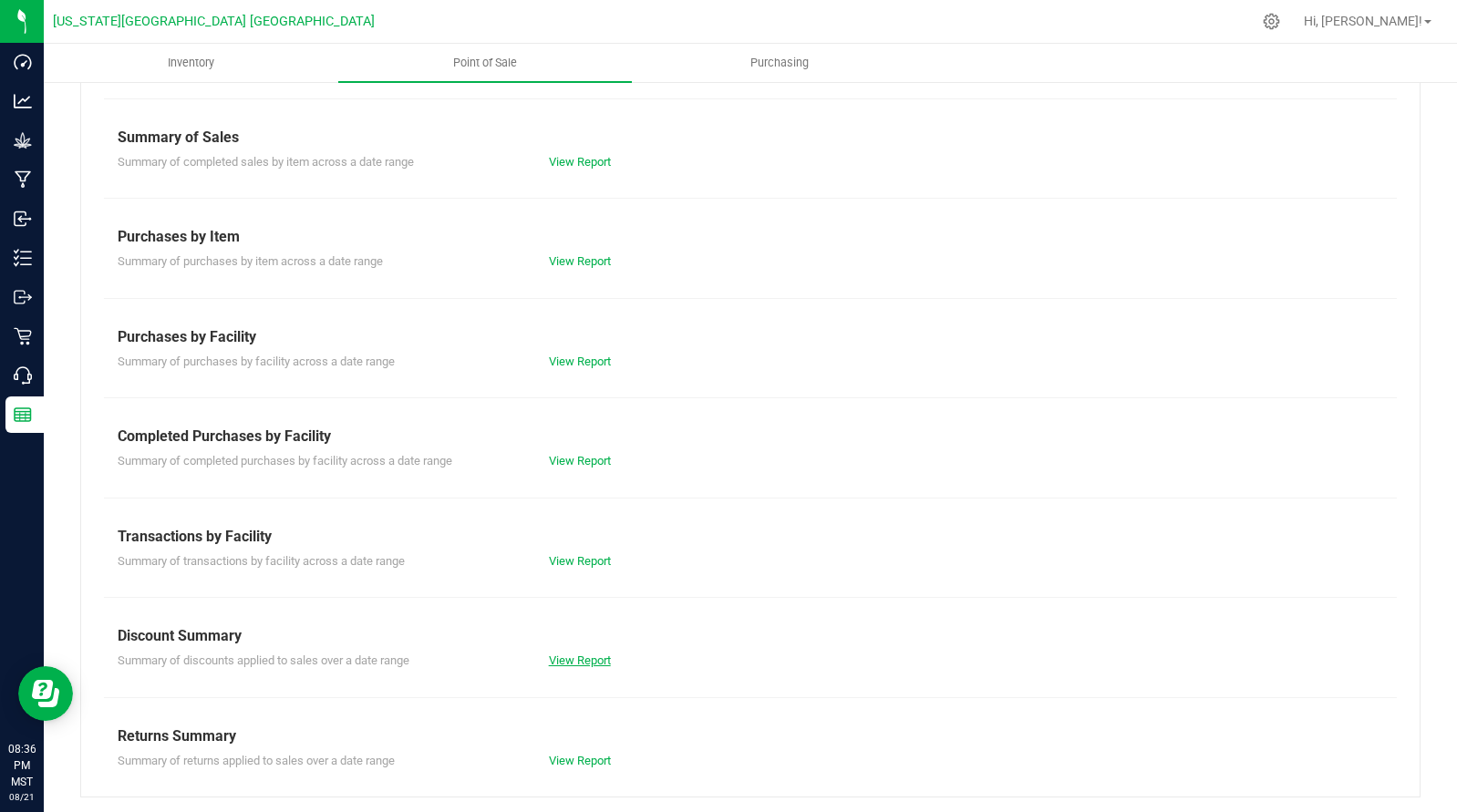
click at [578, 660] on link "View Report" at bounding box center [579, 660] width 62 height 14
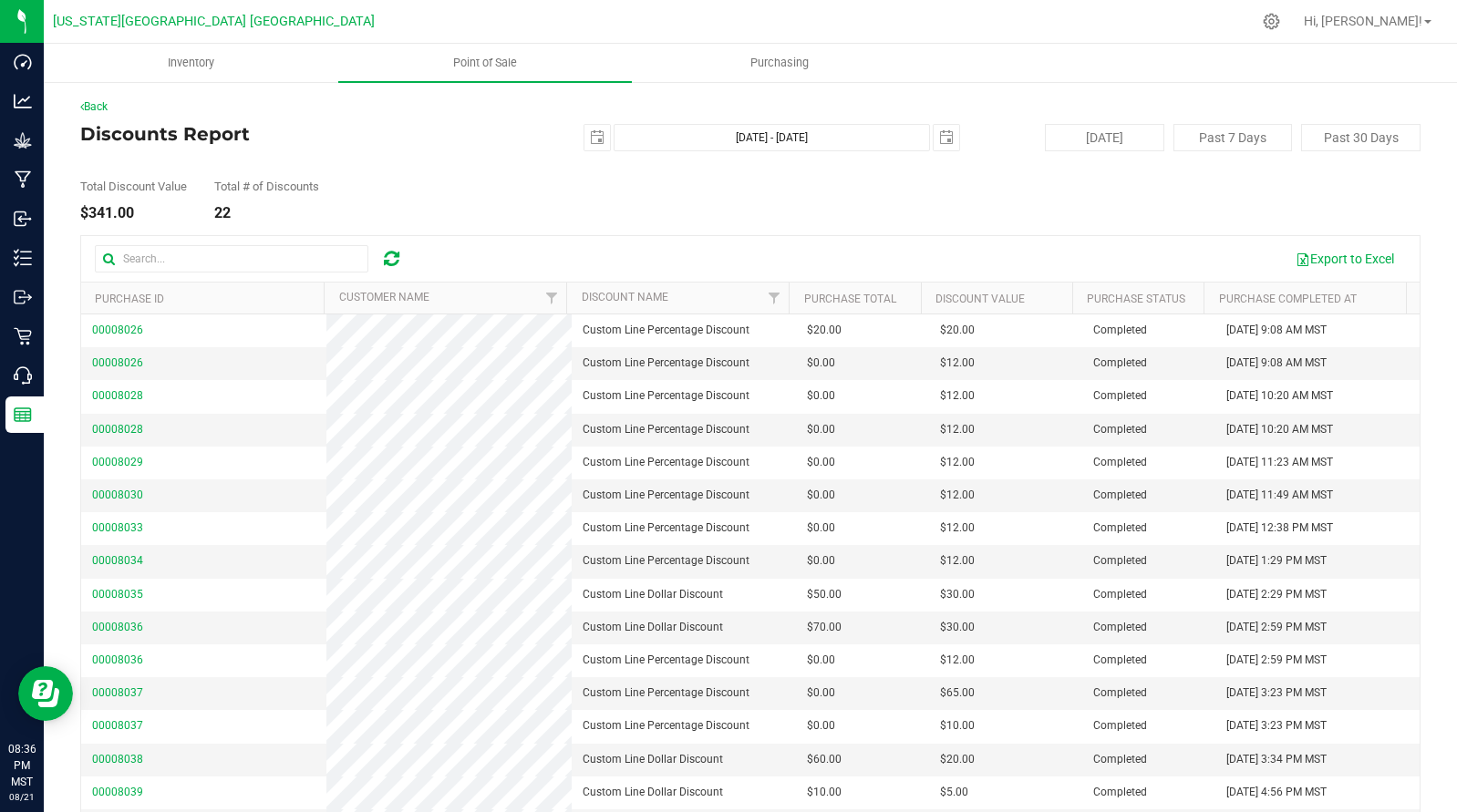
click at [302, 195] on div "Total # of Discounts 22" at bounding box center [267, 200] width 105 height 40
click at [297, 187] on div "Total # of Discounts" at bounding box center [267, 186] width 105 height 12
click at [298, 187] on div "Total # of Discounts" at bounding box center [267, 186] width 105 height 12
click at [298, 186] on div "Total # of Discounts" at bounding box center [267, 186] width 105 height 12
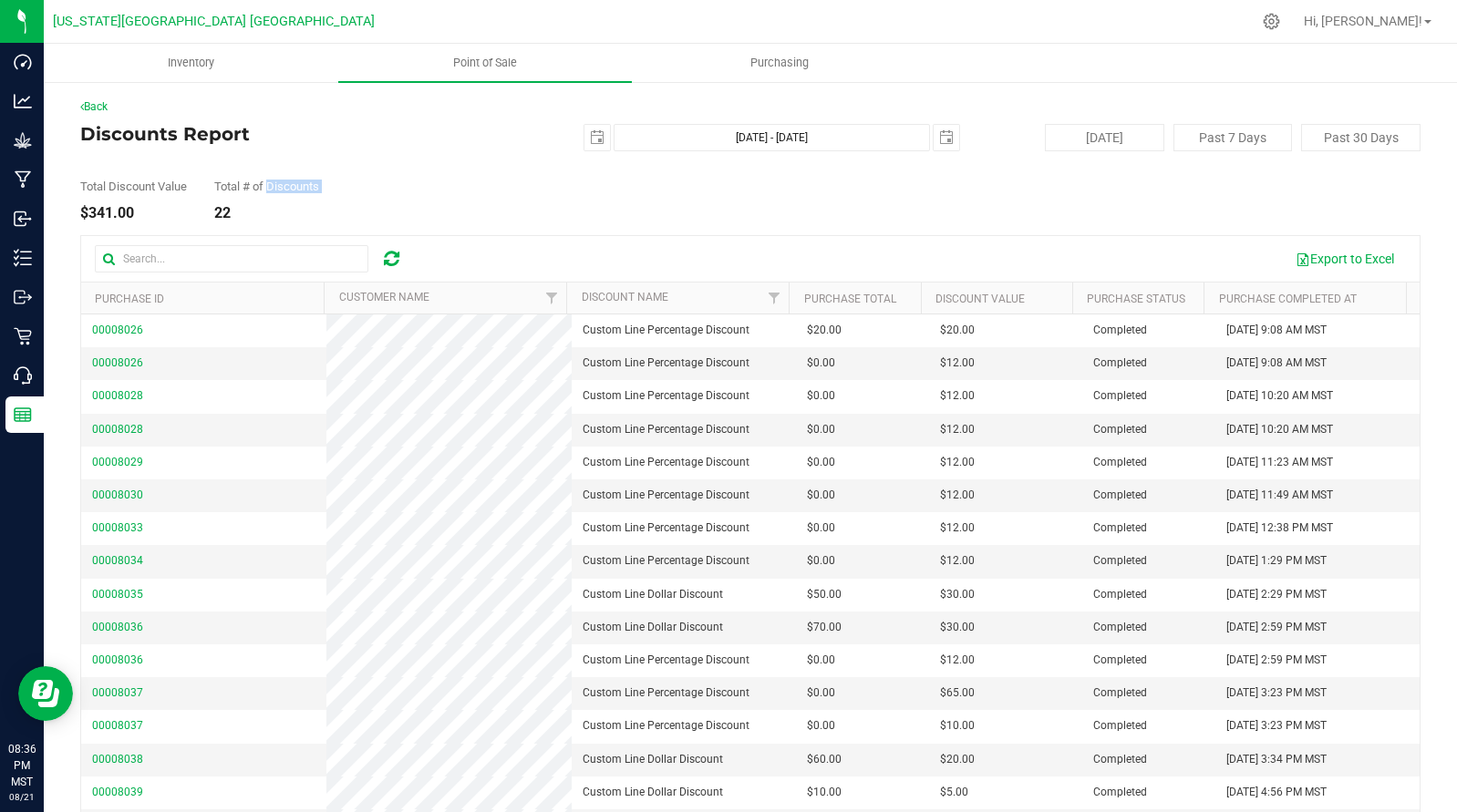
click at [298, 184] on div "Total # of Discounts" at bounding box center [267, 186] width 105 height 12
click at [287, 257] on input "text" at bounding box center [231, 259] width 273 height 28
type input "FLAV"
